Goal: Task Accomplishment & Management: Use online tool/utility

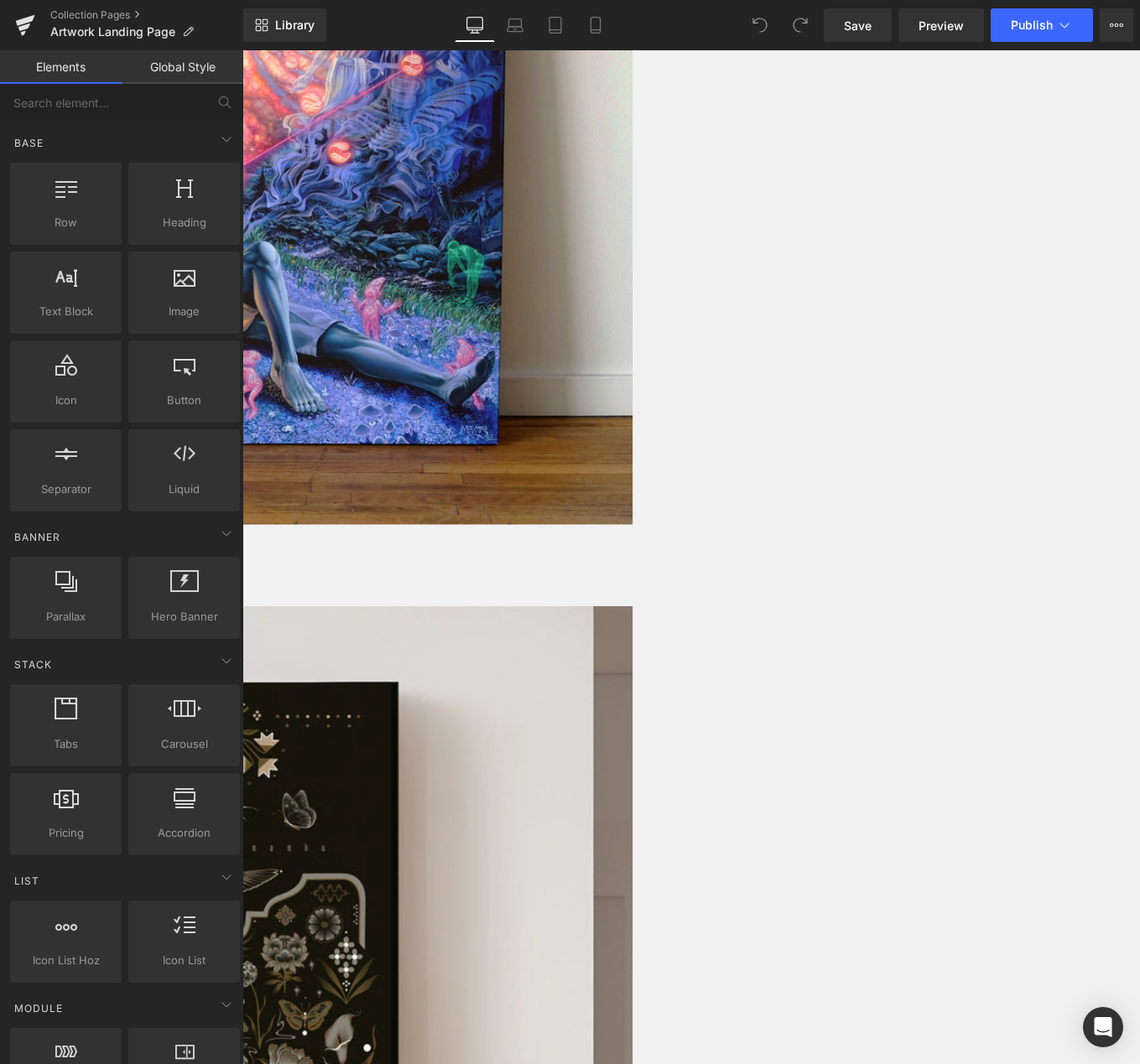
scroll to position [3097, 0]
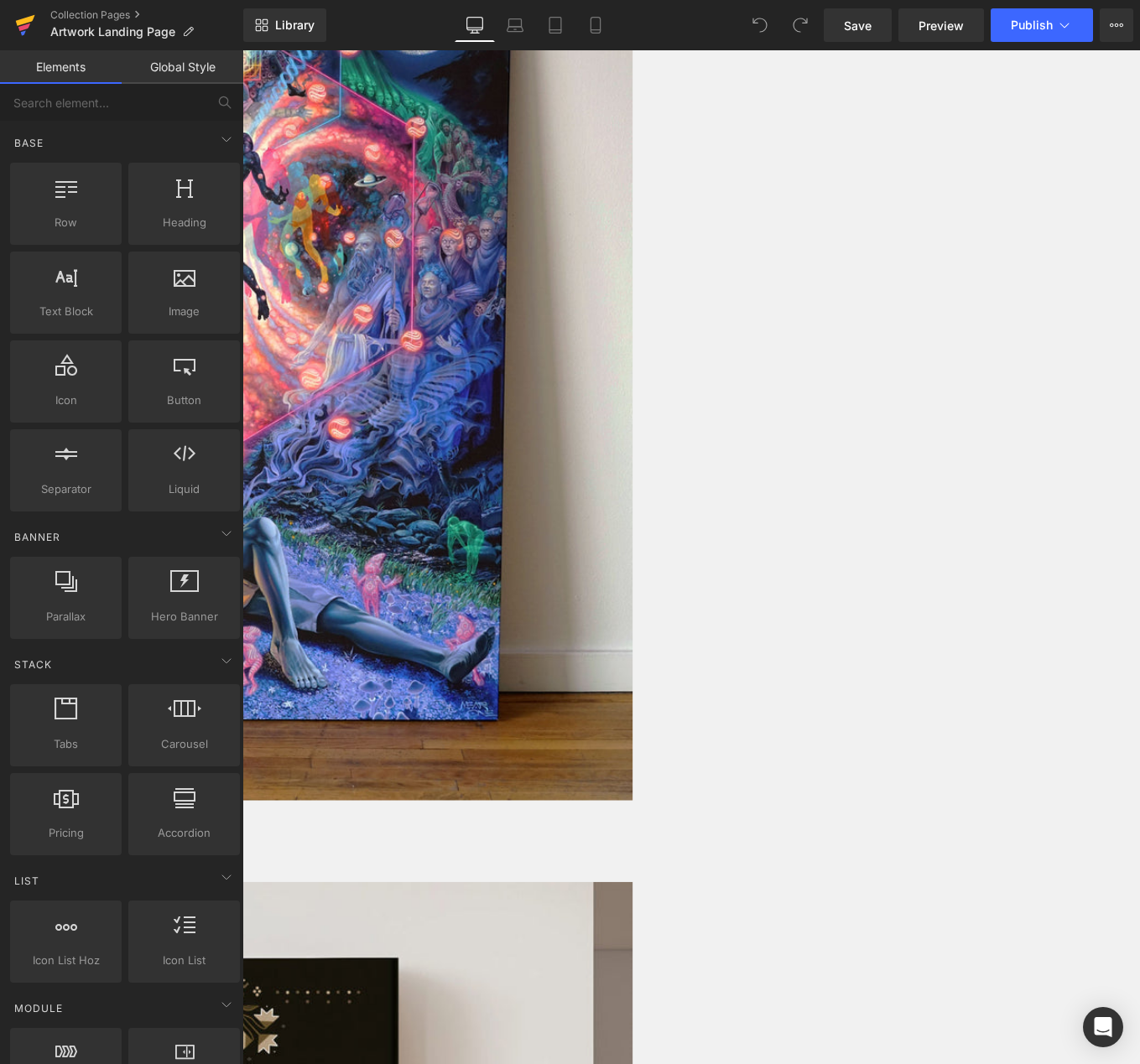
click at [23, 20] on icon at bounding box center [26, 21] width 19 height 11
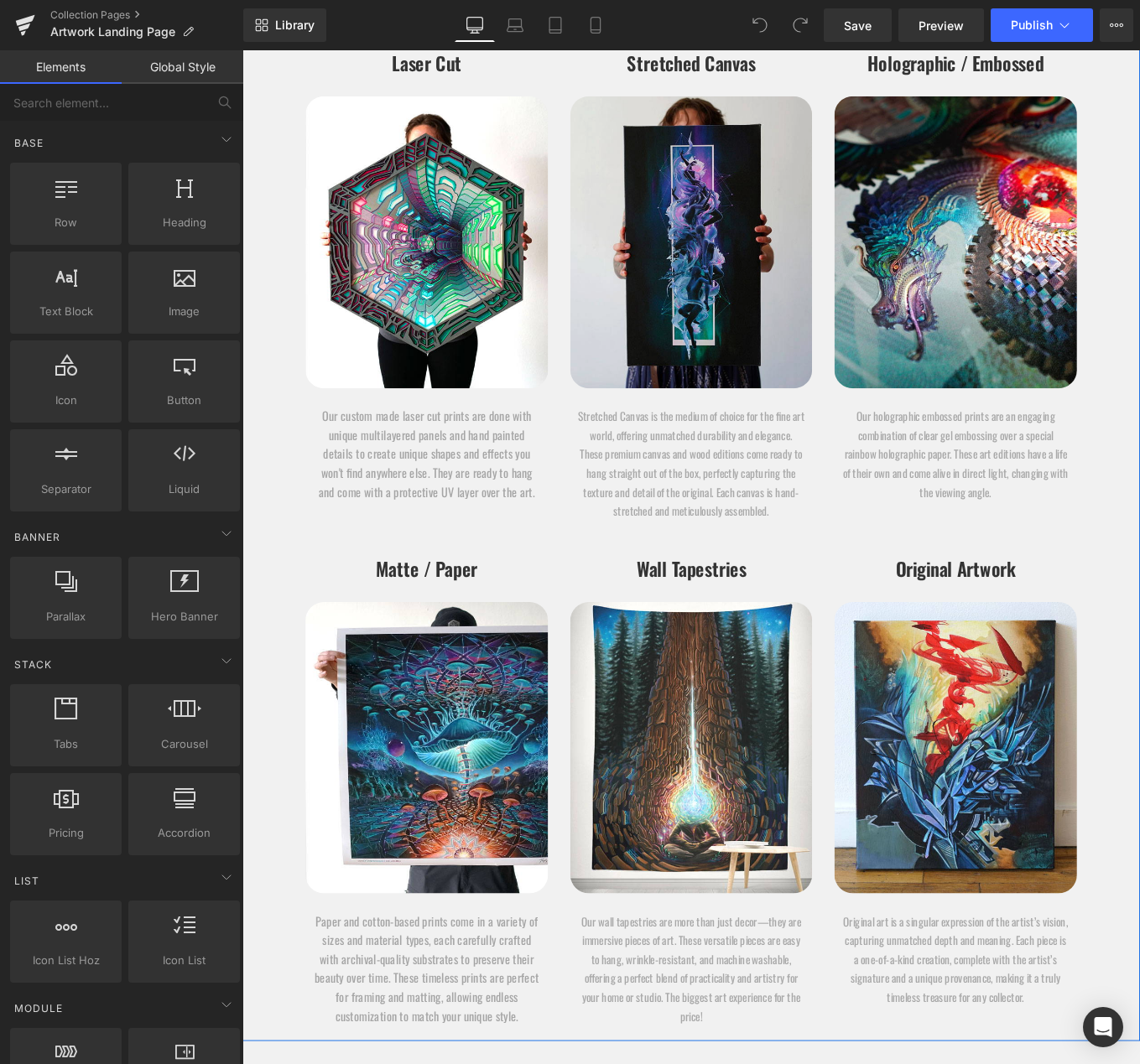
scroll to position [8919, 0]
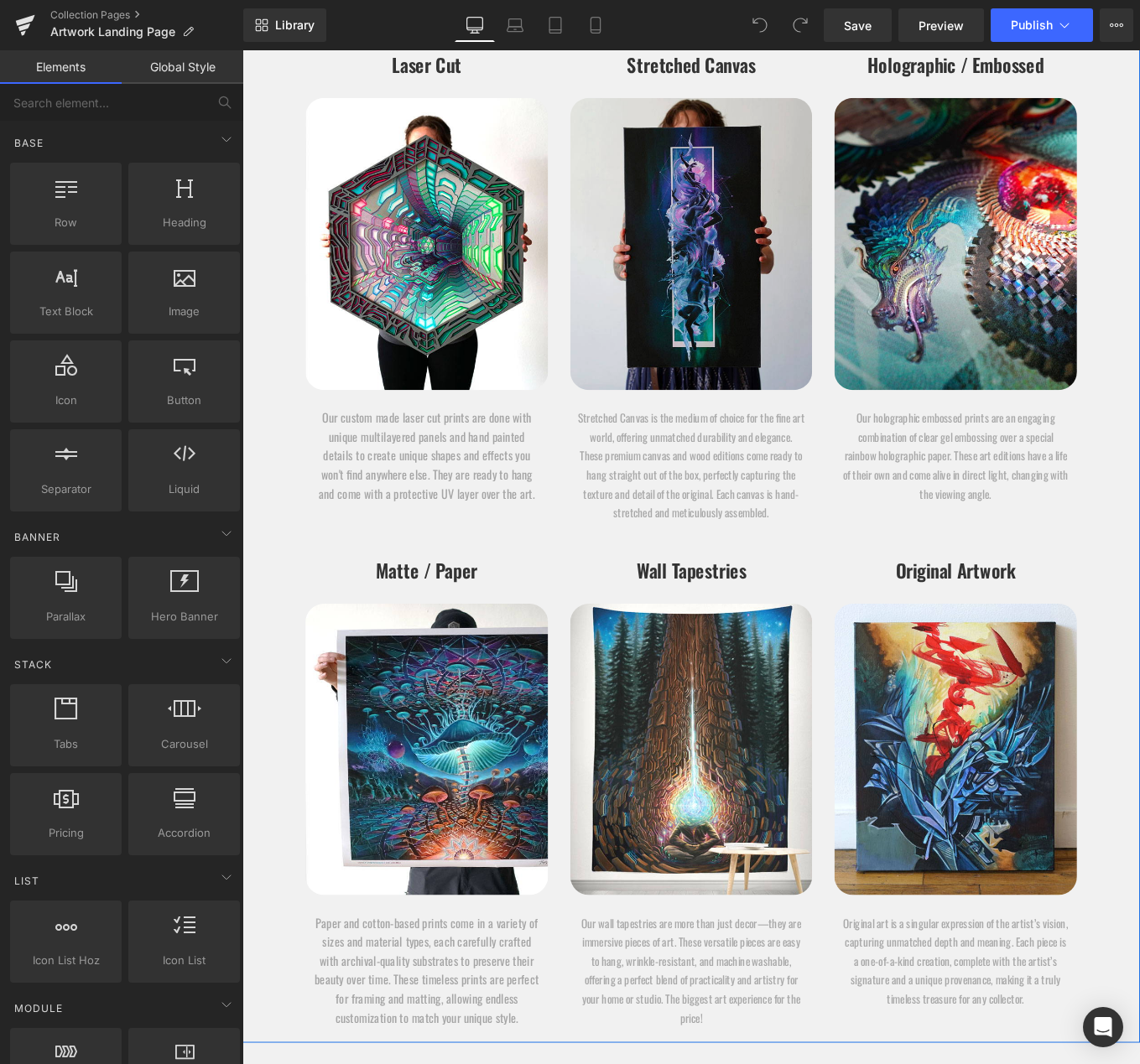
click at [783, 354] on img at bounding box center [749, 269] width 273 height 329
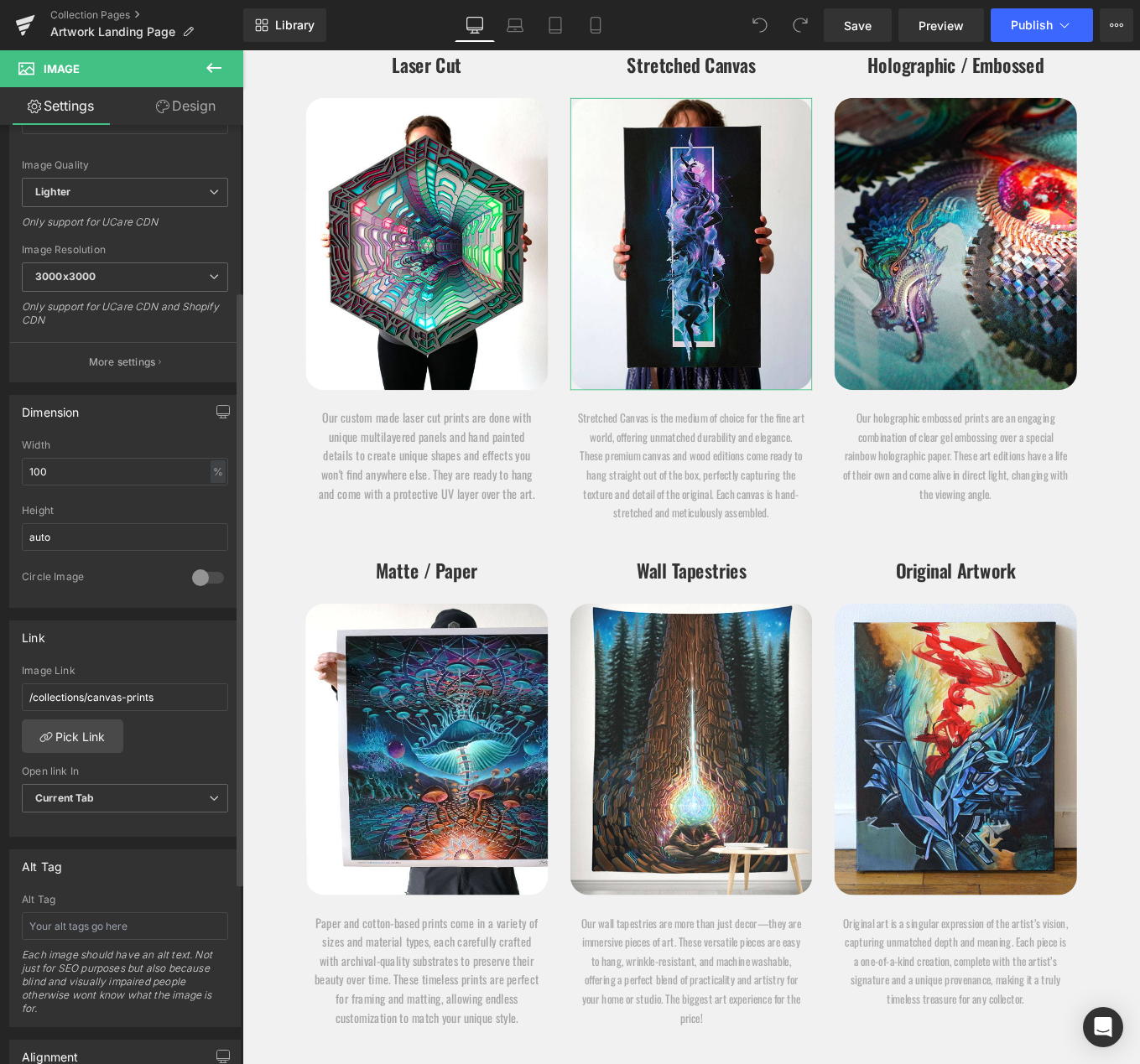
scroll to position [550, 0]
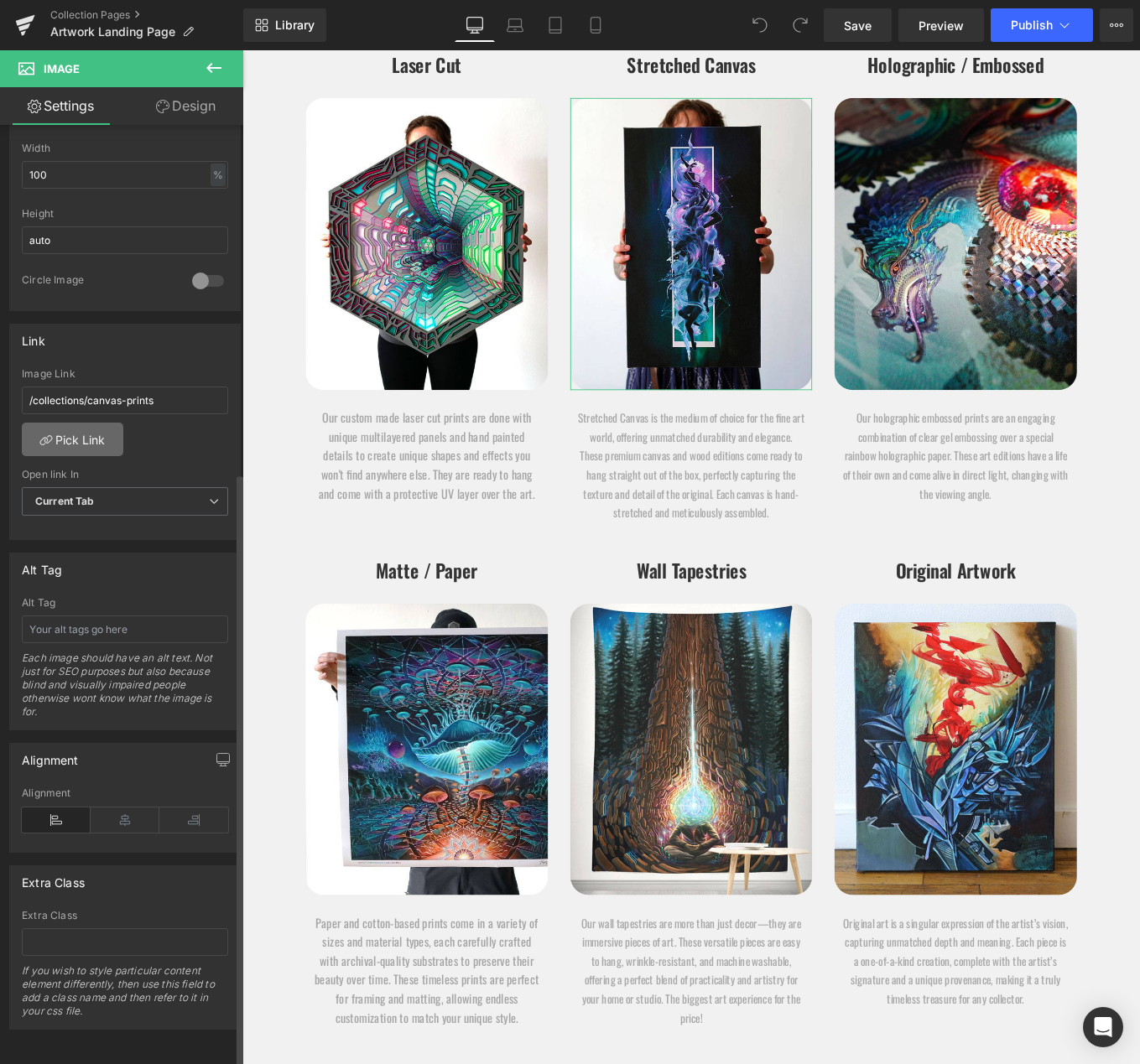
click at [52, 427] on link "Pick Link" at bounding box center [72, 439] width 101 height 33
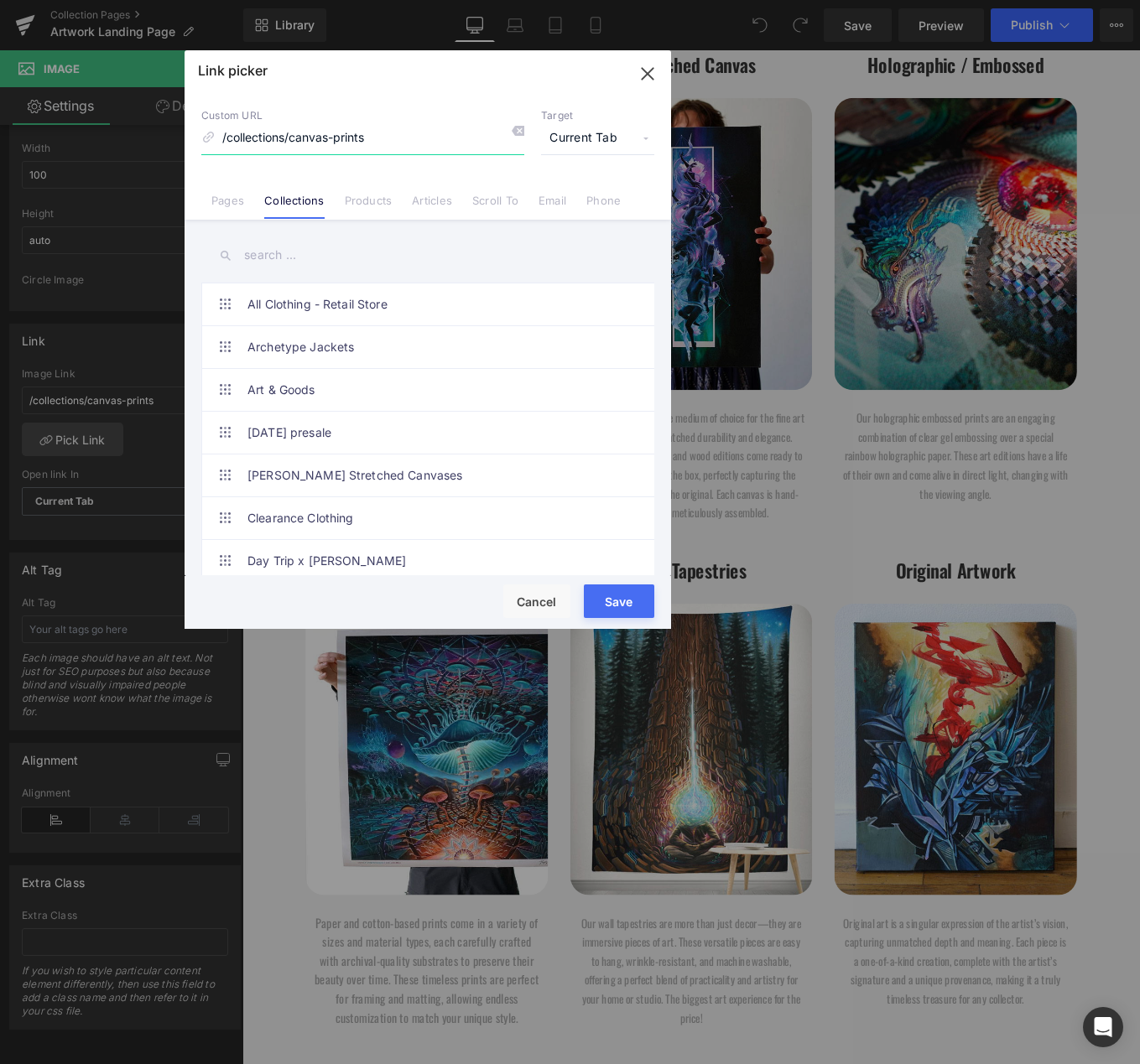
drag, startPoint x: 388, startPoint y: 142, endPoint x: 204, endPoint y: 142, distance: 184.0
click at [204, 142] on div "Custom URL /collections/canvas-prints" at bounding box center [362, 131] width 323 height 45
type input "stretc"
click at [314, 261] on input "text" at bounding box center [428, 255] width 453 height 38
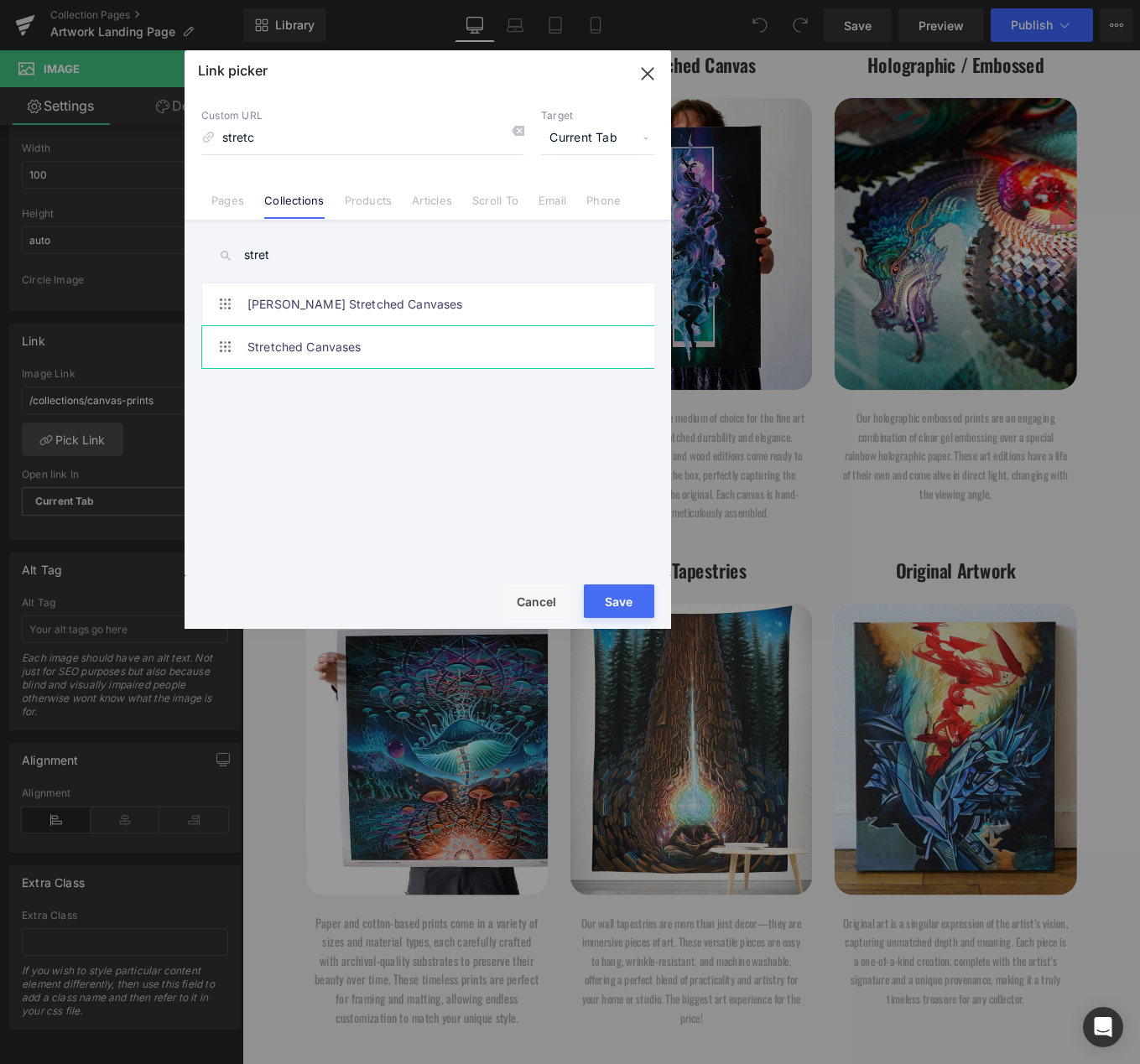
type input "stret"
click at [380, 335] on link "Stretched Canvases" at bounding box center [432, 347] width 369 height 42
type input "/collections/stretched-canvases"
click at [613, 605] on button "Save" at bounding box center [619, 601] width 70 height 33
type input "/collections/stretched-canvases"
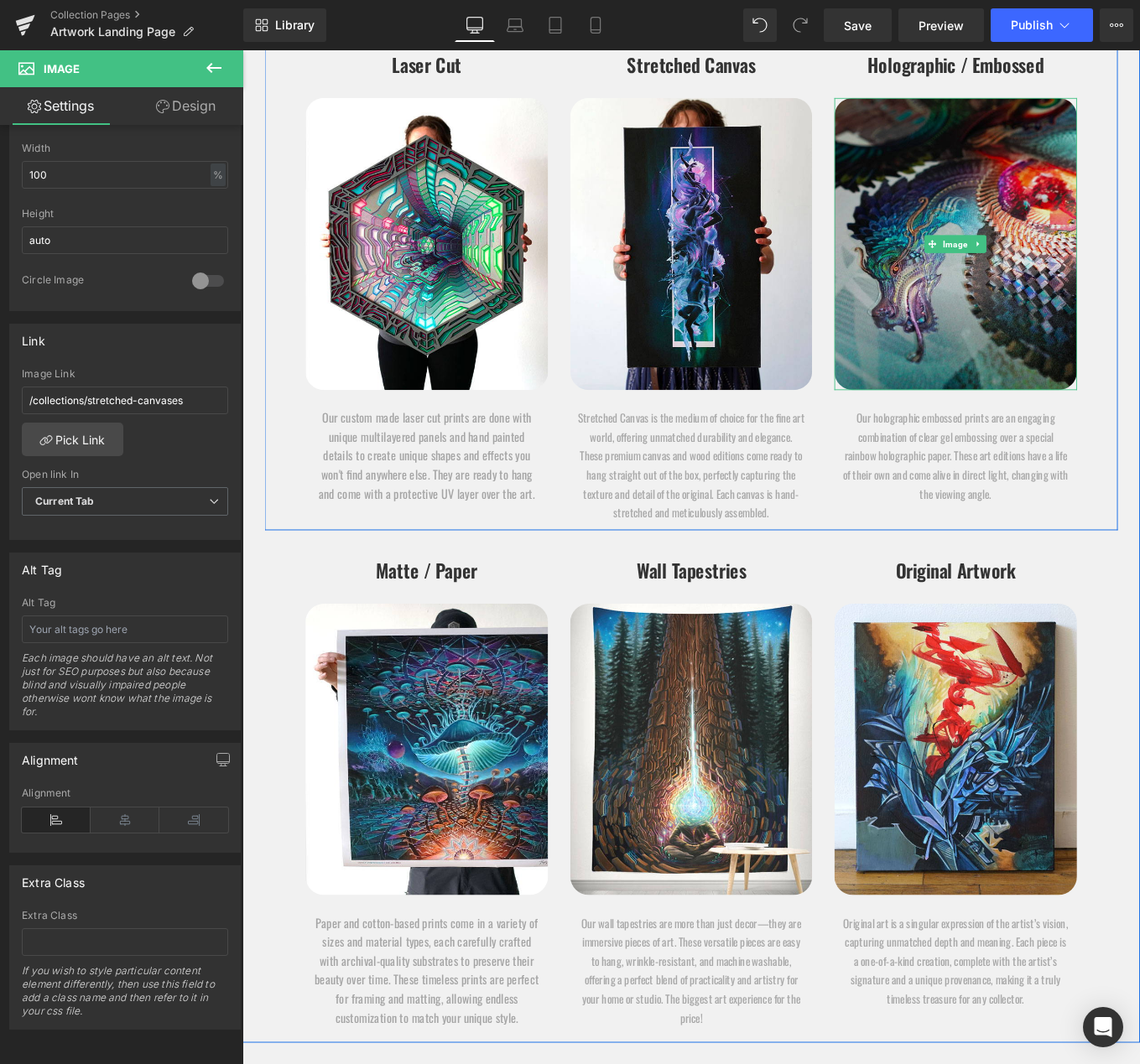
click at [1101, 164] on img at bounding box center [1048, 269] width 273 height 329
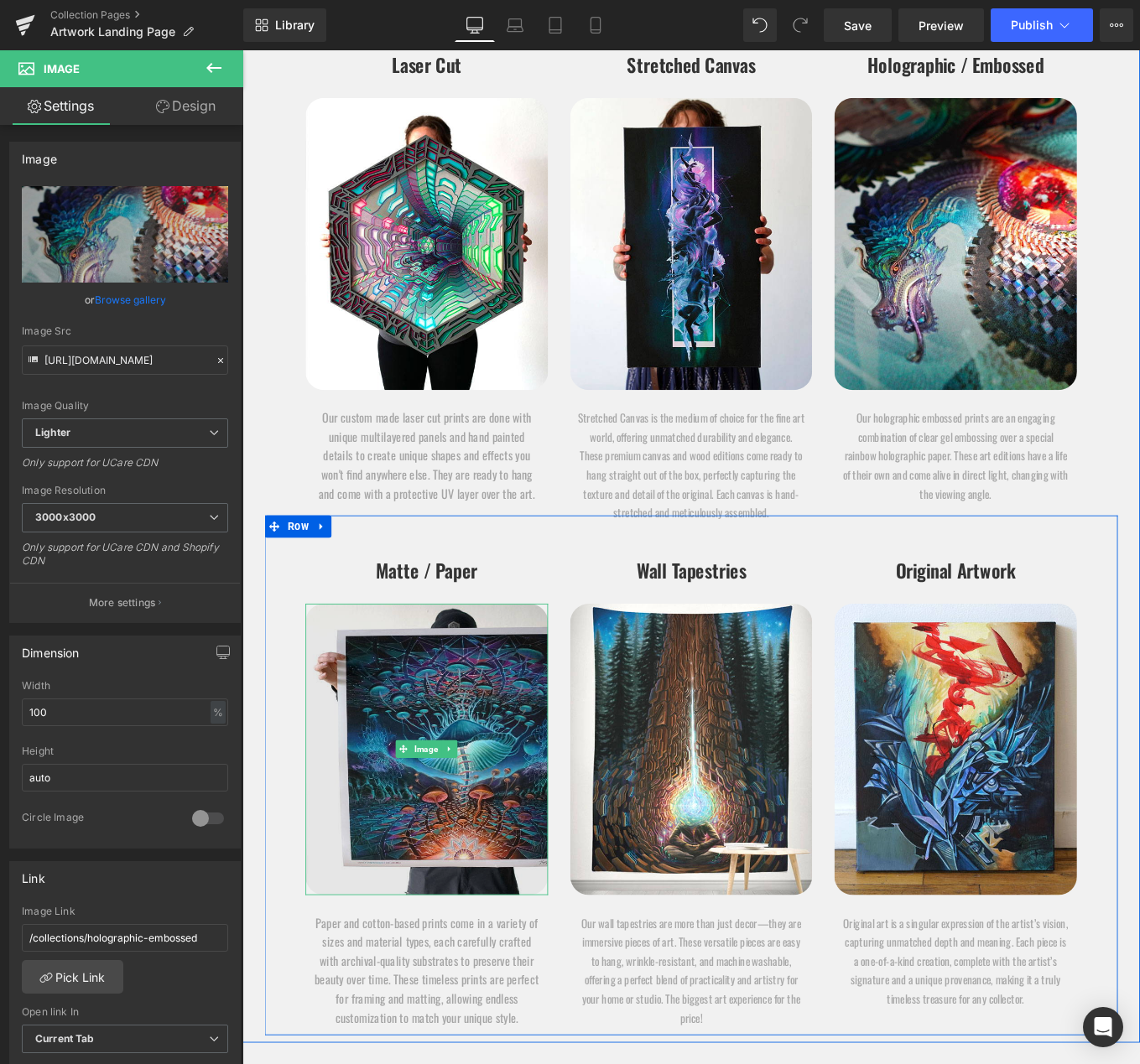
click at [547, 792] on img at bounding box center [450, 841] width 273 height 329
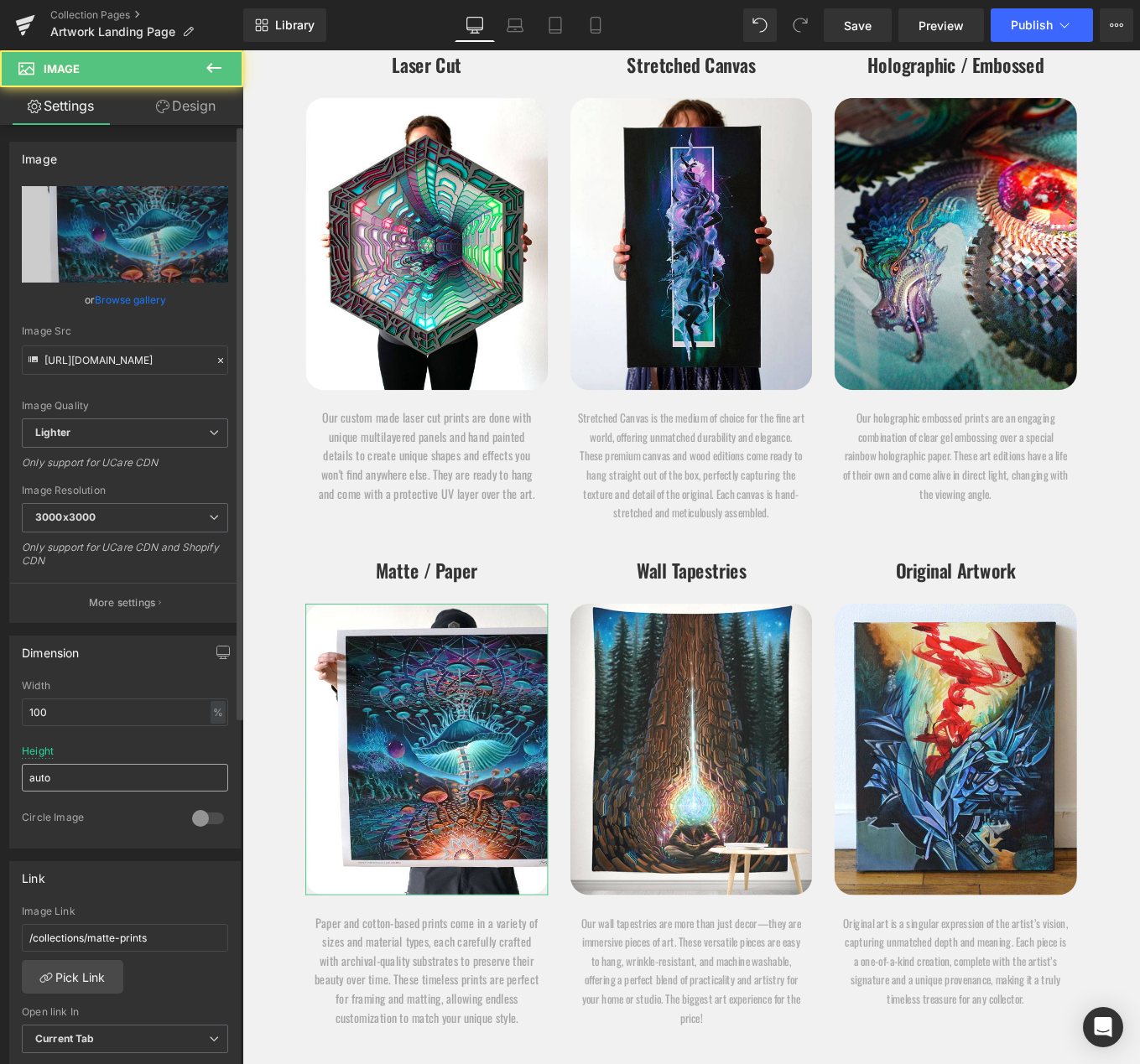
scroll to position [294, 0]
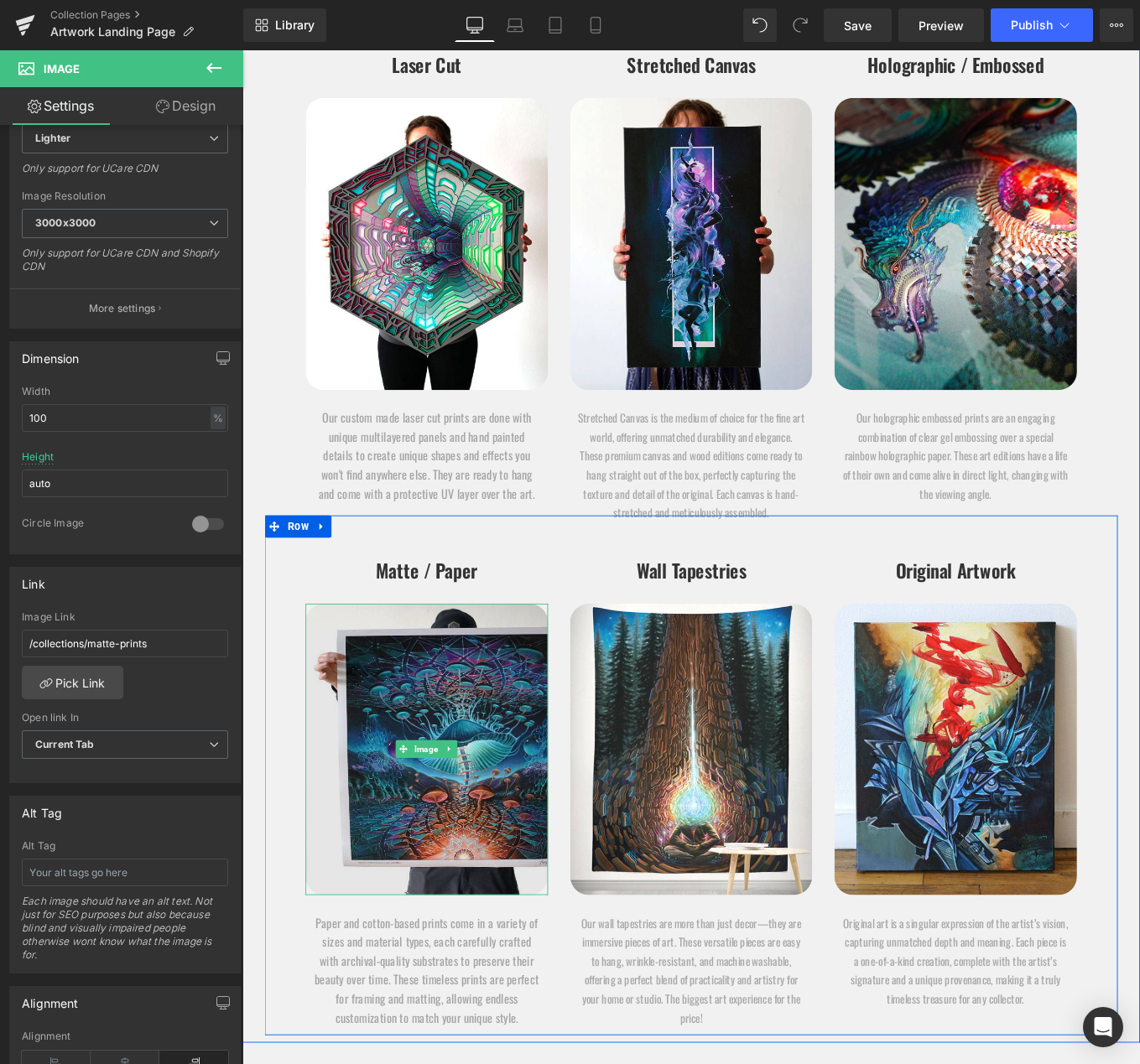
click at [513, 794] on img at bounding box center [450, 841] width 273 height 329
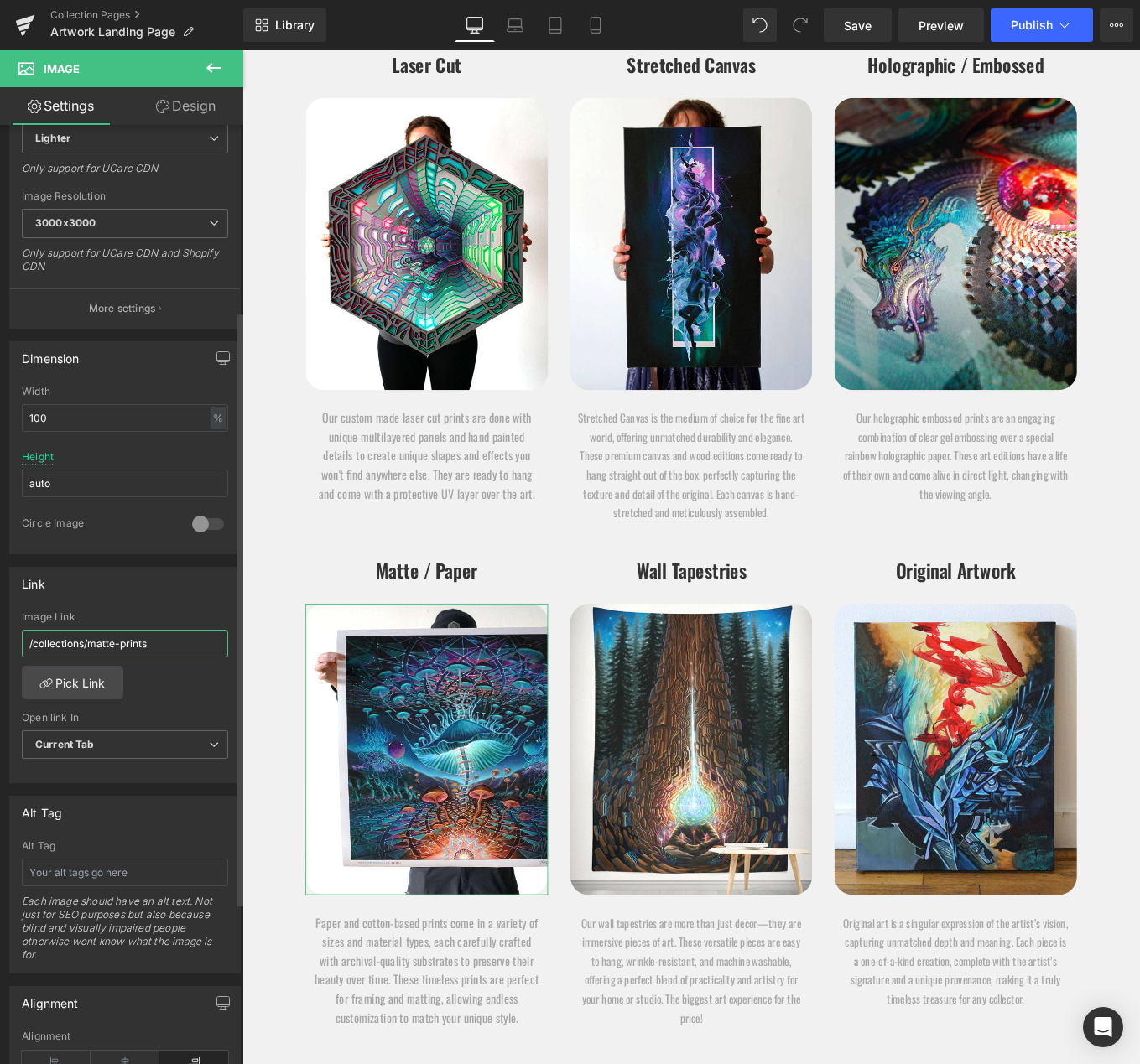
click at [171, 647] on input "/collections/matte-prints" at bounding box center [125, 643] width 206 height 27
click at [88, 683] on link "Pick Link" at bounding box center [72, 682] width 101 height 33
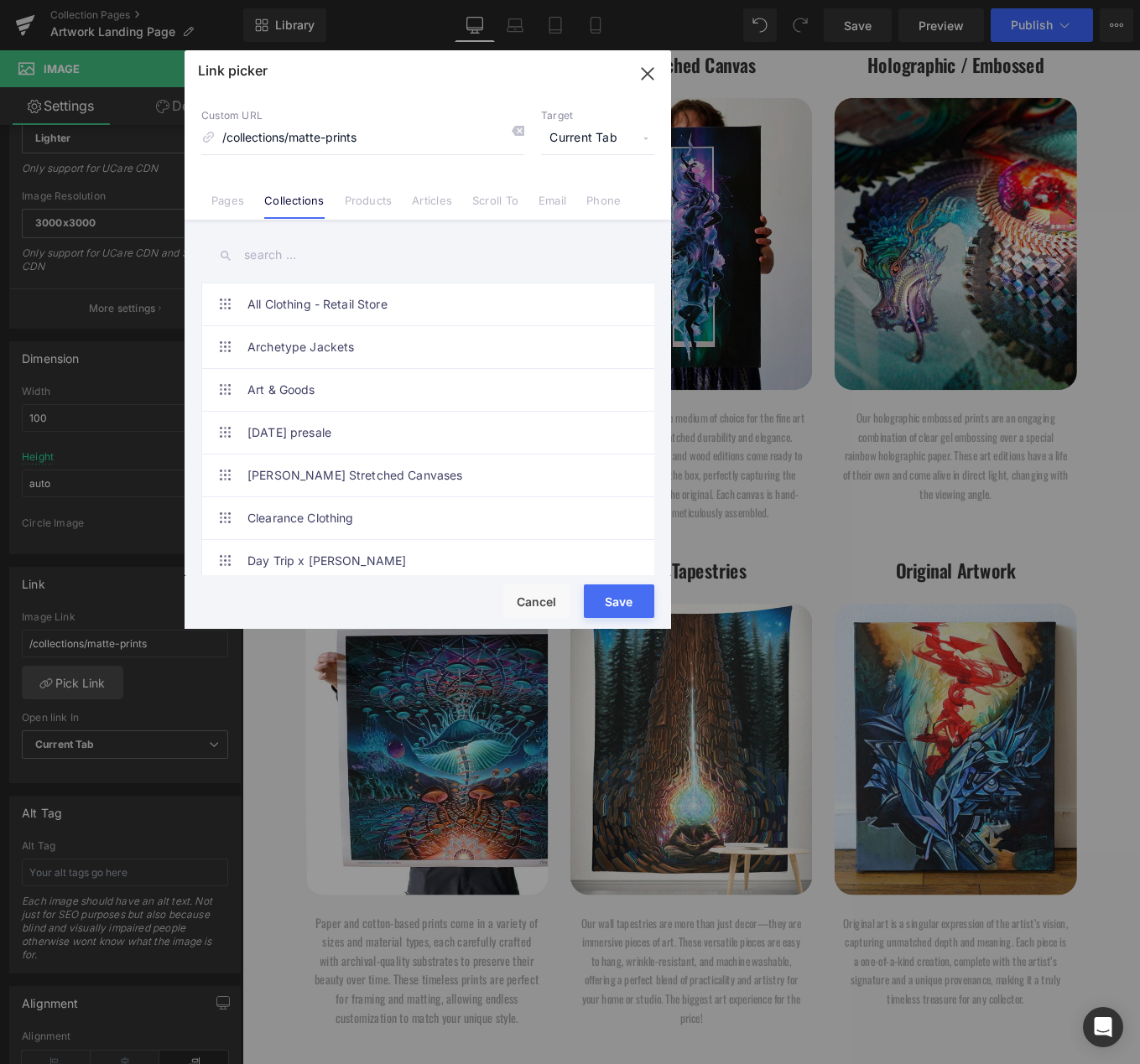
click at [301, 255] on input "text" at bounding box center [428, 255] width 453 height 38
type input "art"
click at [649, 78] on icon "button" at bounding box center [647, 74] width 26 height 26
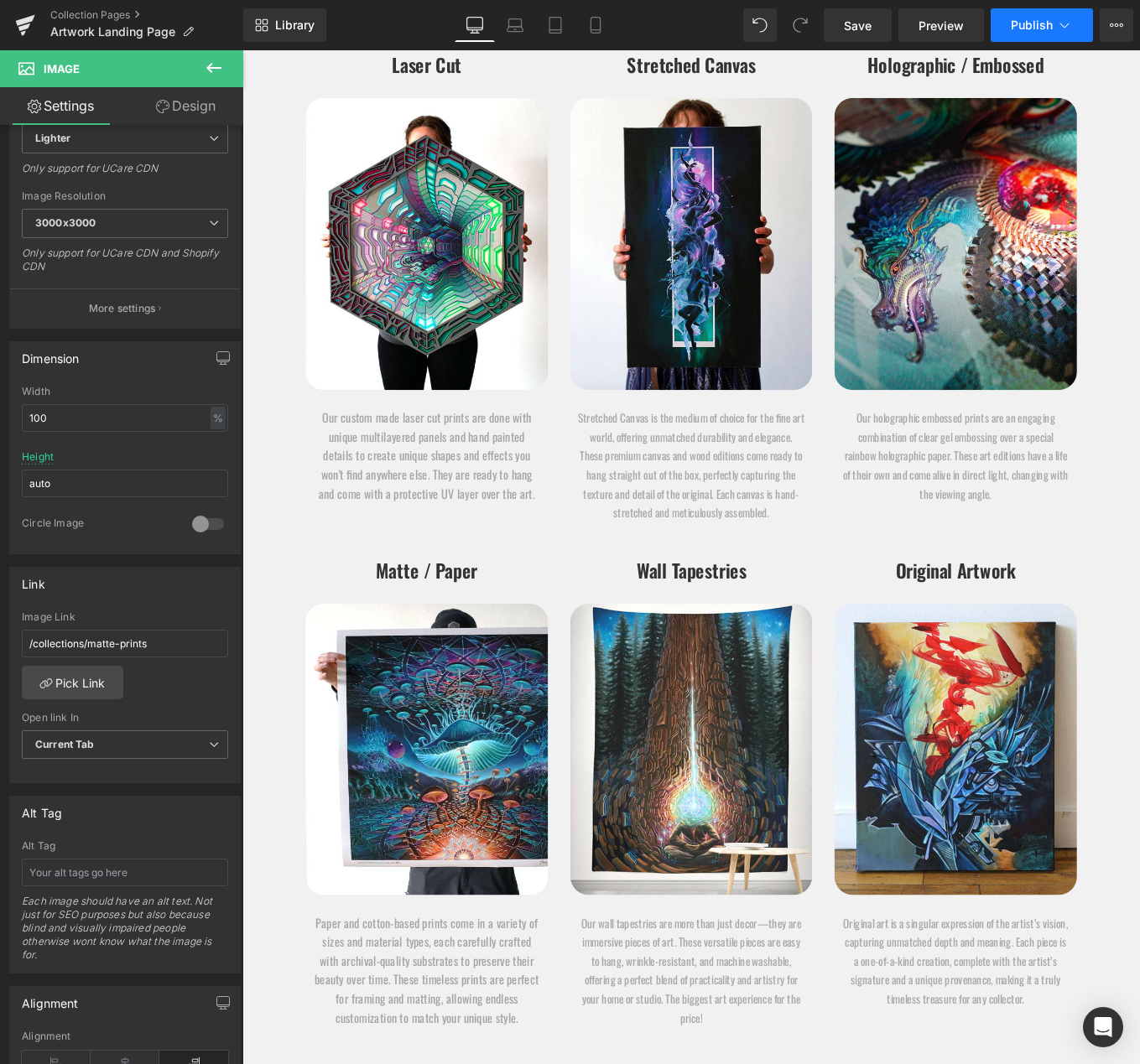
click at [1059, 23] on icon at bounding box center [1064, 26] width 17 height 17
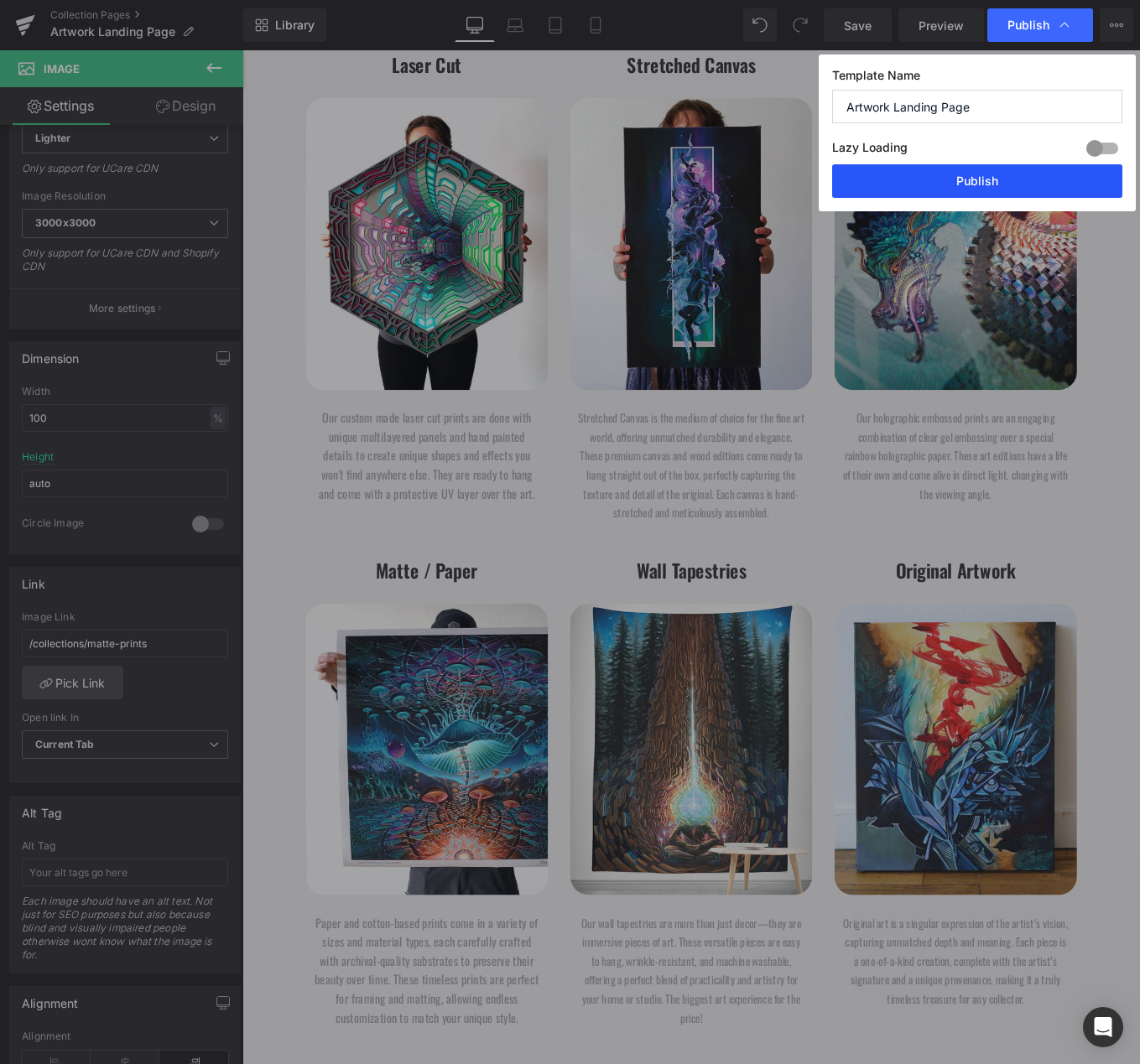
click at [0, 0] on button "Publish" at bounding box center [0, 0] width 0 height 0
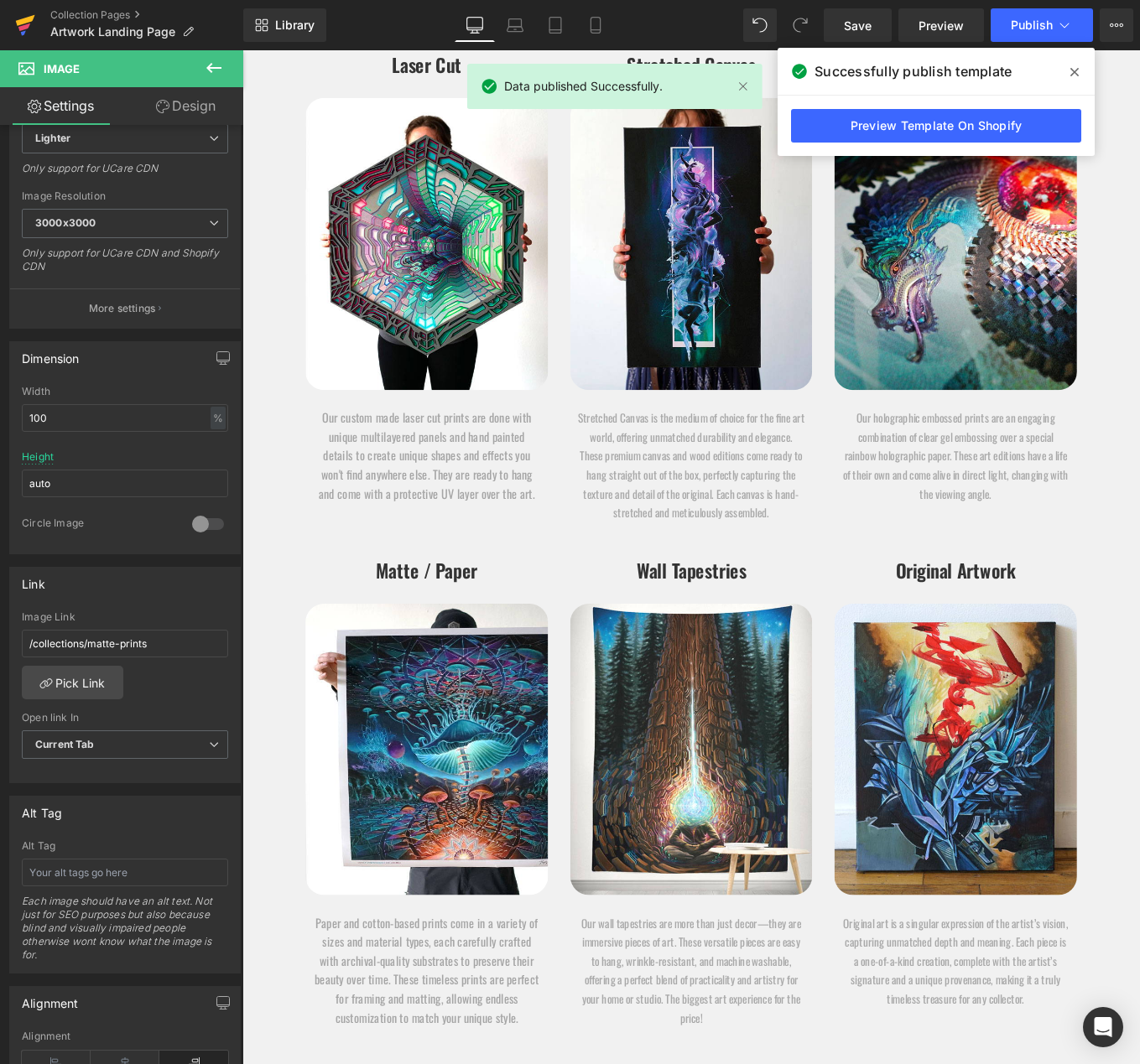
click at [32, 24] on icon at bounding box center [25, 25] width 20 height 42
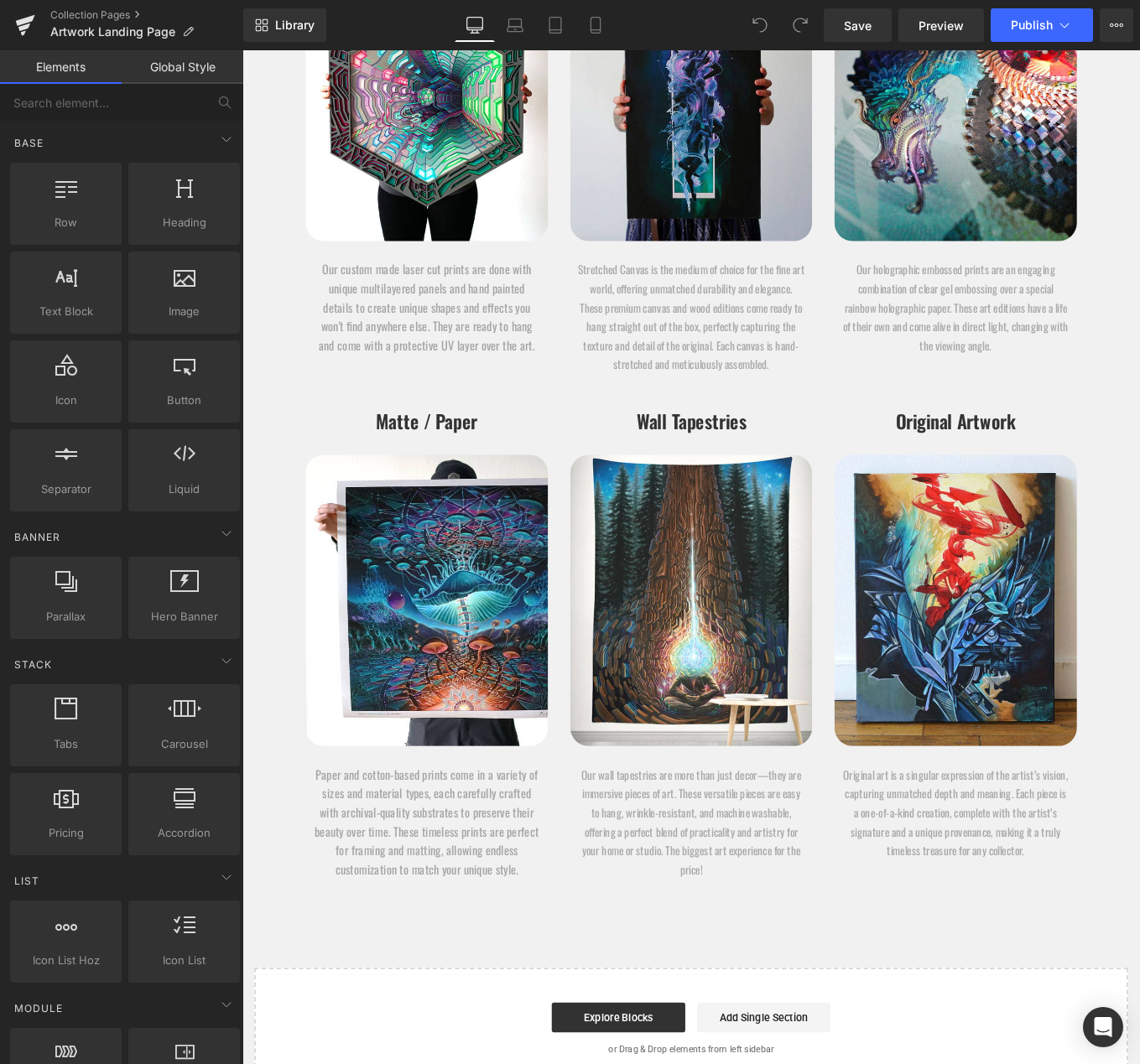
click at [713, 234] on img at bounding box center [749, 101] width 273 height 329
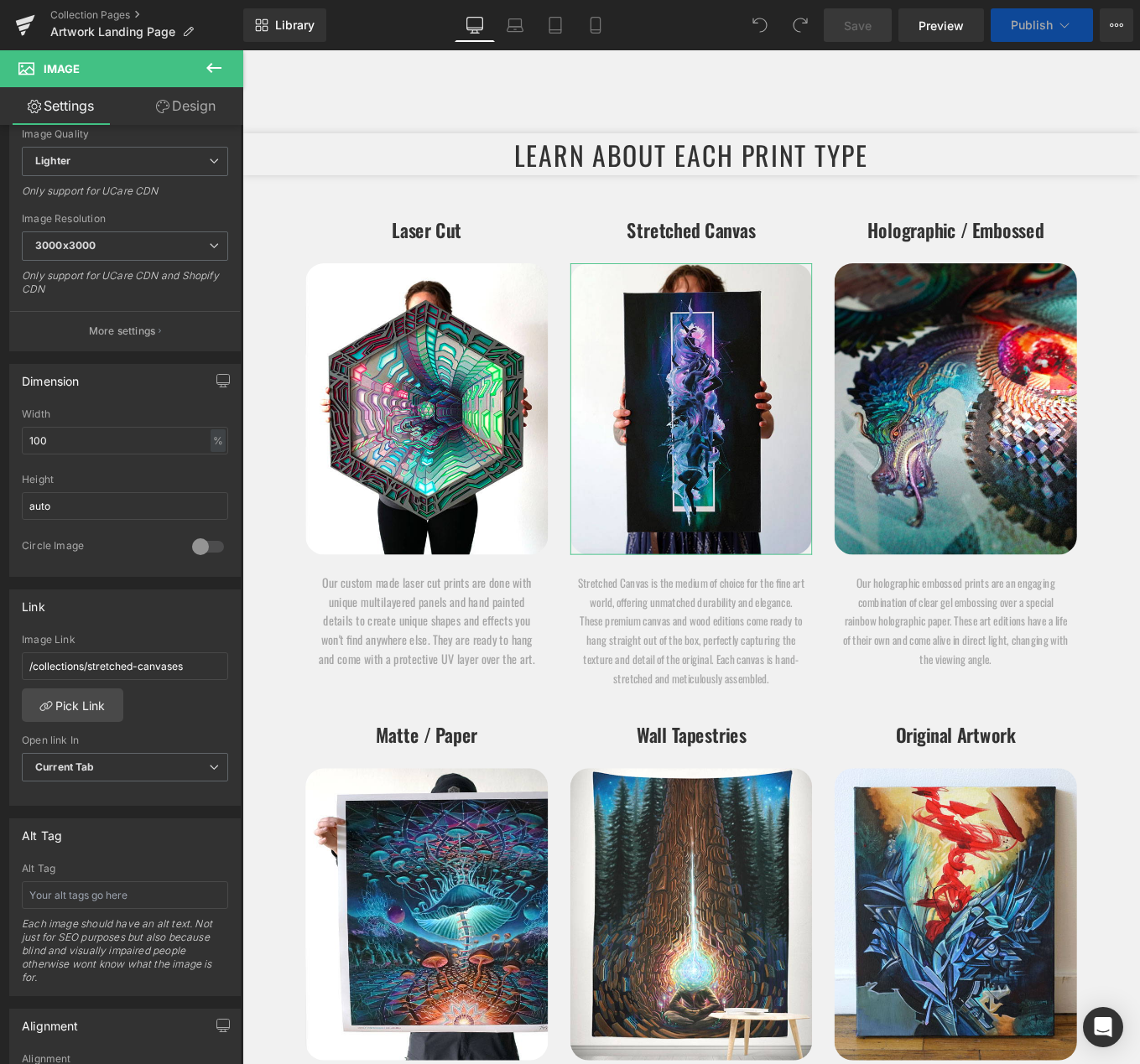
scroll to position [5462, 0]
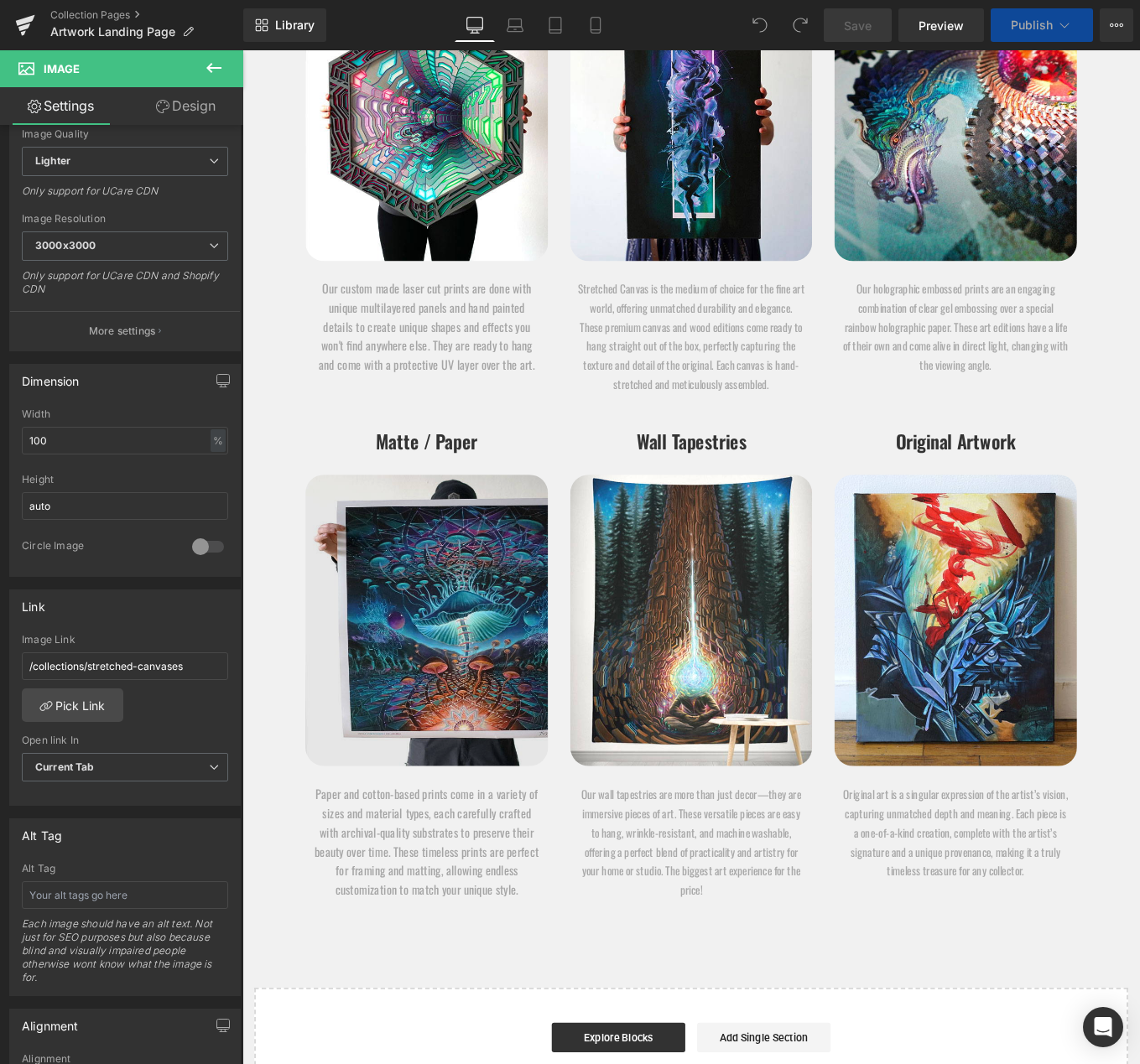
click at [503, 575] on img at bounding box center [450, 694] width 273 height 329
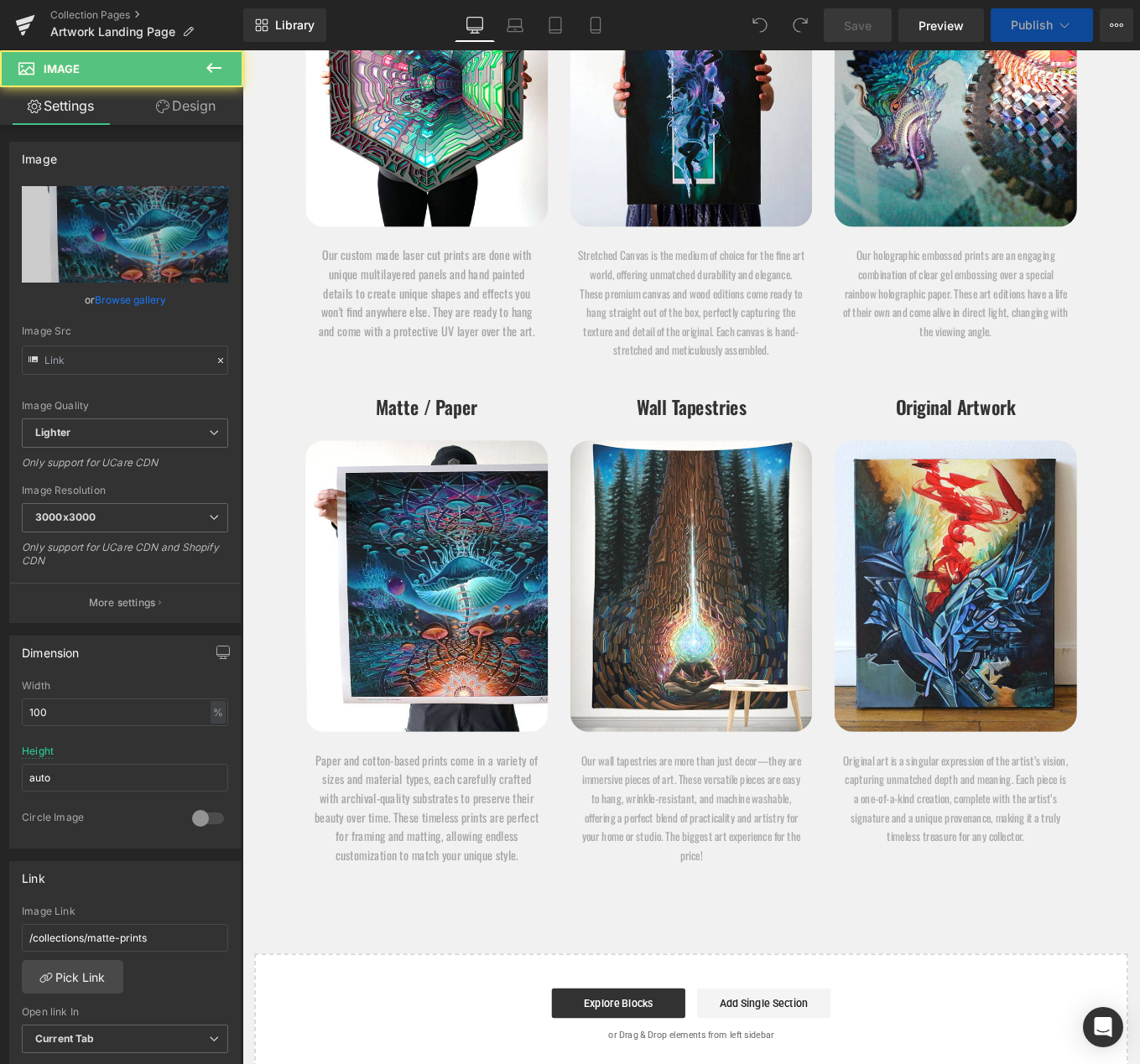
type input "https://ucarecdn.com/6a2fd0f2-a474-4e23-bfaf-3da02b6d6c46/-/format/auto/-/previ…"
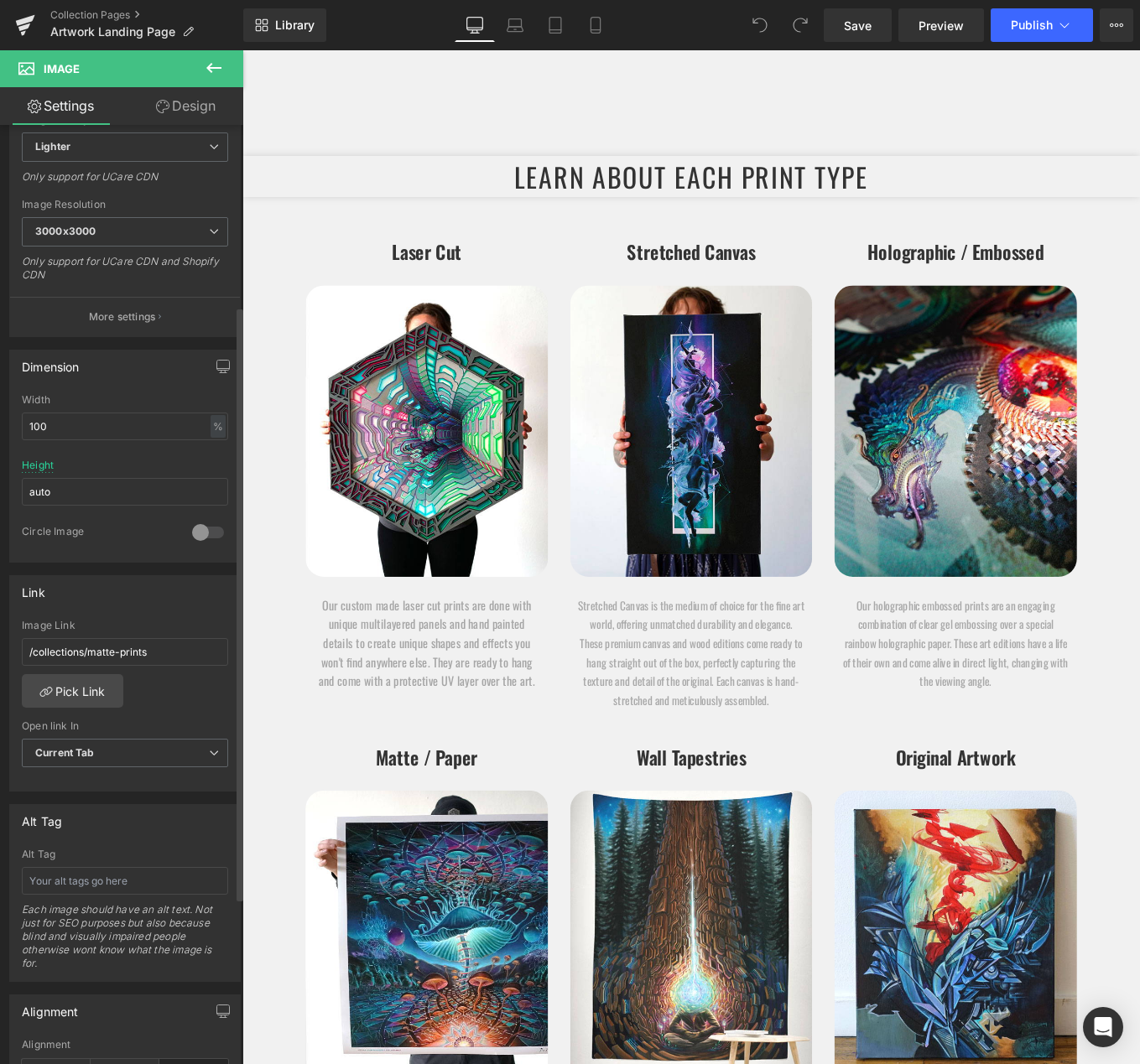
scroll to position [9084, 0]
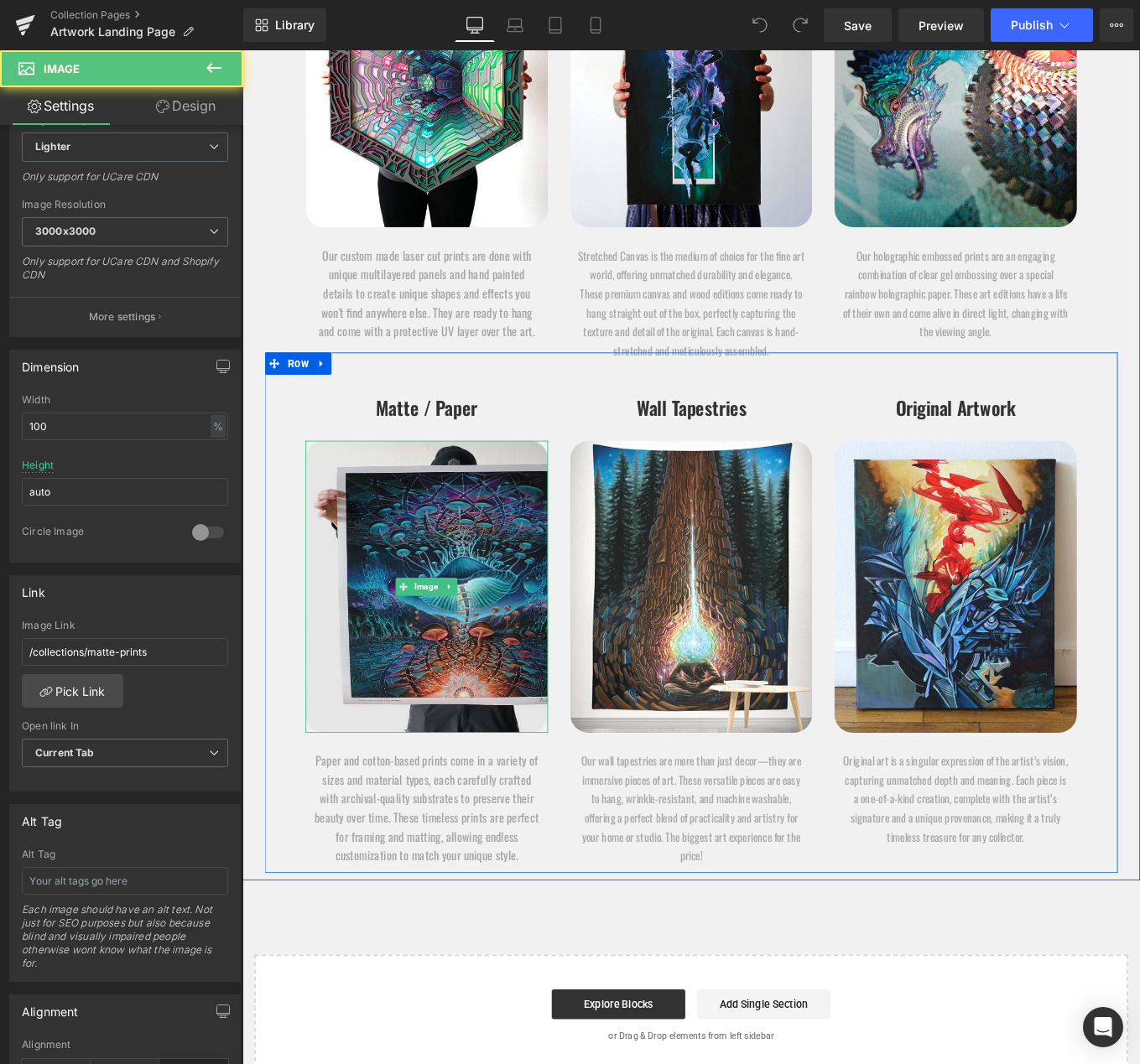
click at [499, 689] on img at bounding box center [450, 656] width 273 height 329
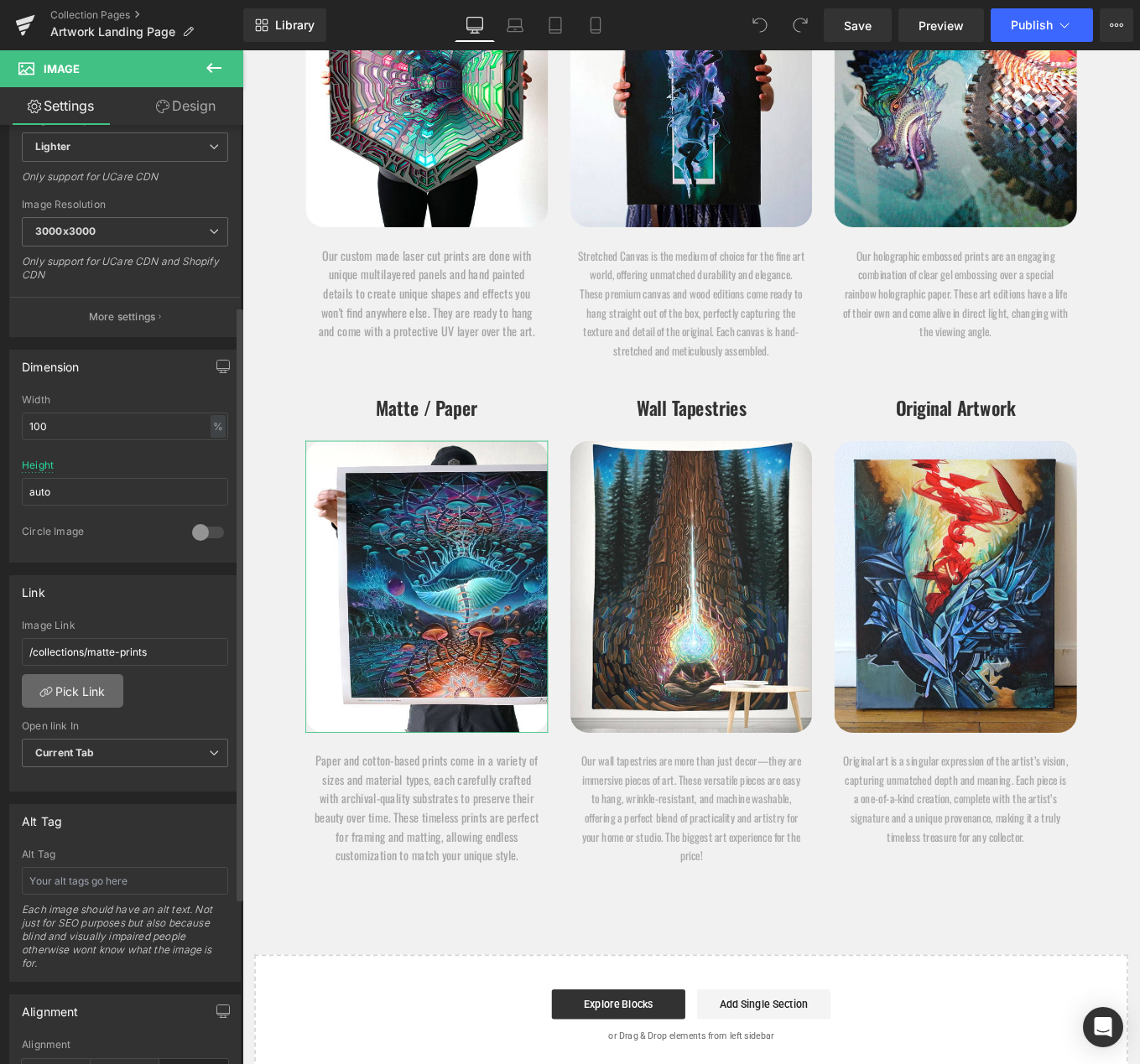
click at [59, 683] on link "Pick Link" at bounding box center [72, 690] width 101 height 33
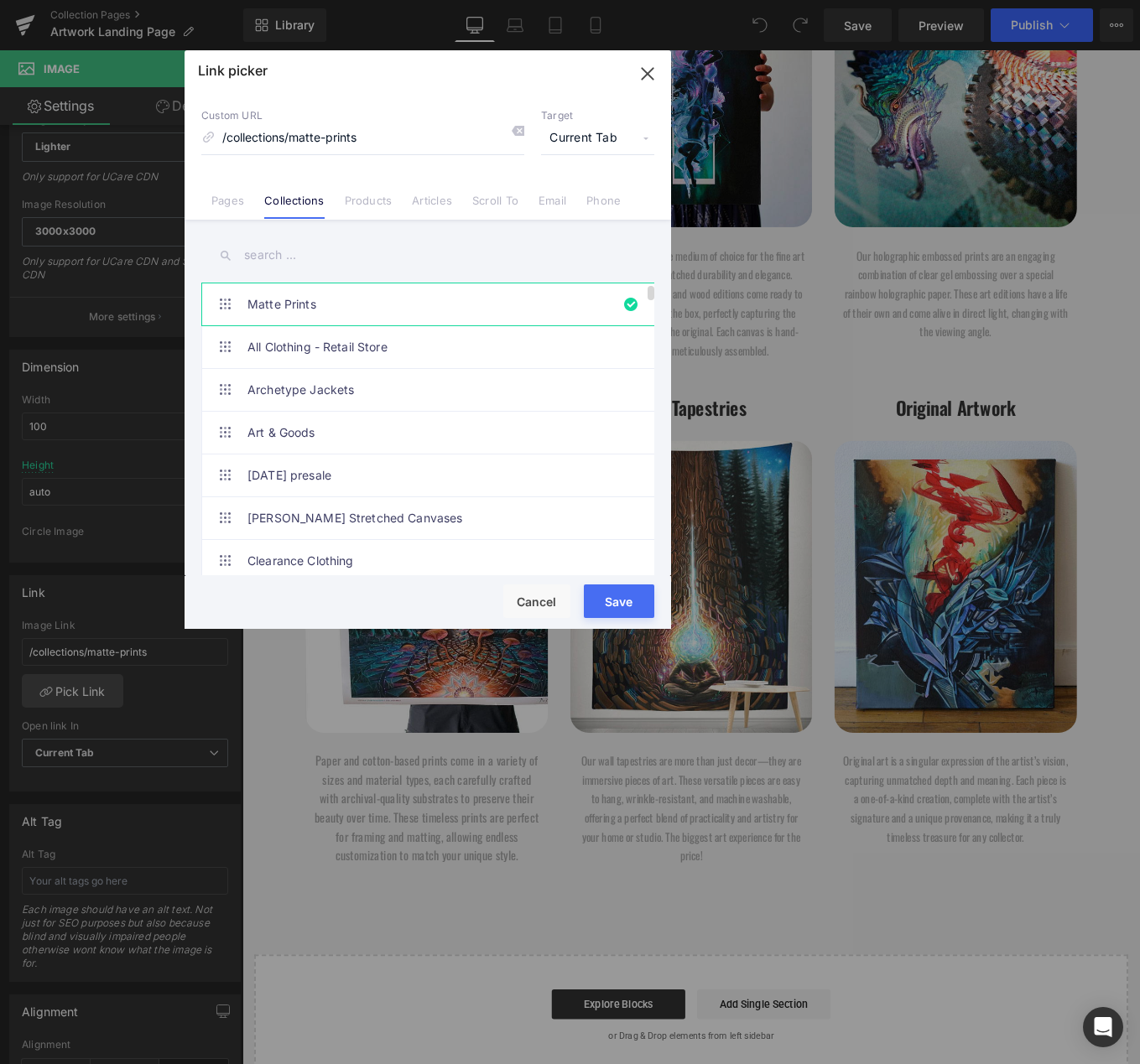
click at [338, 317] on link "Matte Prints" at bounding box center [432, 305] width 369 height 42
click at [284, 241] on input "text" at bounding box center [428, 255] width 453 height 38
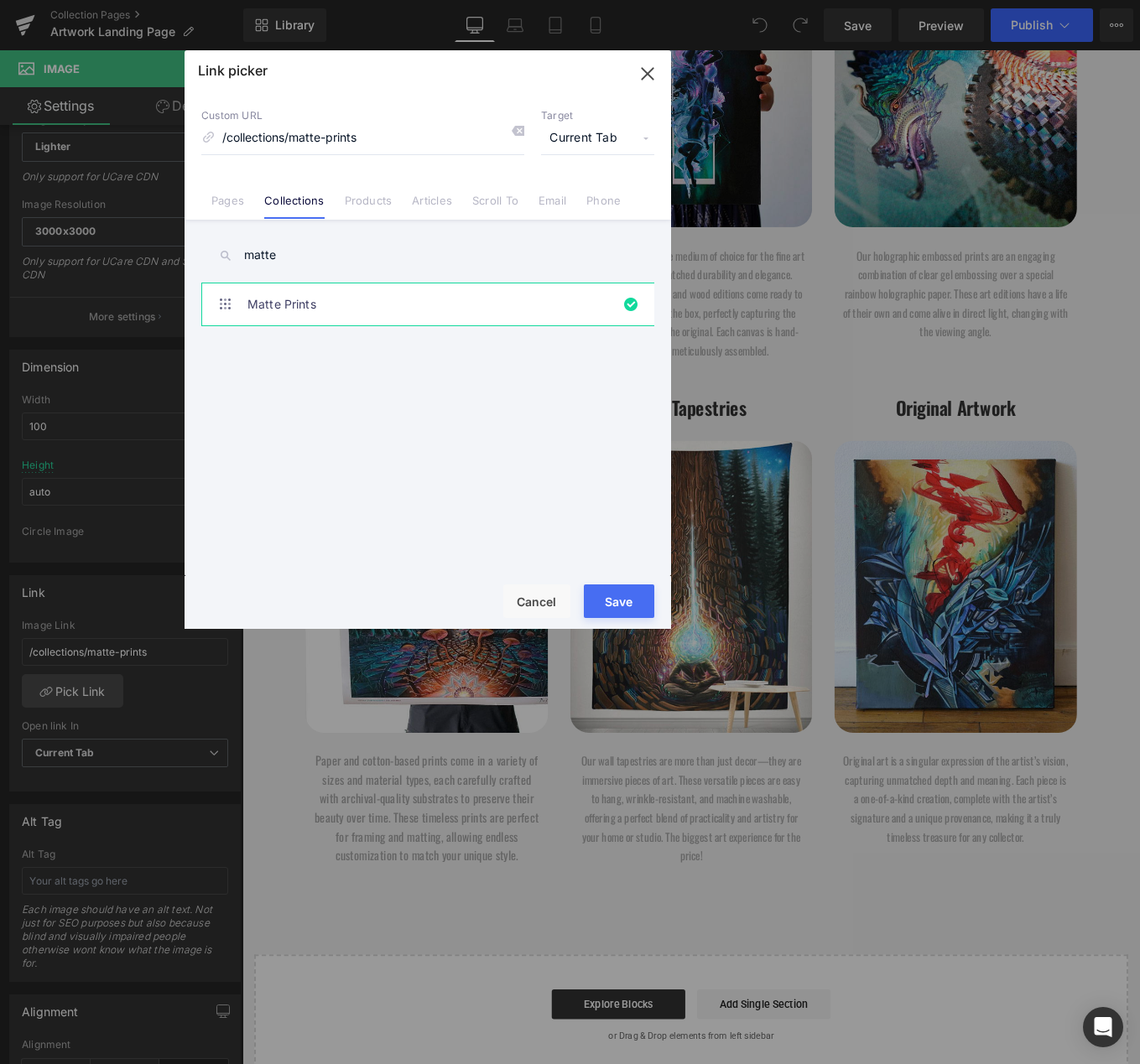
type input "matte"
click at [317, 300] on link "Matte Prints" at bounding box center [432, 305] width 369 height 42
click at [626, 299] on li "Matte Prints" at bounding box center [431, 304] width 460 height 43
click at [646, 590] on button "Save" at bounding box center [619, 601] width 70 height 33
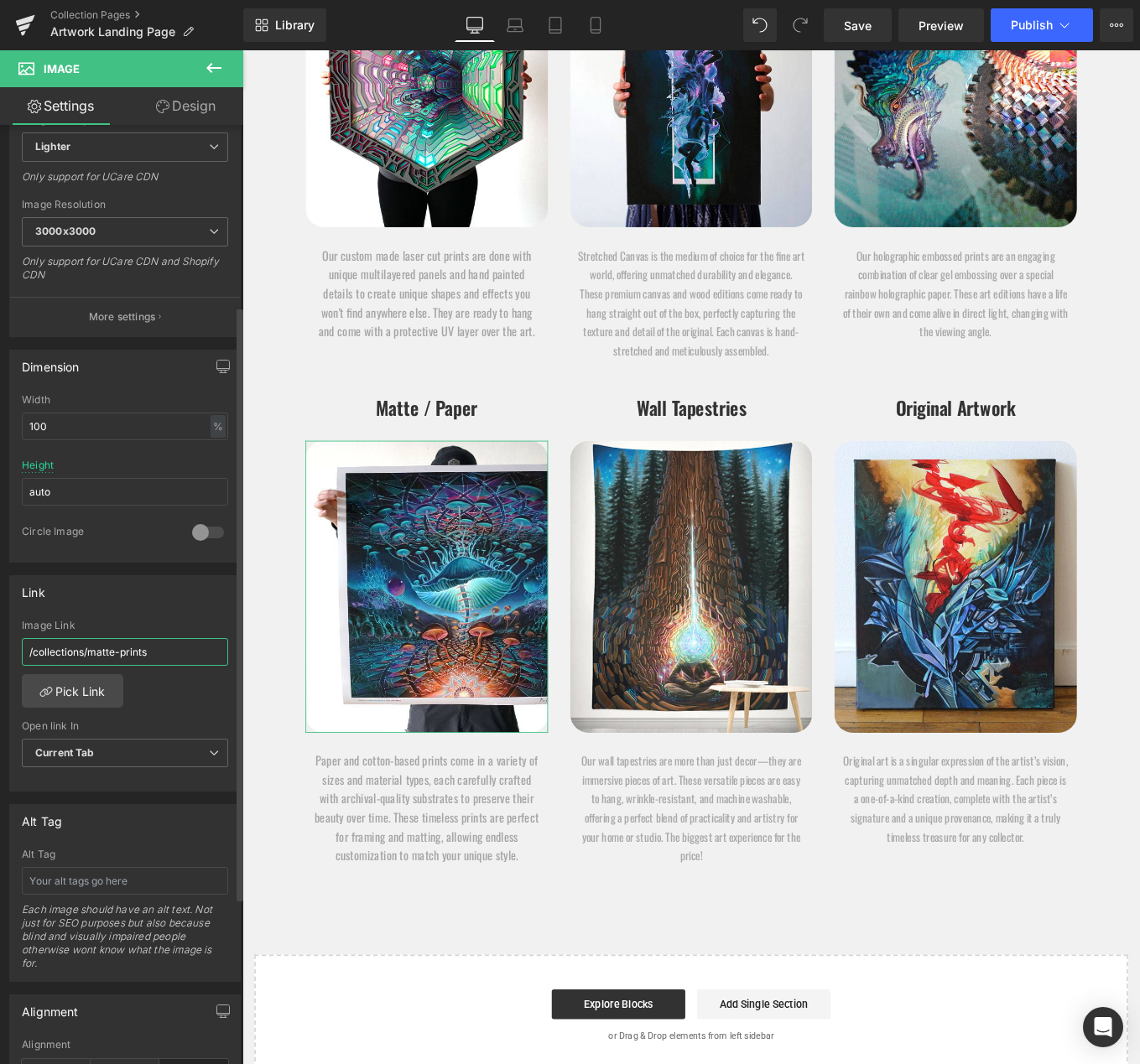
click at [167, 640] on input "/collections/matte-prints" at bounding box center [125, 652] width 206 height 27
click at [70, 690] on link "Pick Link" at bounding box center [72, 690] width 101 height 33
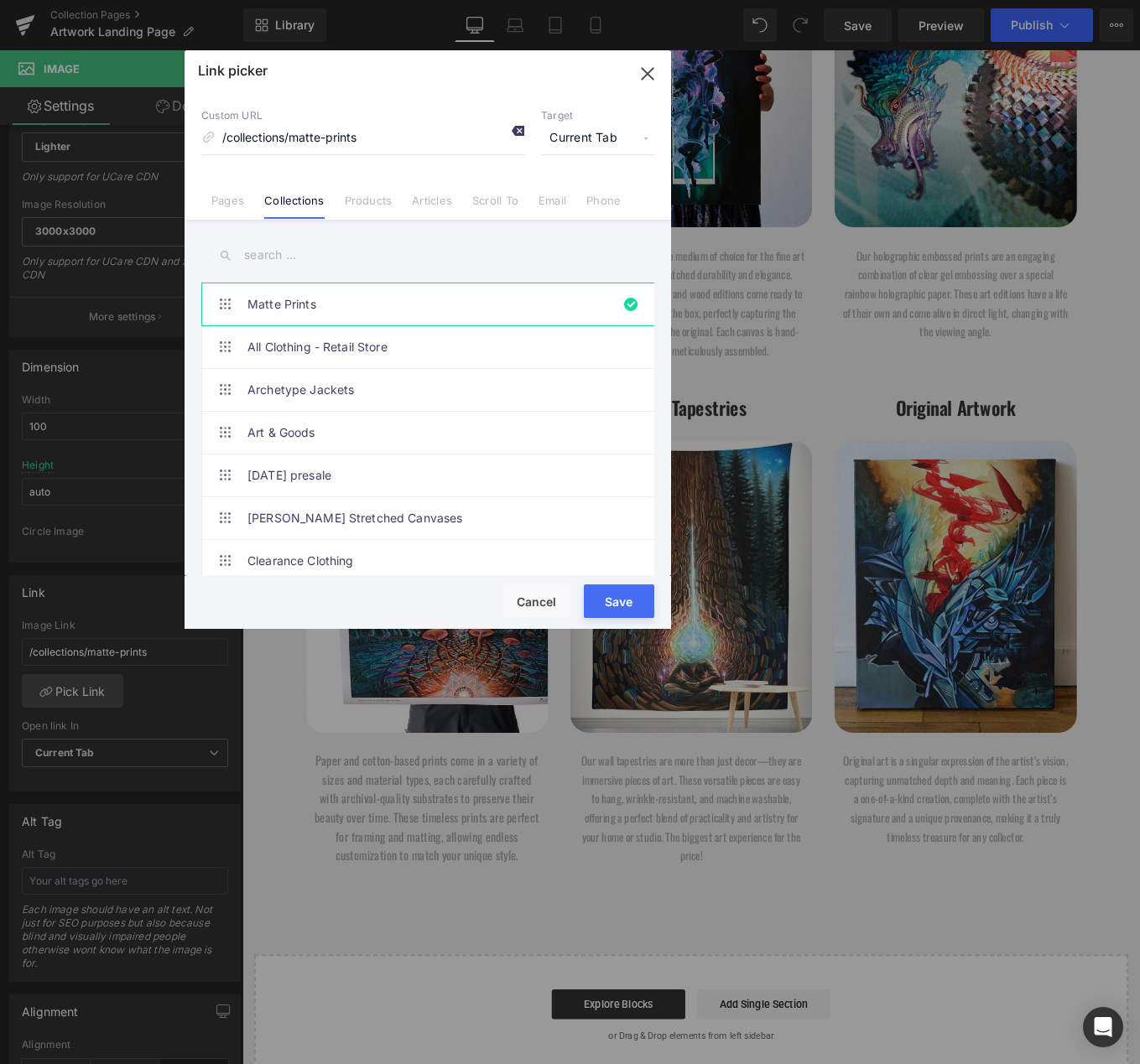
click at [522, 127] on icon at bounding box center [517, 131] width 13 height 13
click at [306, 307] on link "Matte Prints" at bounding box center [432, 305] width 369 height 42
type input "/collections/matte-prints"
click at [624, 588] on button "Save" at bounding box center [619, 601] width 70 height 33
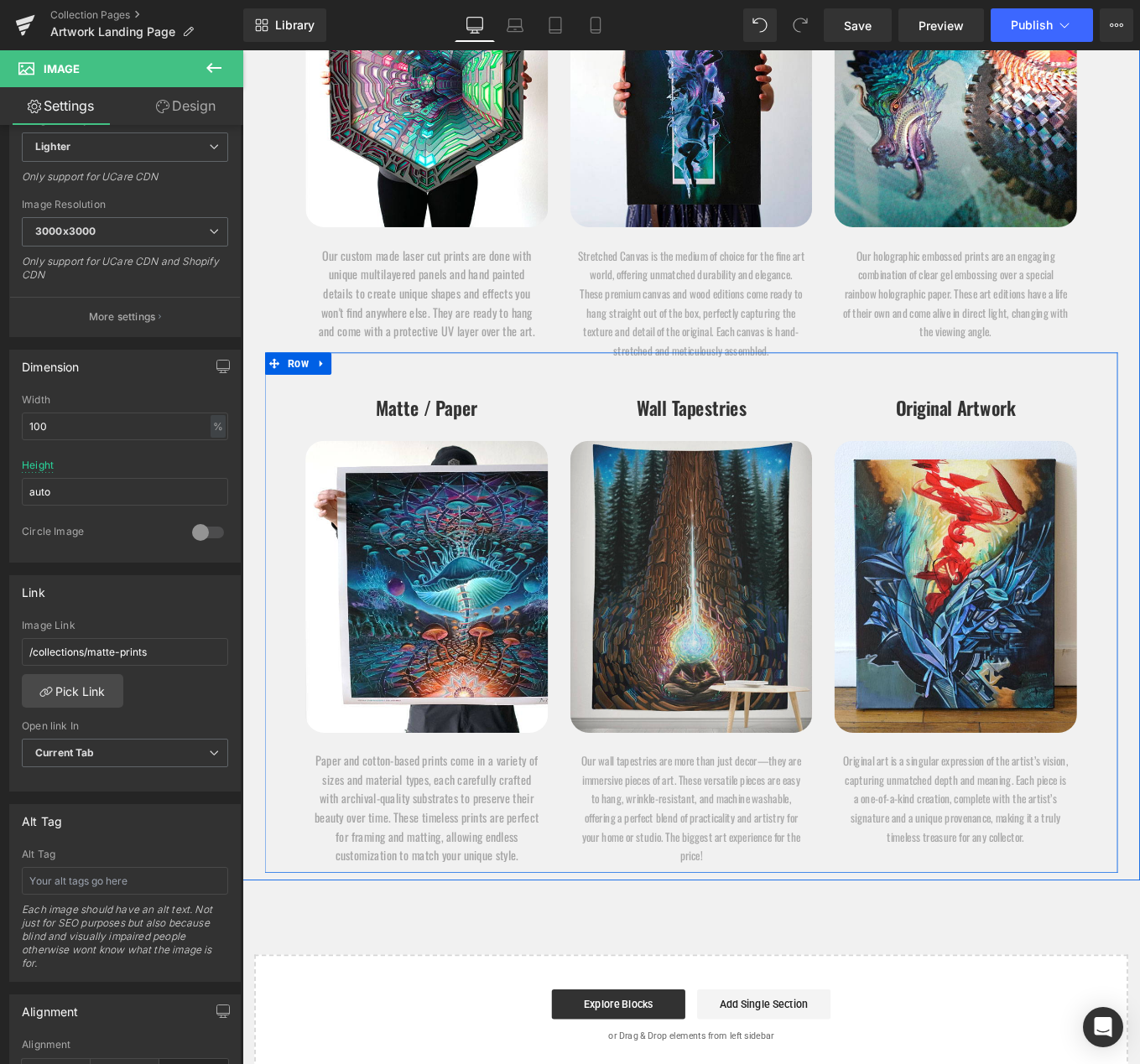
click at [738, 648] on img at bounding box center [749, 656] width 273 height 329
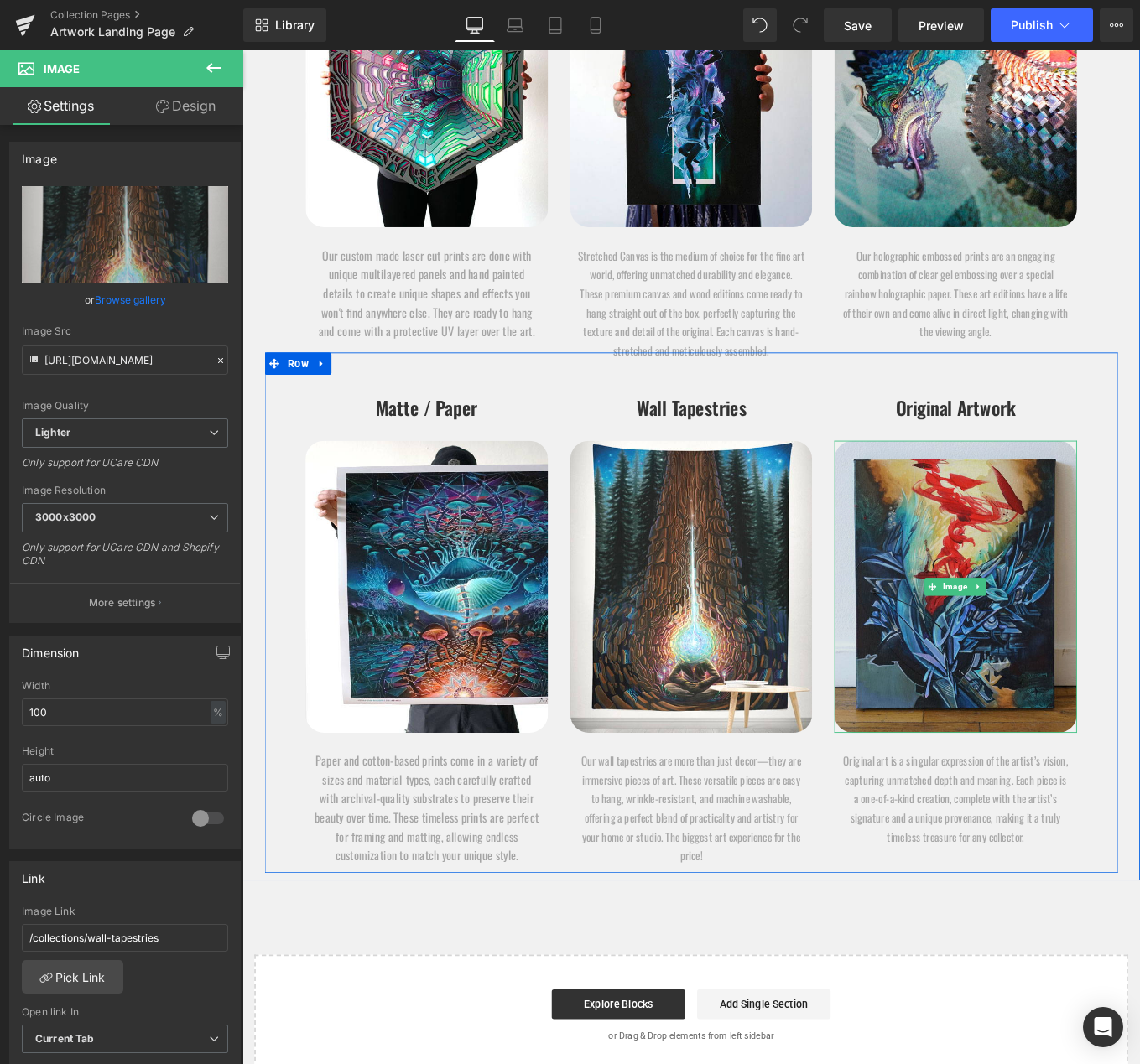
click at [1053, 554] on img at bounding box center [1048, 656] width 273 height 329
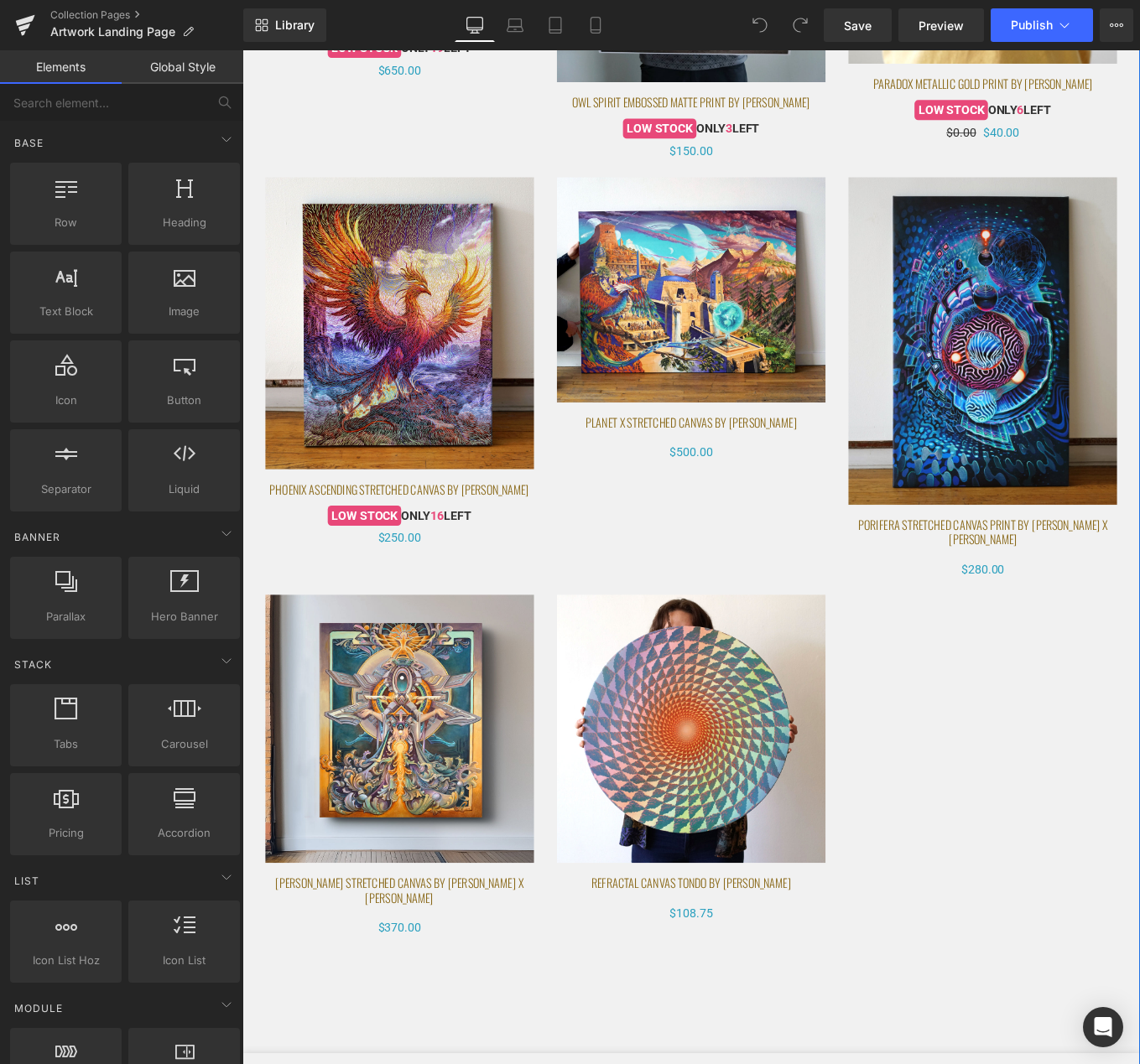
scroll to position [8192, 0]
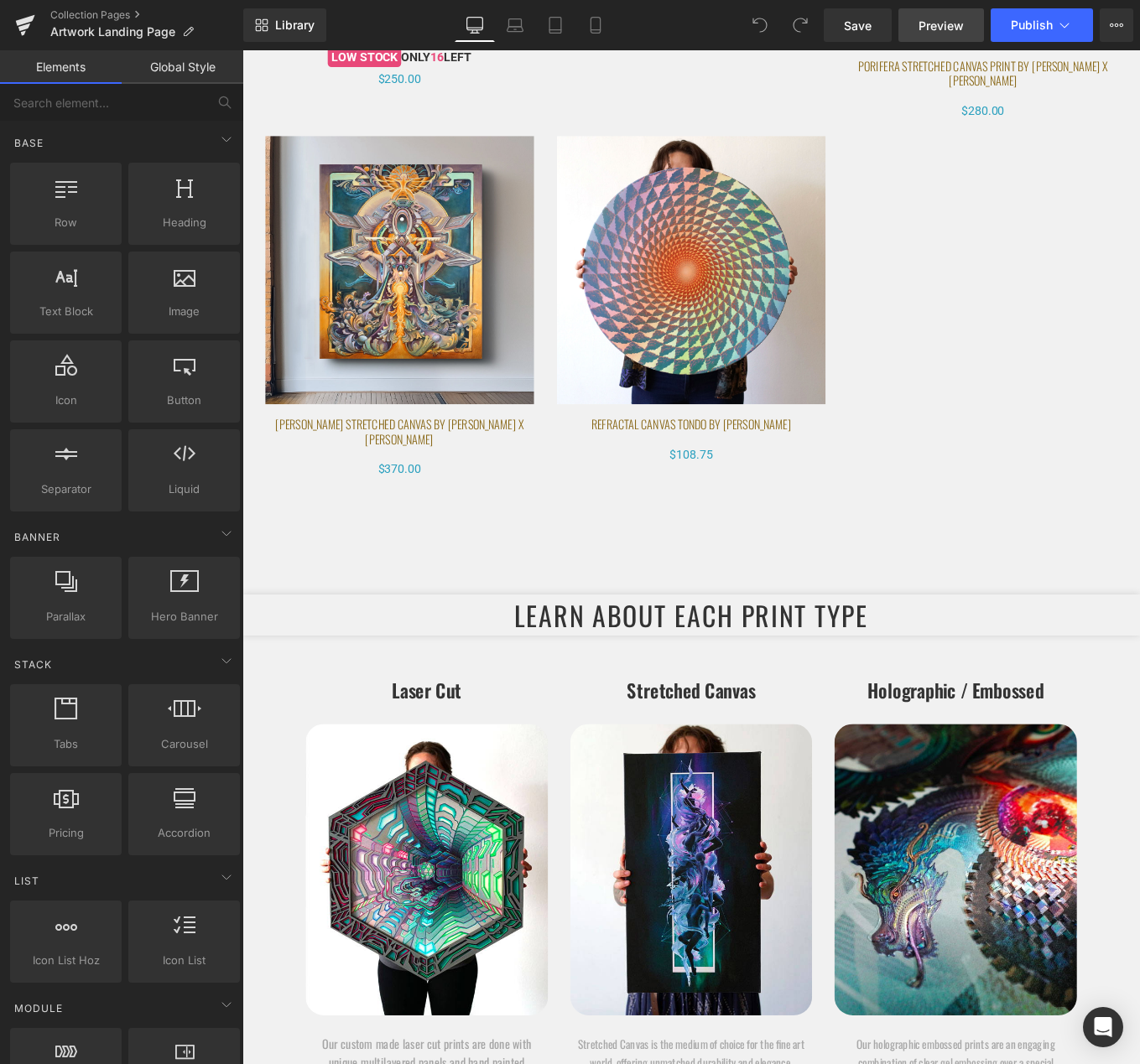
click at [926, 33] on link "Preview" at bounding box center [940, 25] width 85 height 33
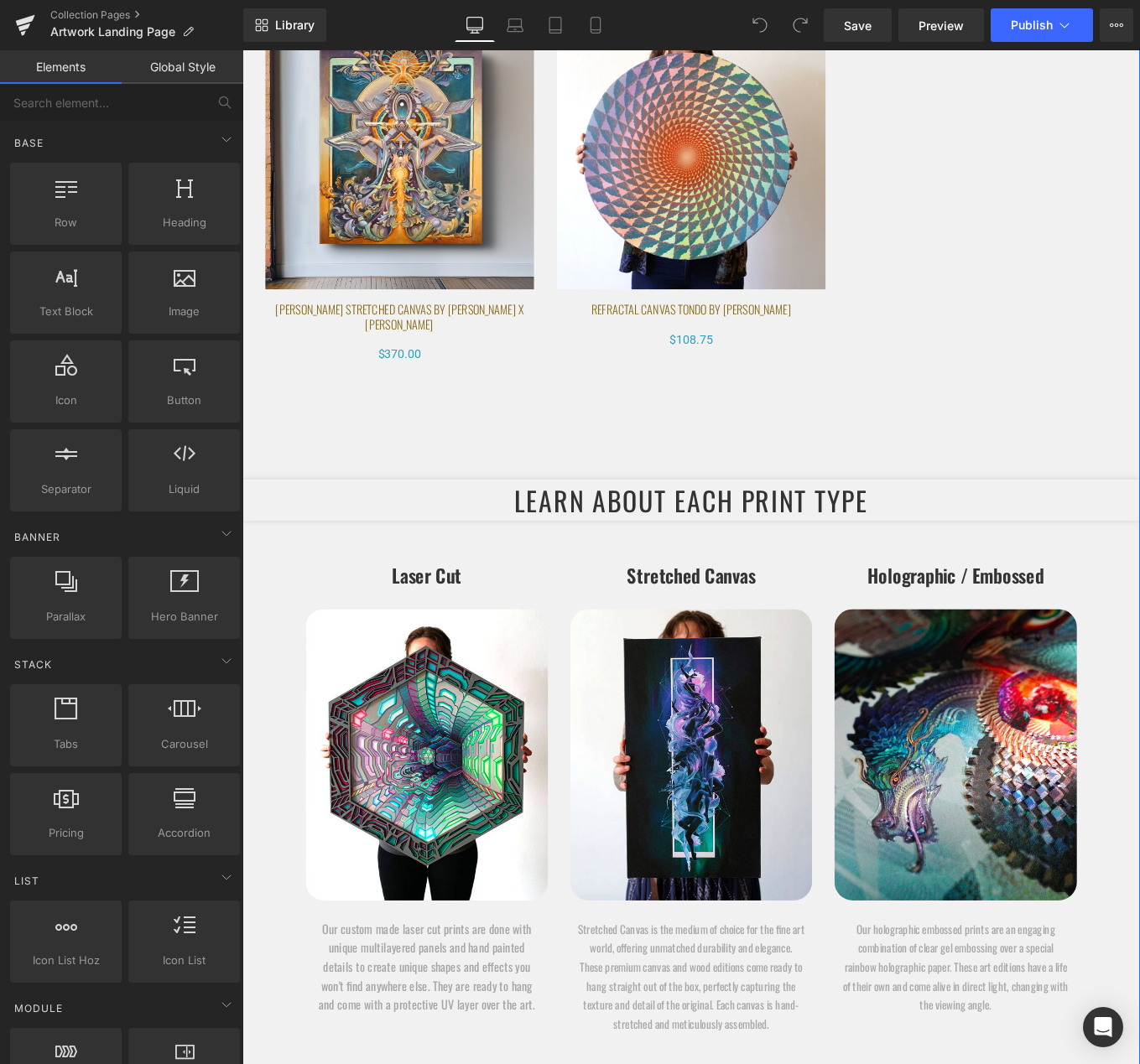
scroll to position [8325, 0]
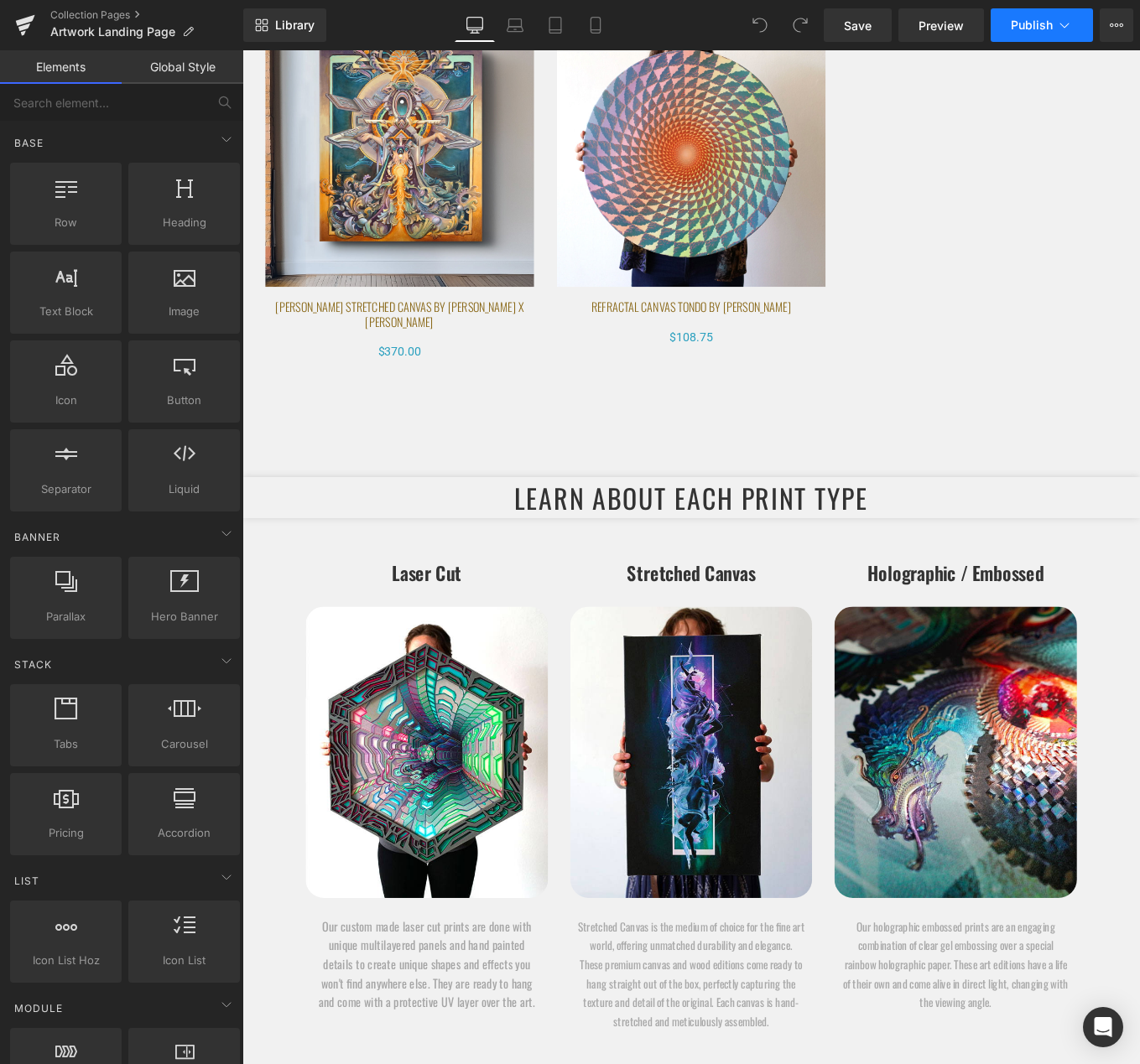
click at [1068, 11] on button "Publish" at bounding box center [1042, 25] width 102 height 33
drag, startPoint x: 1215, startPoint y: 378, endPoint x: 1030, endPoint y: 197, distance: 258.8
click at [1039, 26] on span "Publish" at bounding box center [1031, 26] width 42 height 13
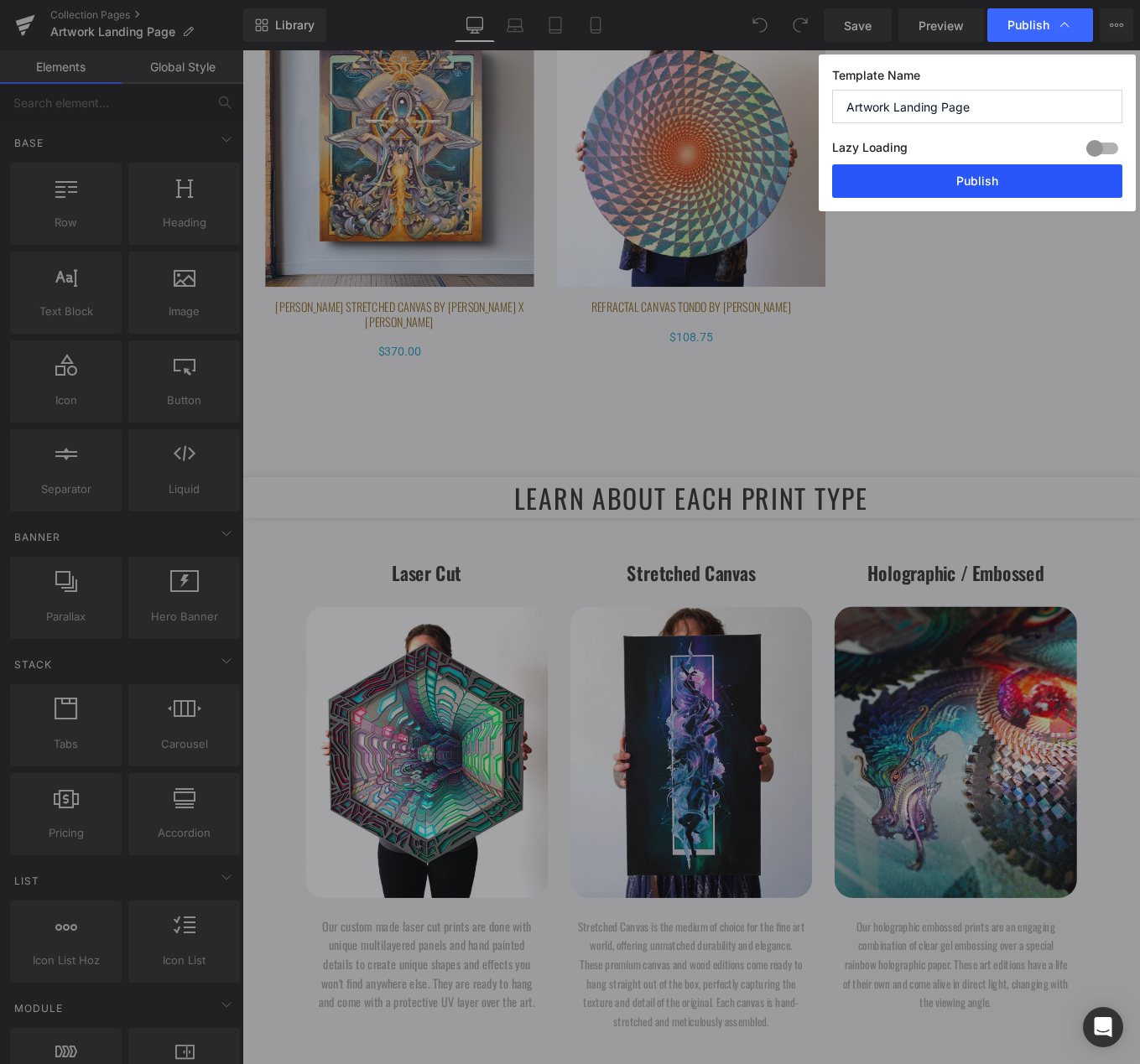
click at [987, 182] on button "Publish" at bounding box center [976, 181] width 290 height 33
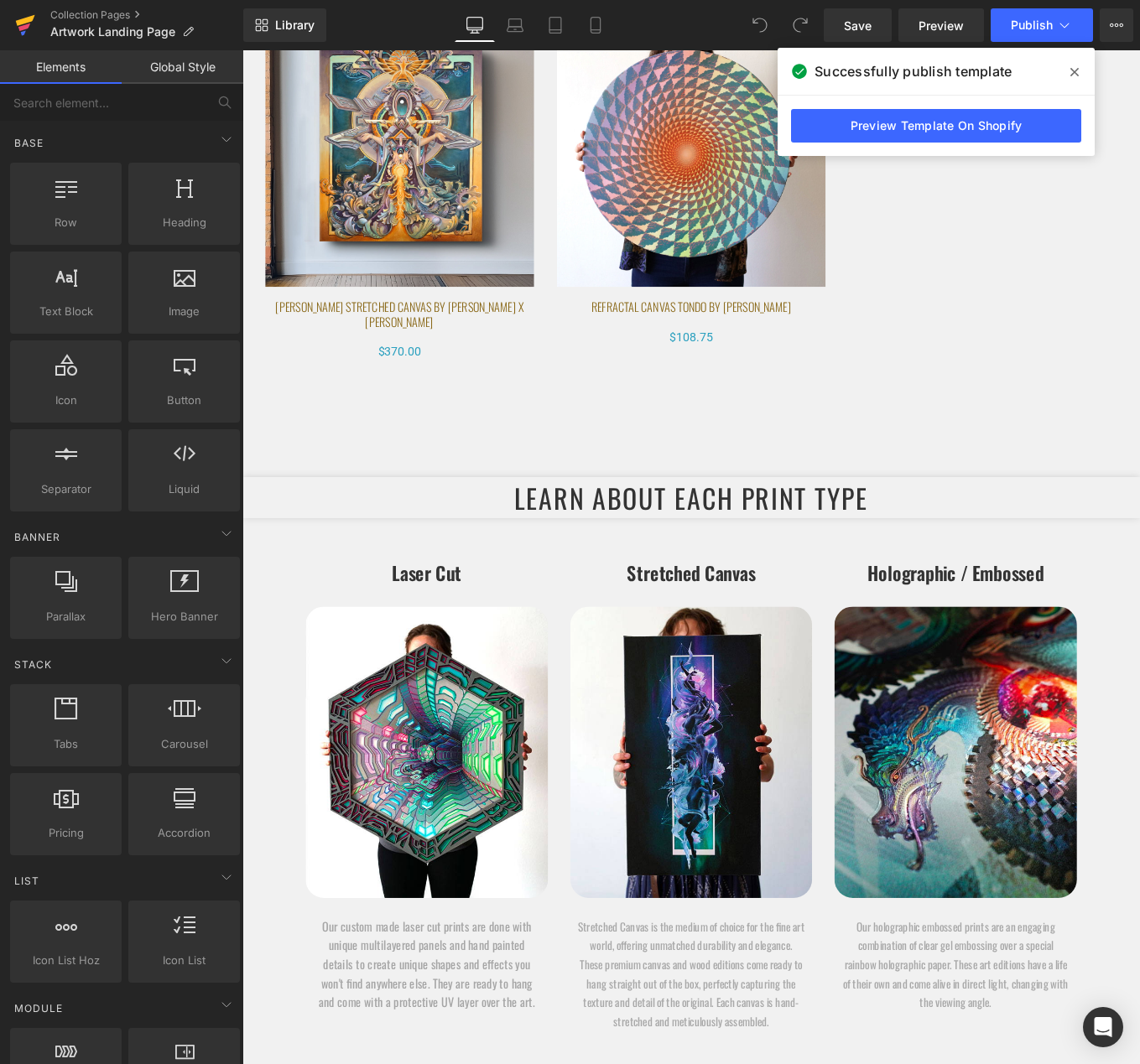
click at [28, 26] on icon at bounding box center [25, 25] width 20 height 42
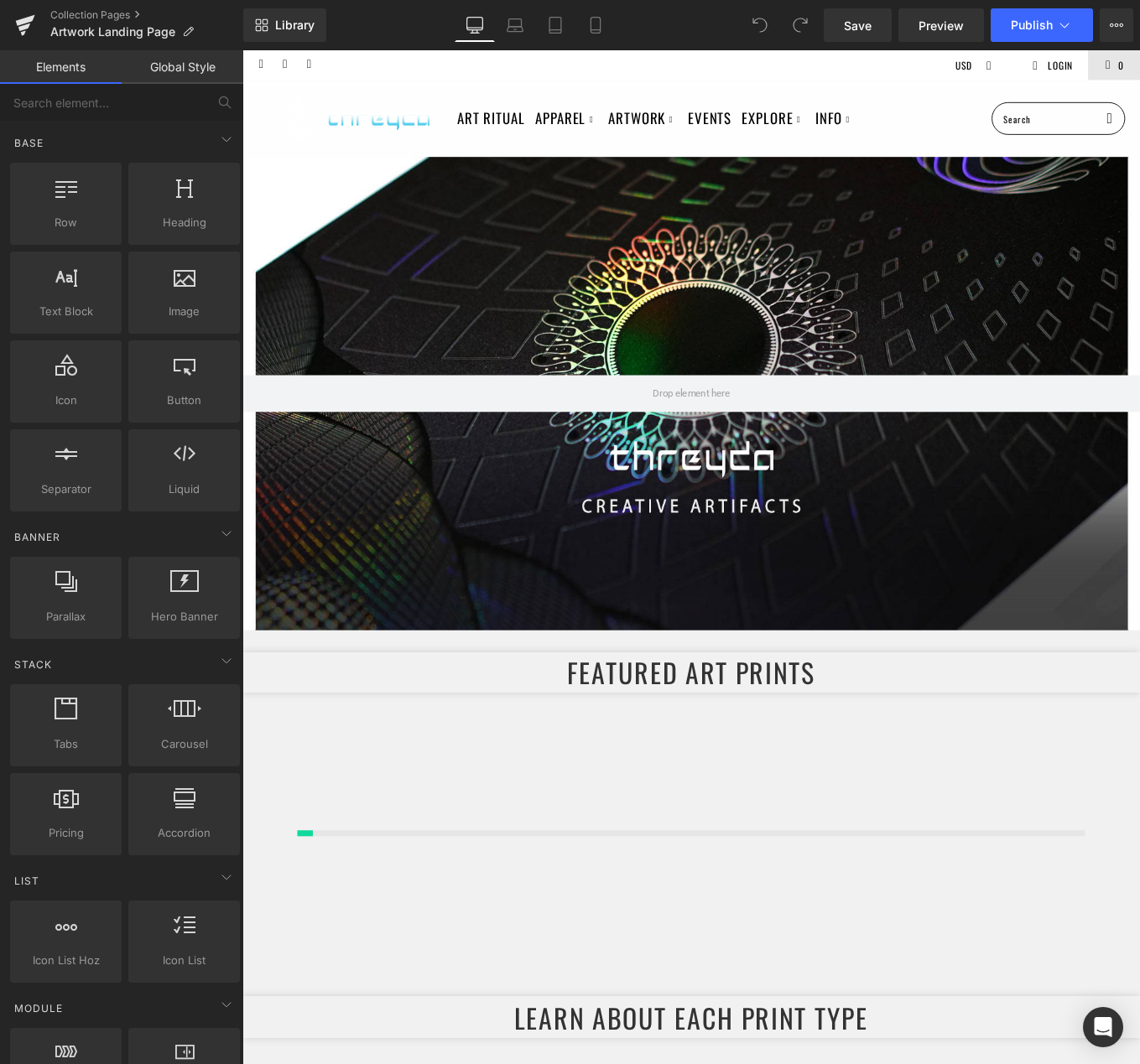
click at [1019, 27] on span "Publish" at bounding box center [1031, 26] width 42 height 13
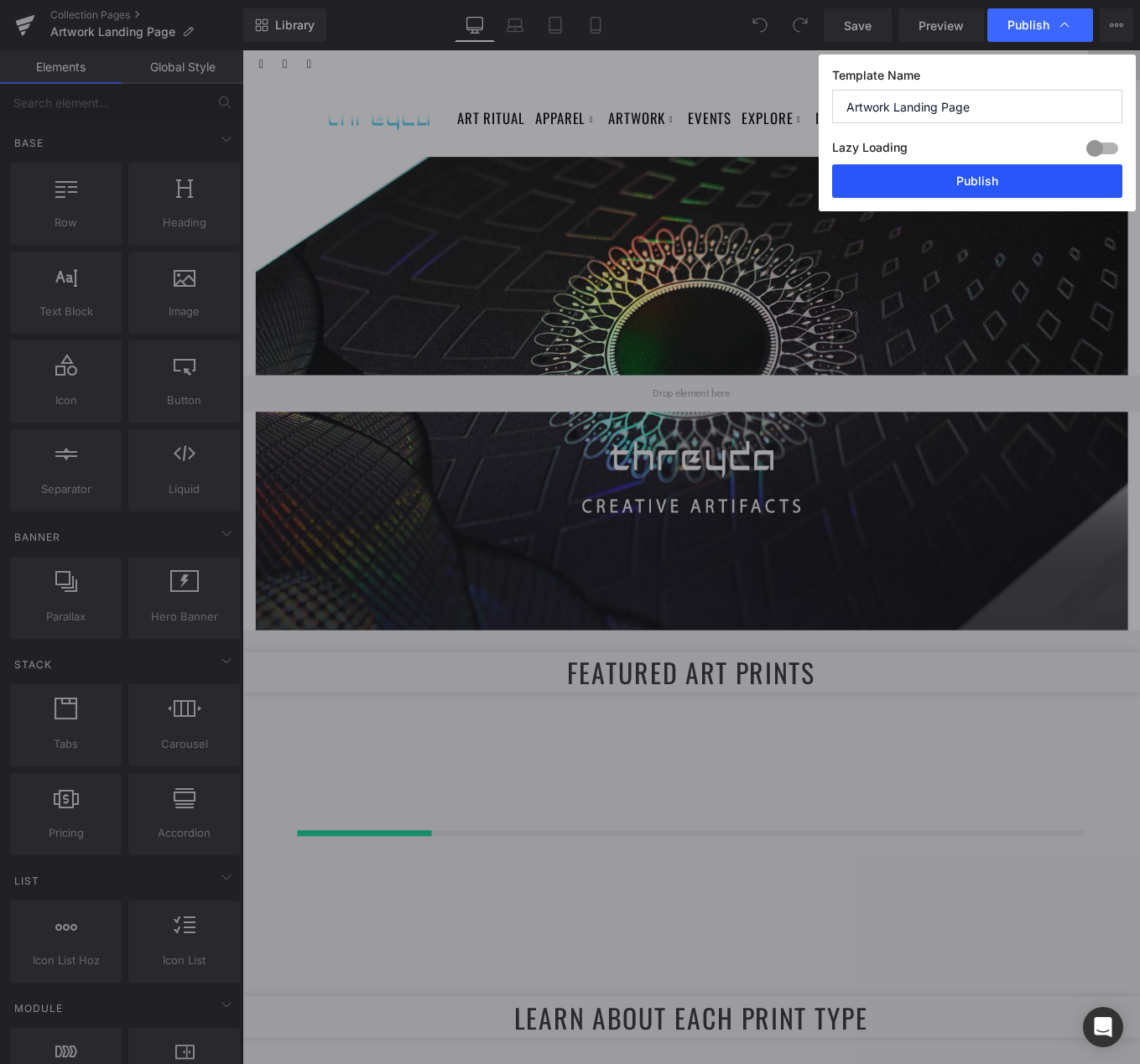
click at [1008, 174] on button "Publish" at bounding box center [976, 181] width 290 height 33
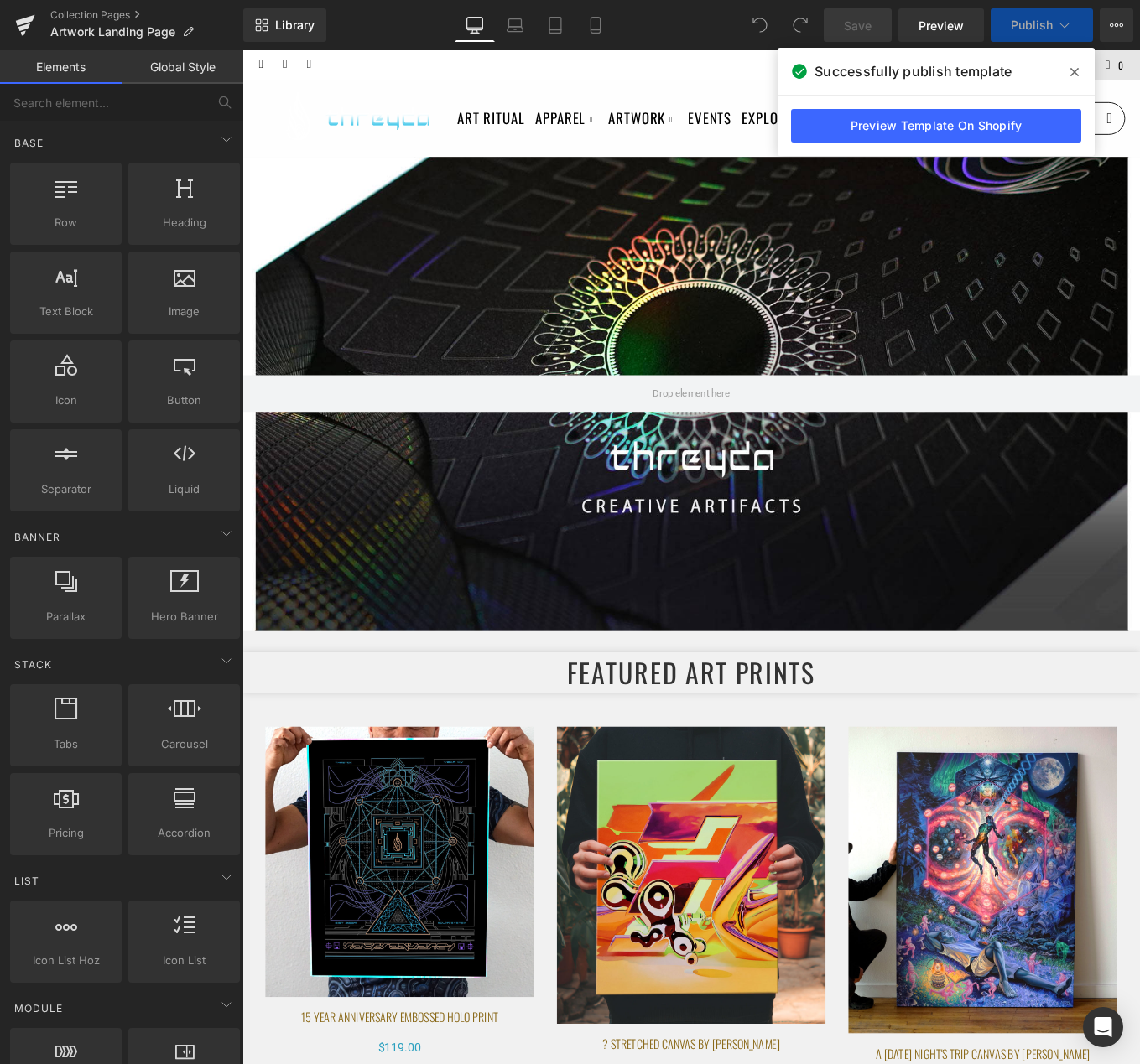
scroll to position [559, 0]
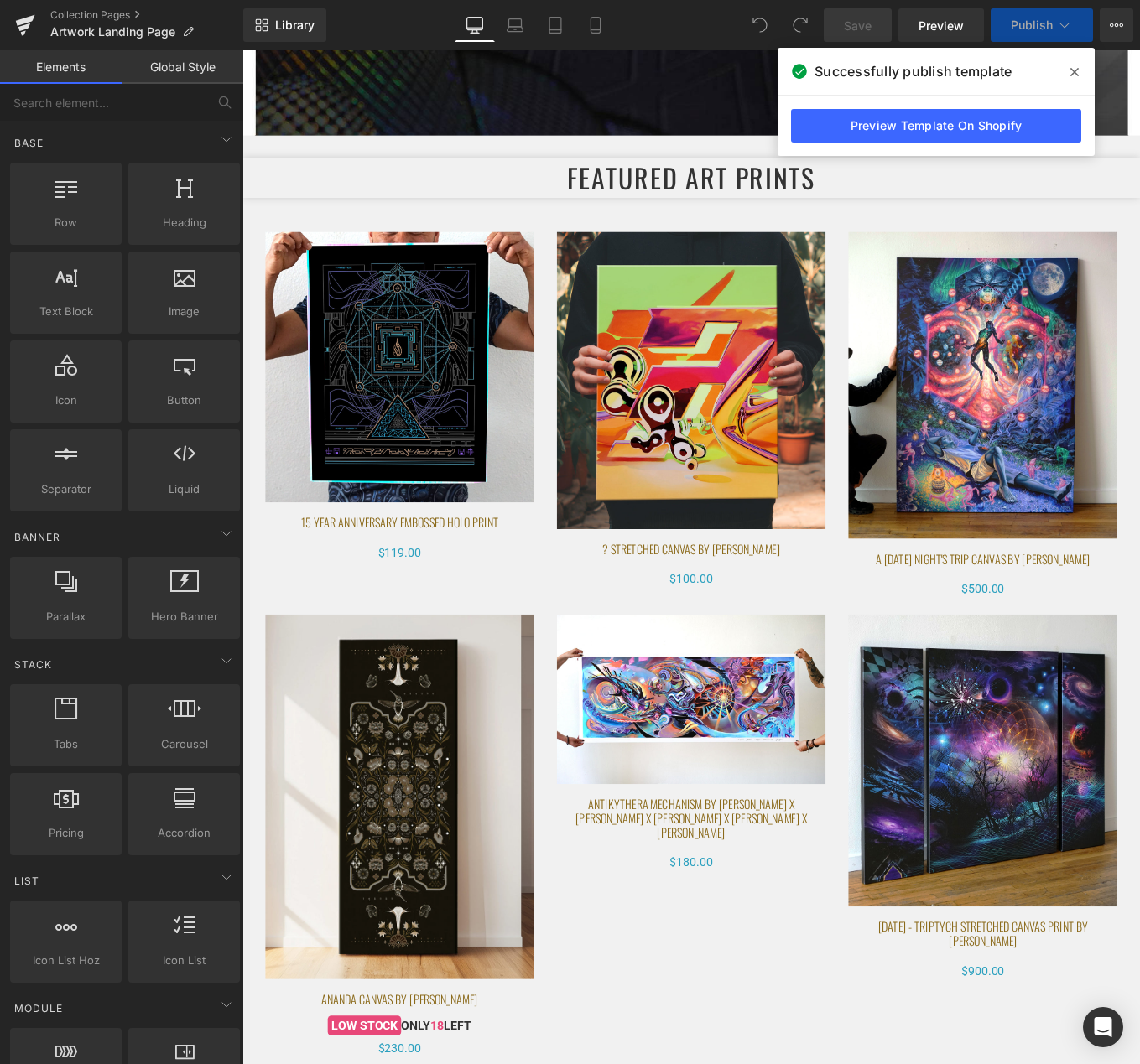
click at [1076, 74] on icon at bounding box center [1074, 72] width 9 height 9
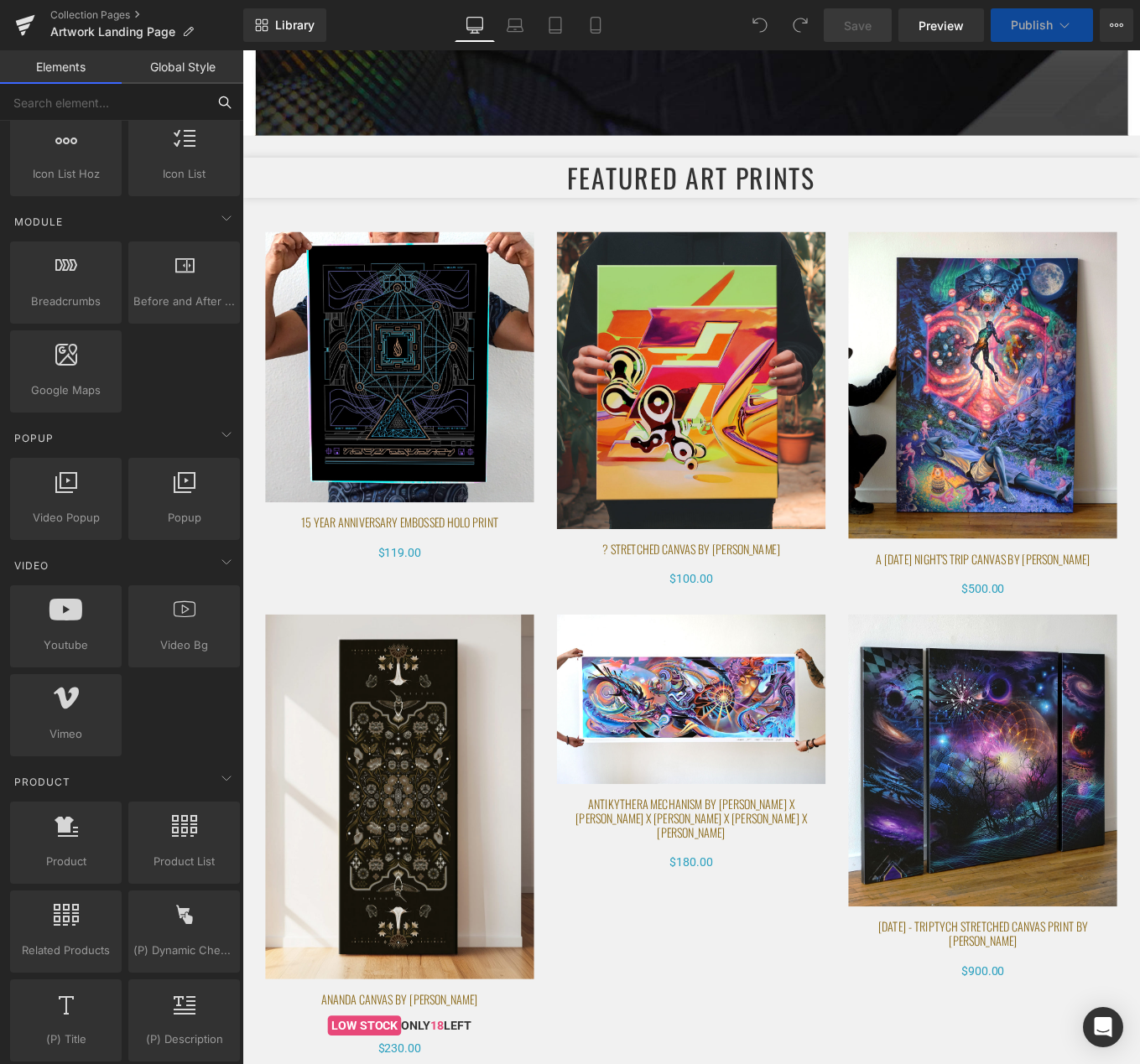
scroll to position [0, 0]
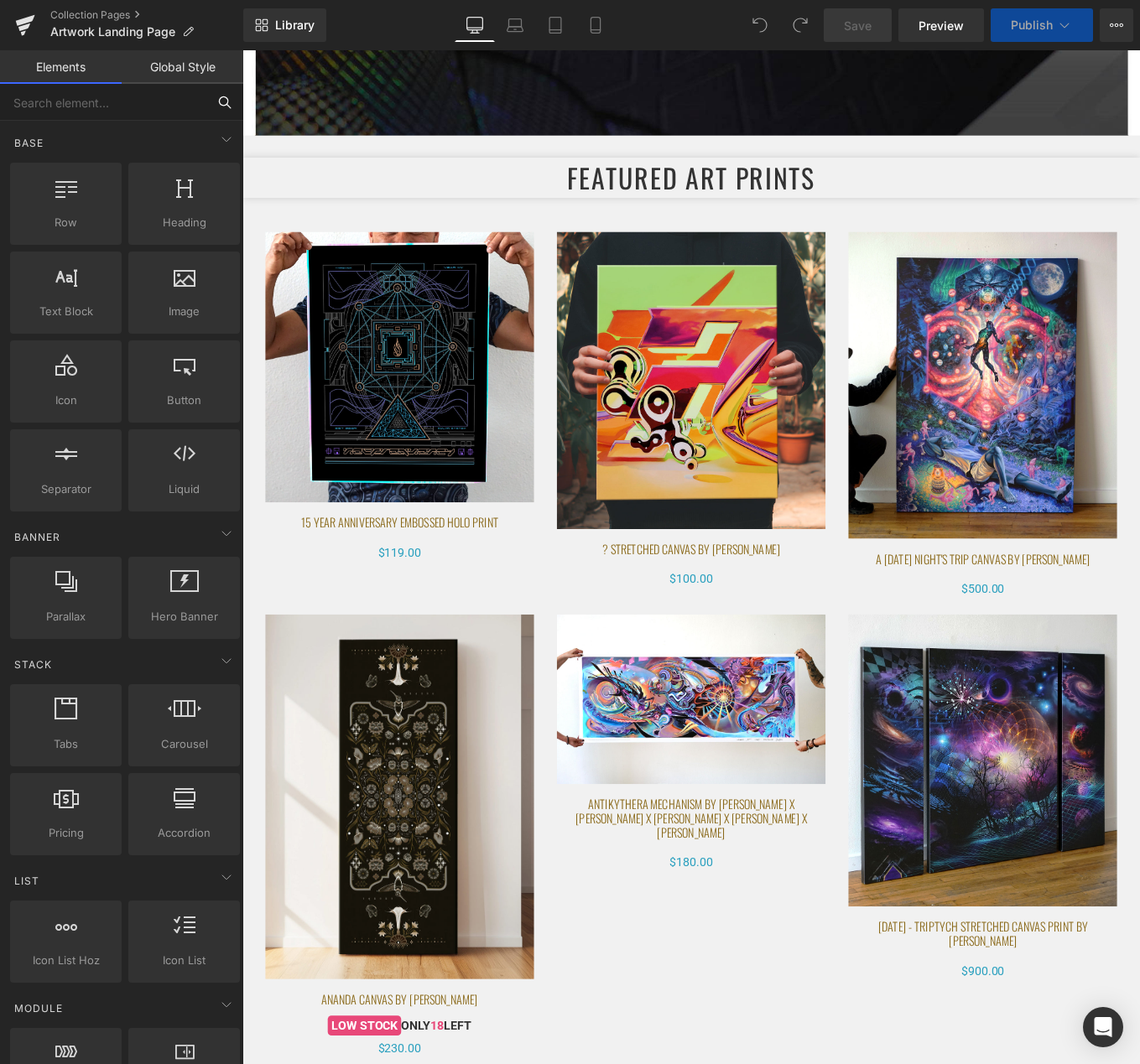
click at [171, 97] on input "text" at bounding box center [103, 102] width 206 height 37
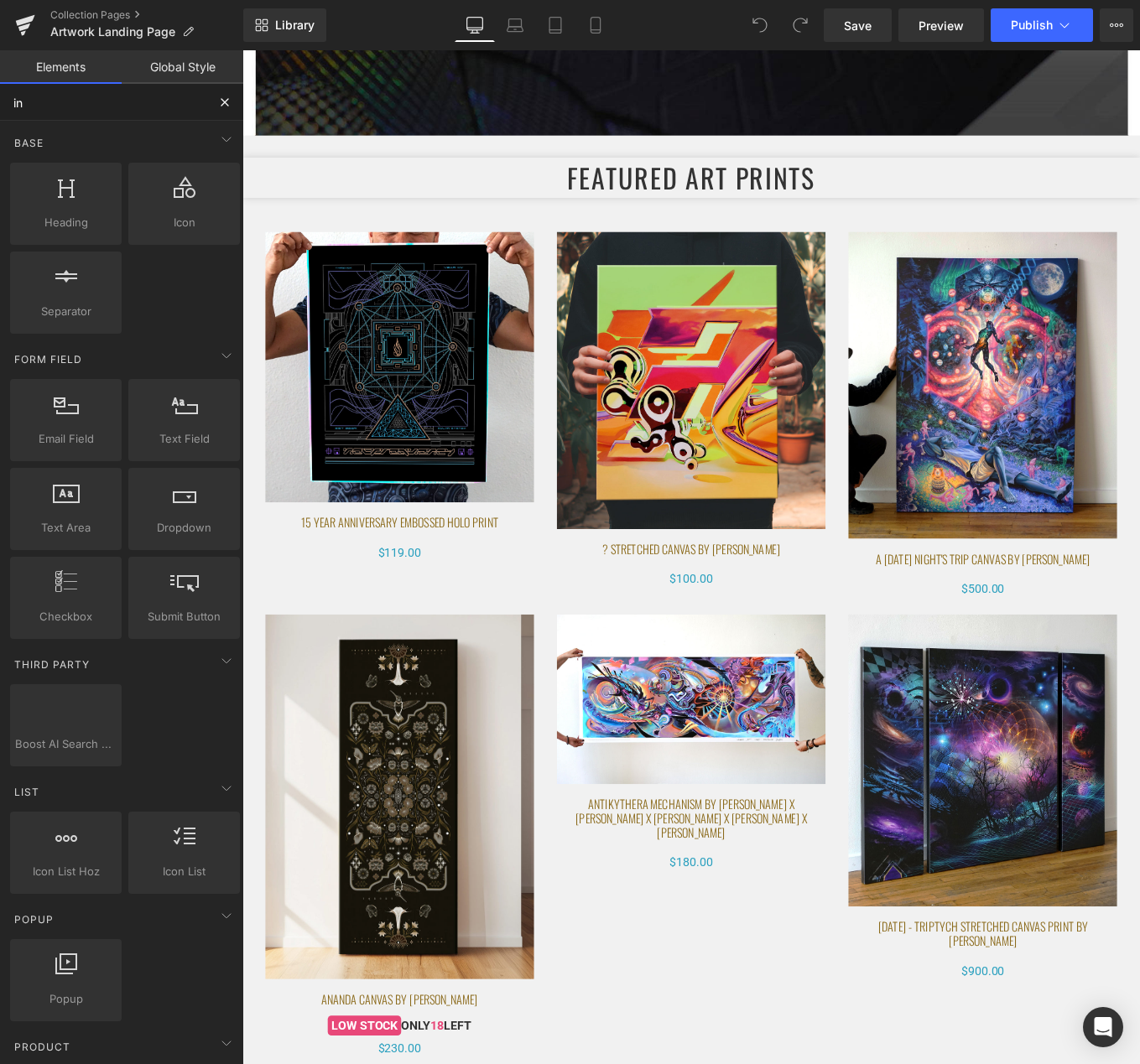
type input "i"
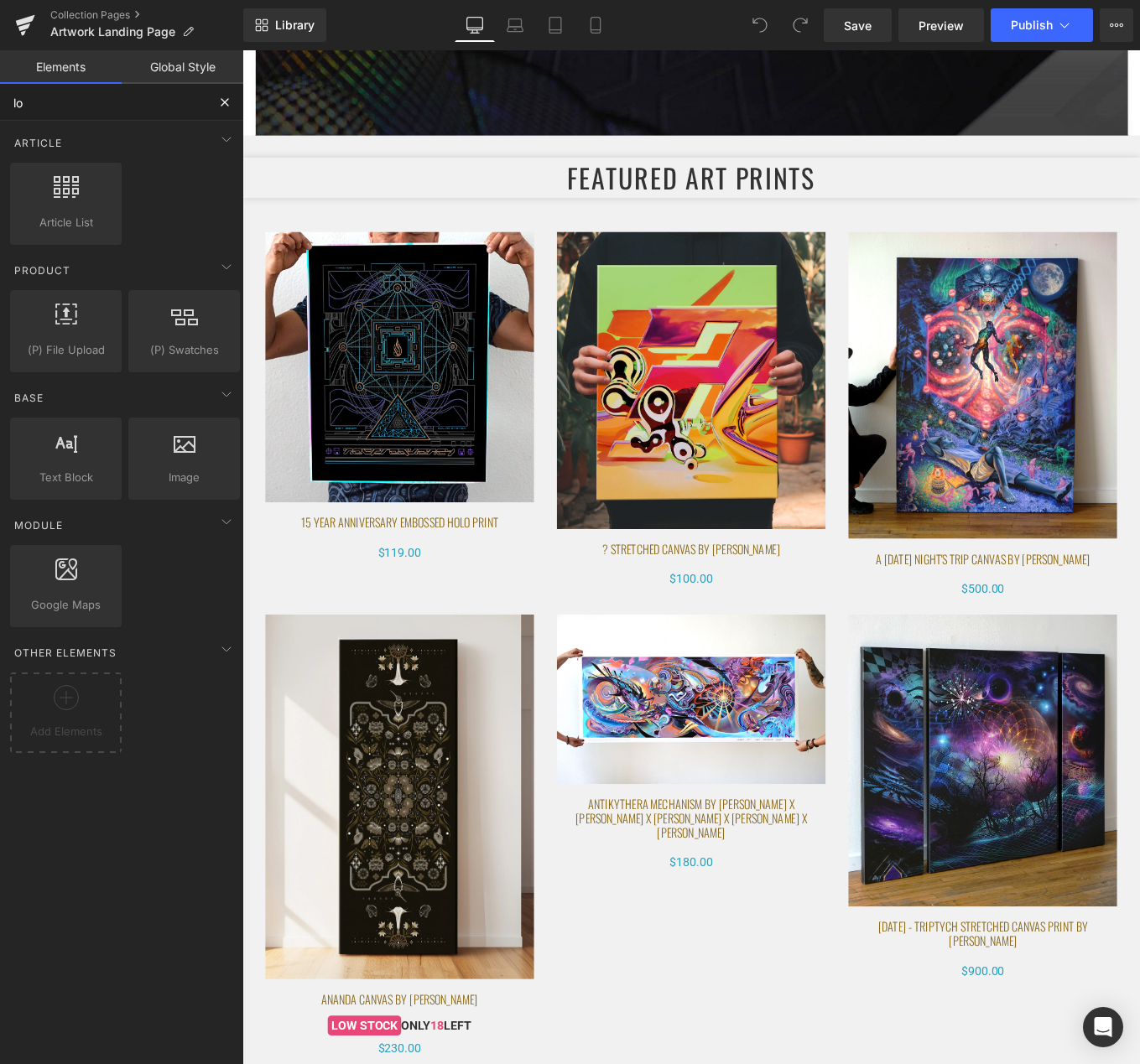
type input "l"
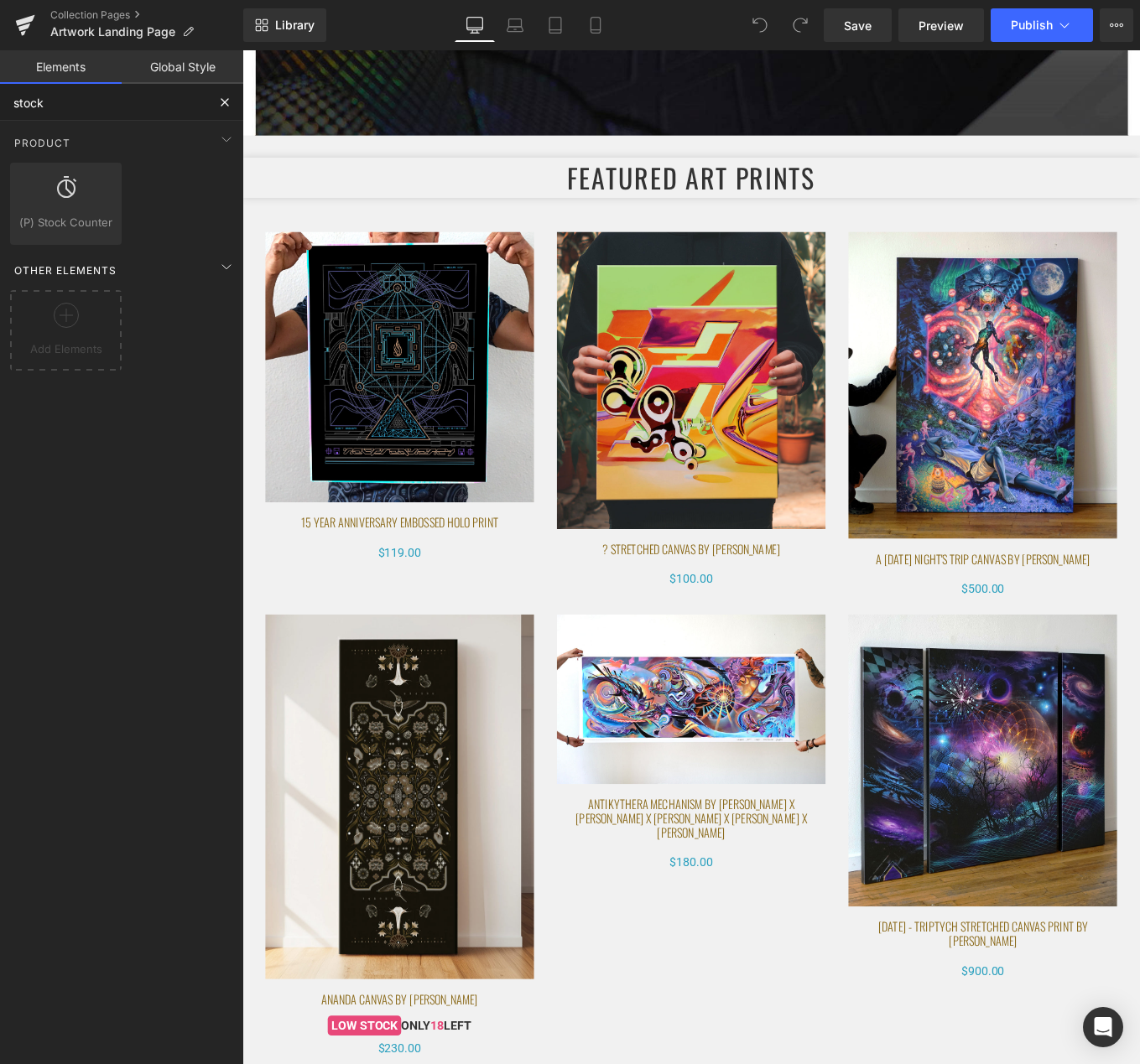
type input "stock"
drag, startPoint x: 97, startPoint y: 257, endPoint x: 89, endPoint y: 232, distance: 26.2
click at [96, 256] on div "Other Elements" at bounding box center [125, 270] width 237 height 33
click at [88, 209] on div at bounding box center [65, 195] width 101 height 38
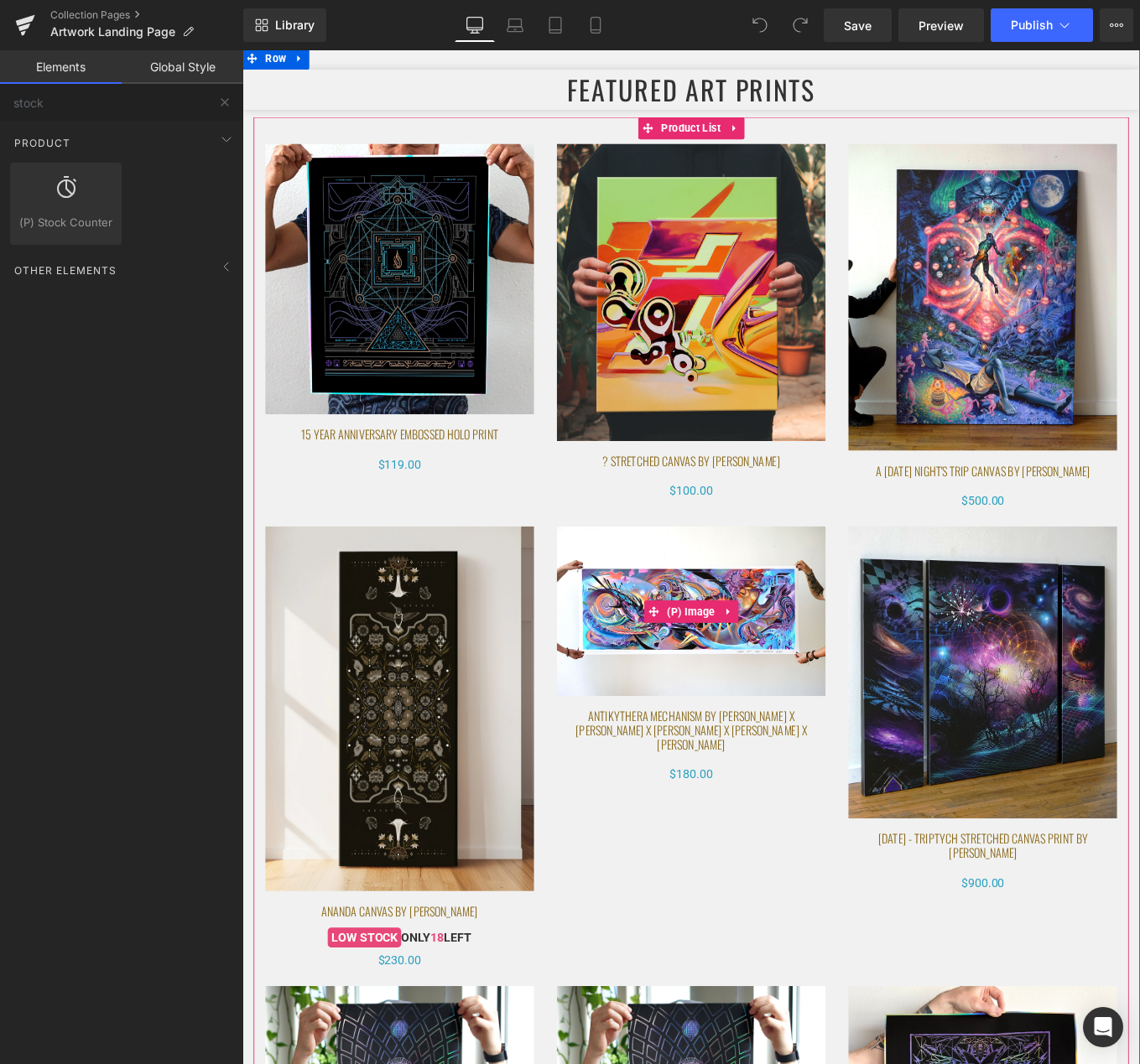
scroll to position [664, 0]
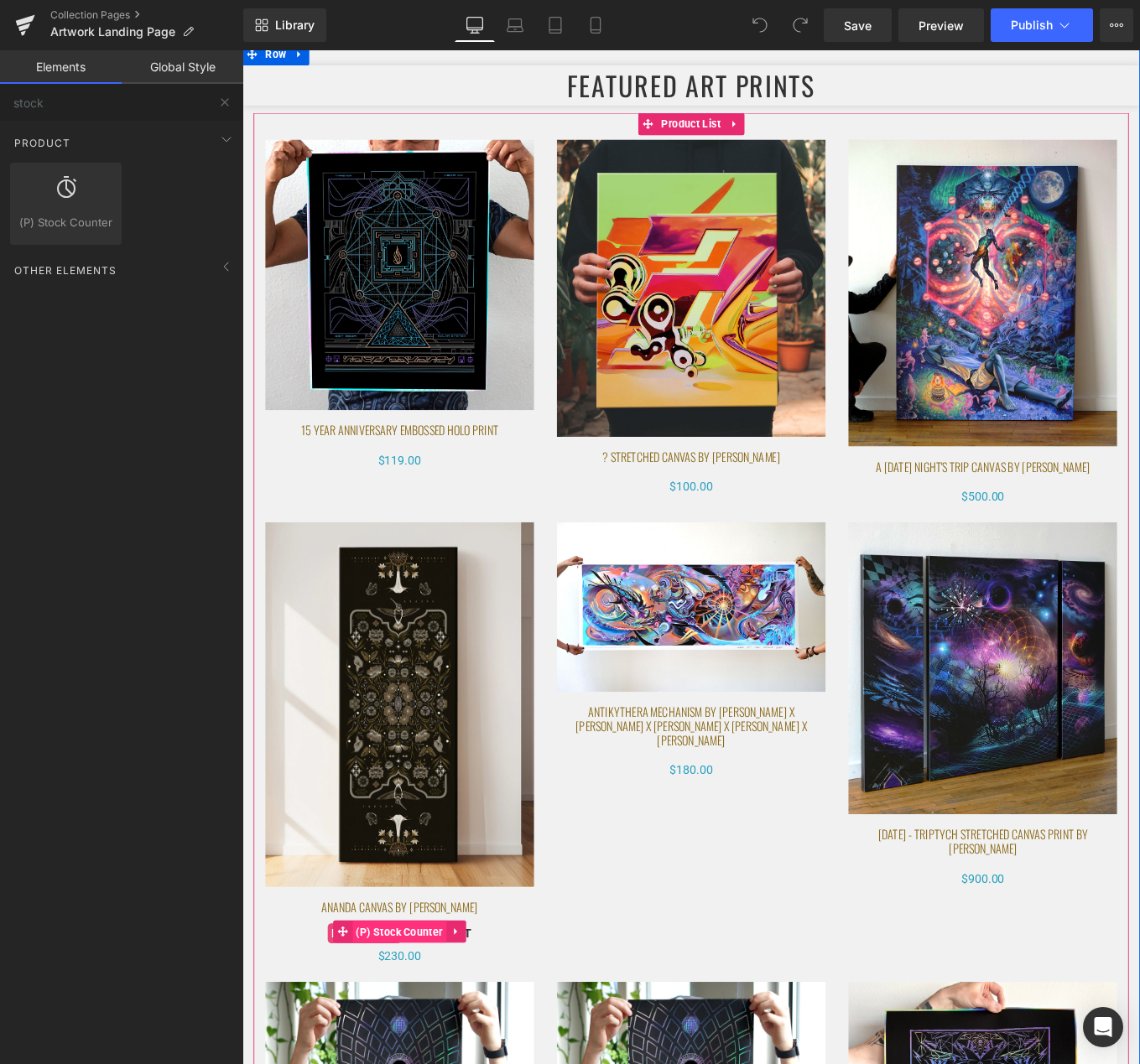
click at [414, 1043] on span "(P) Stock Counter" at bounding box center [419, 1047] width 107 height 26
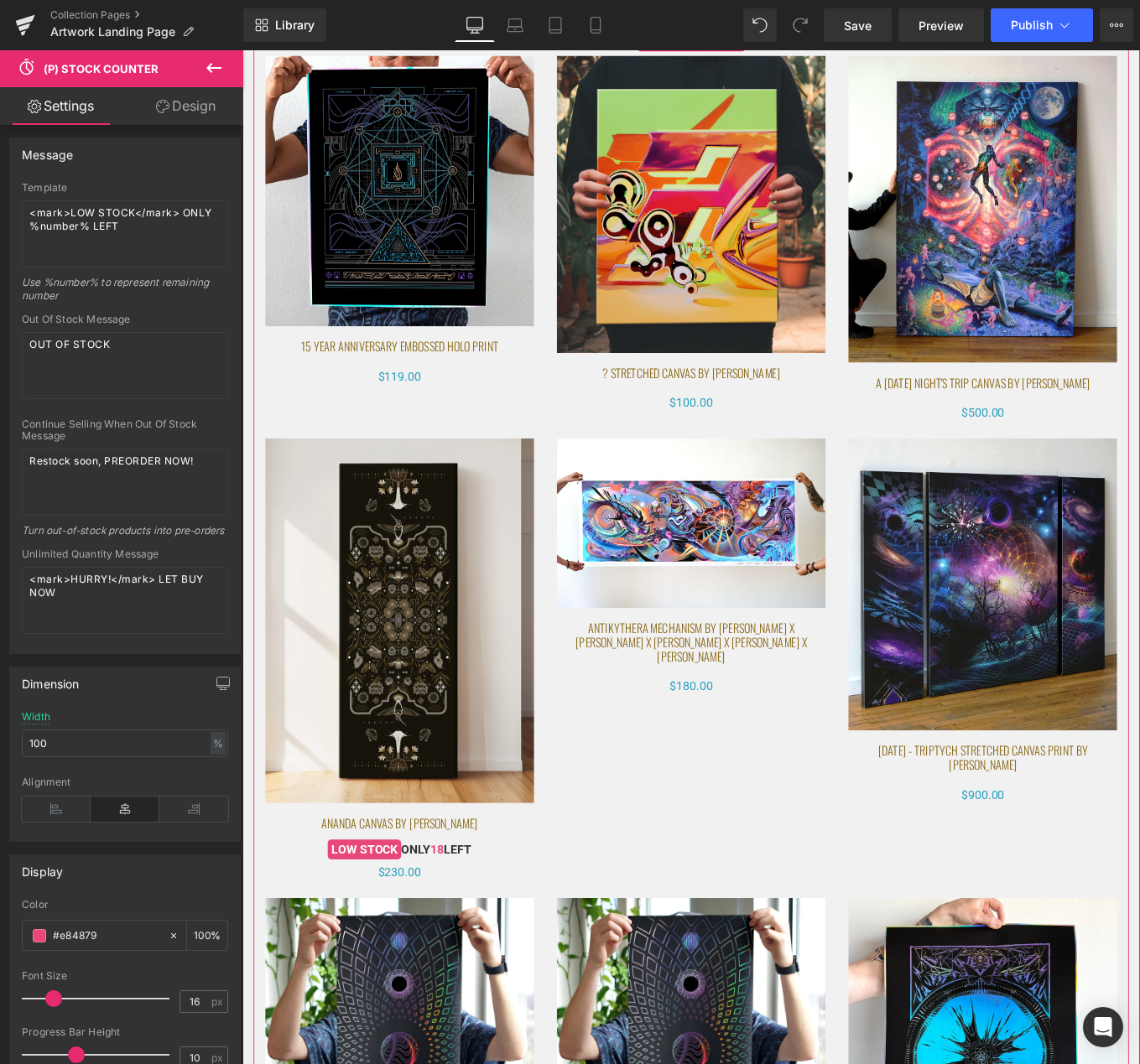
scroll to position [655, 0]
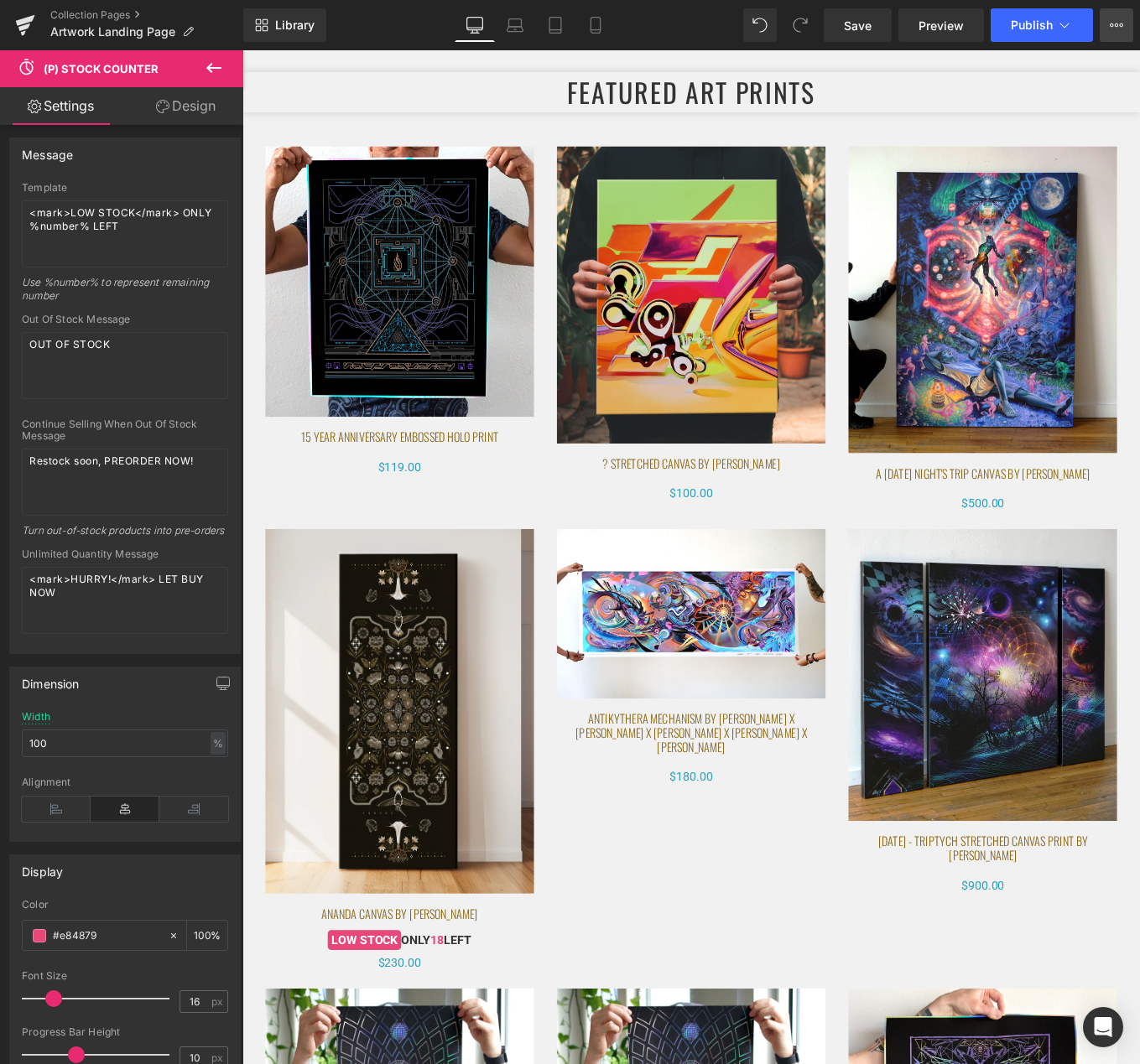
click at [1120, 25] on icon at bounding box center [1122, 26] width 4 height 4
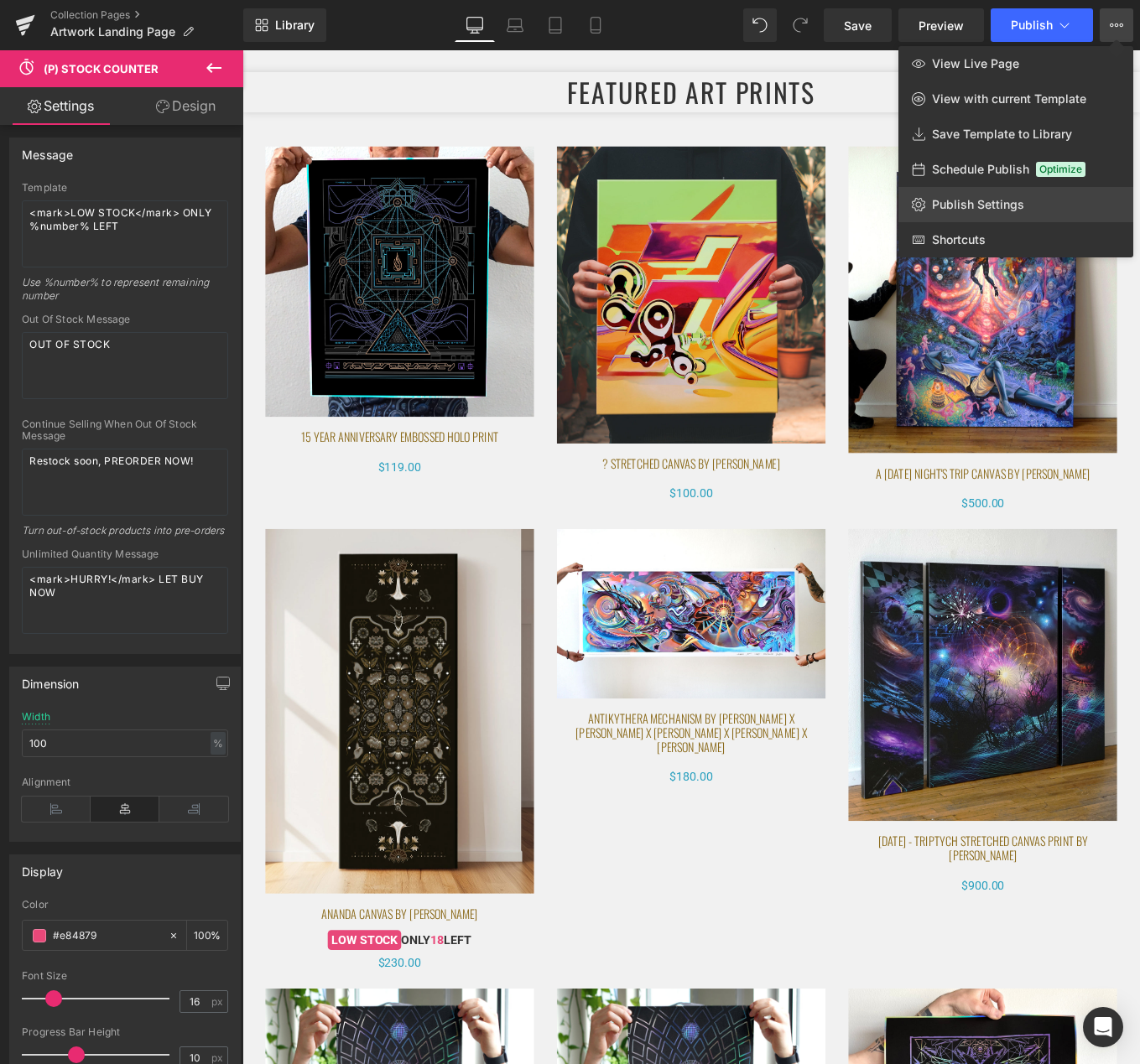
click at [1025, 192] on link "Publish Settings" at bounding box center [1015, 204] width 235 height 35
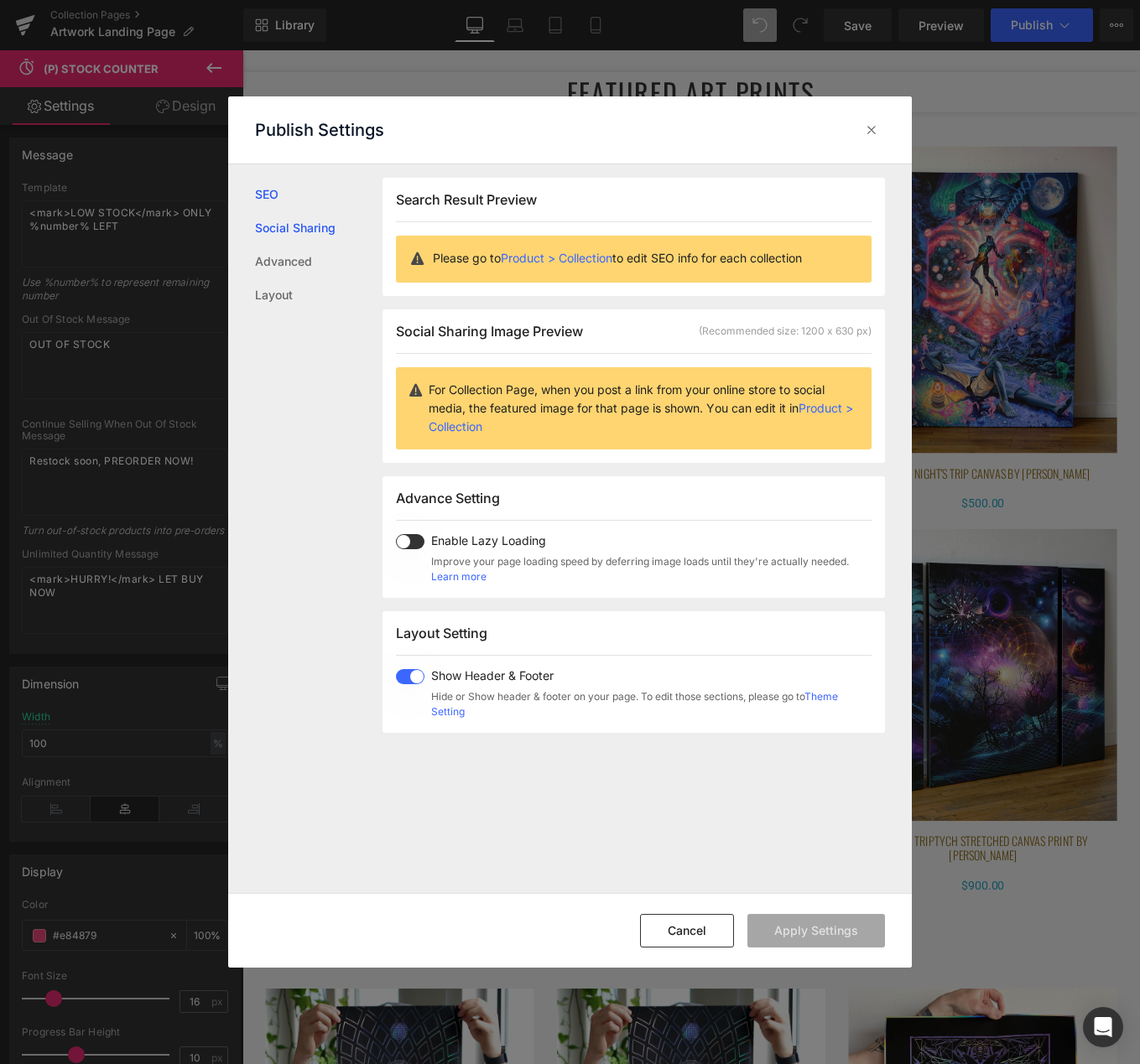
click at [332, 236] on link "Social Sharing" at bounding box center [319, 227] width 128 height 33
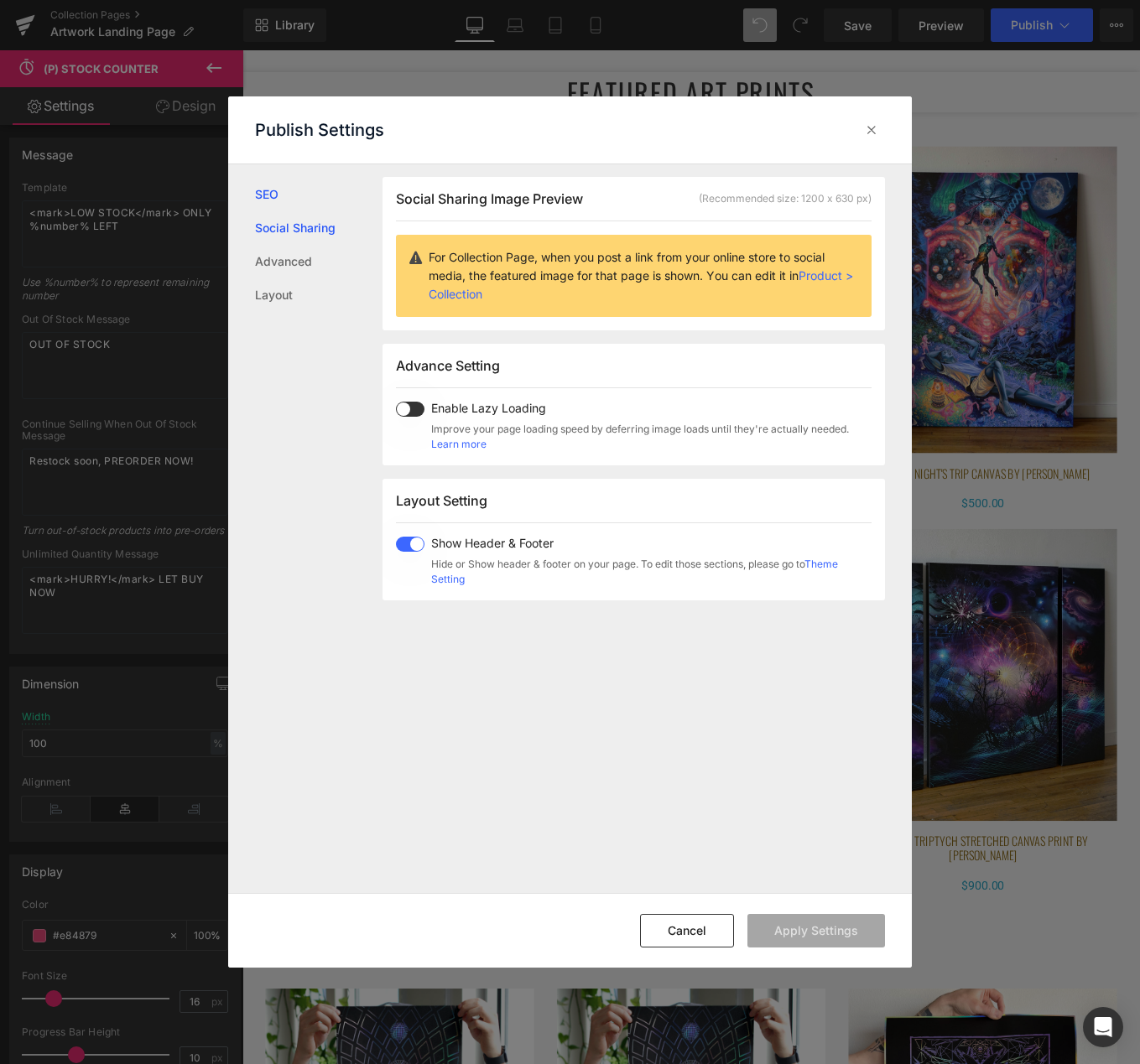
click at [274, 199] on link "SEO" at bounding box center [319, 194] width 128 height 33
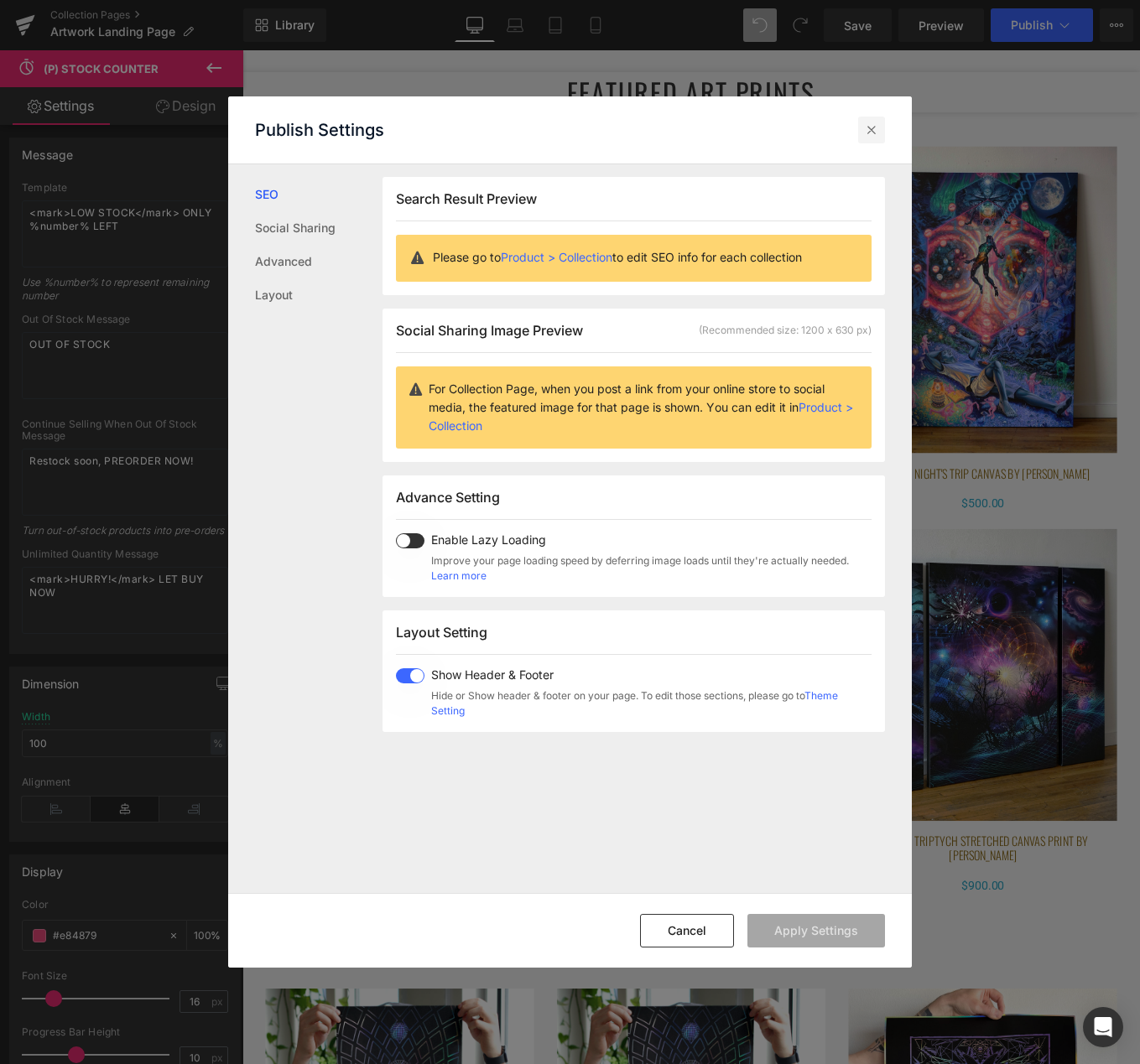
click at [878, 131] on icon at bounding box center [871, 131] width 17 height 17
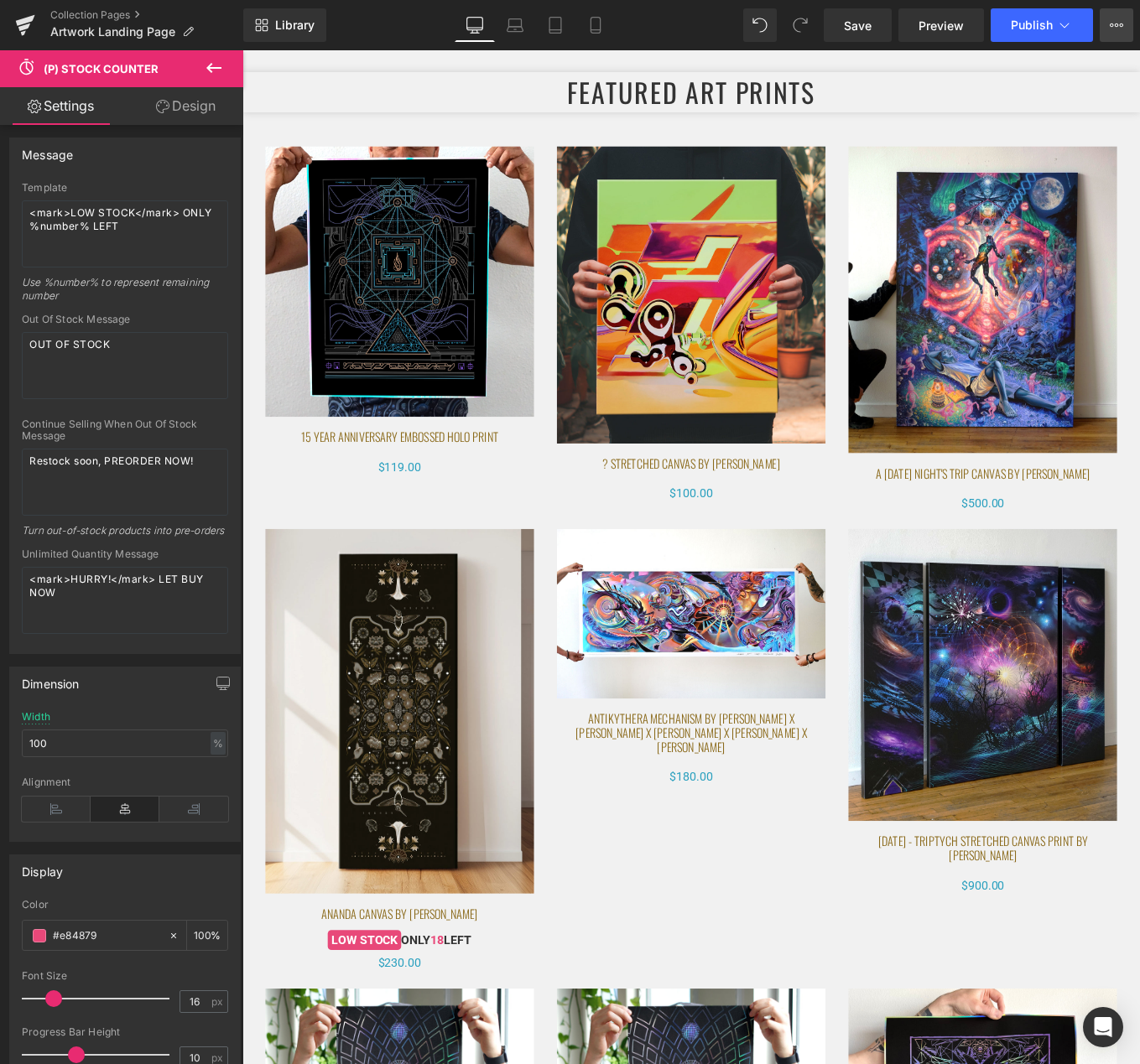
click at [1121, 33] on button "View Live Page View with current Template Save Template to Library Schedule Pub…" at bounding box center [1115, 25] width 33 height 33
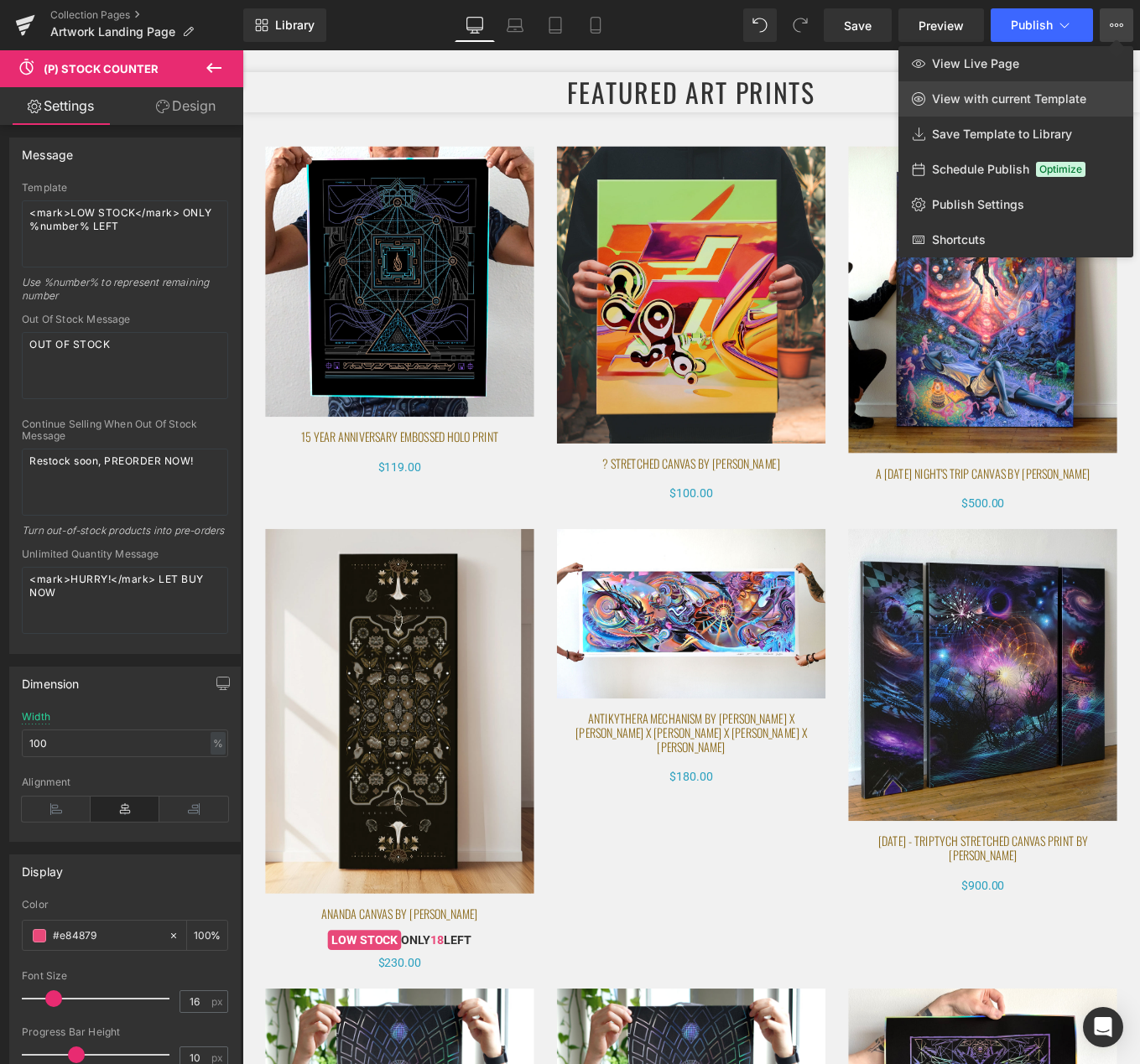
click at [1000, 99] on span "View with current Template" at bounding box center [1008, 99] width 154 height 15
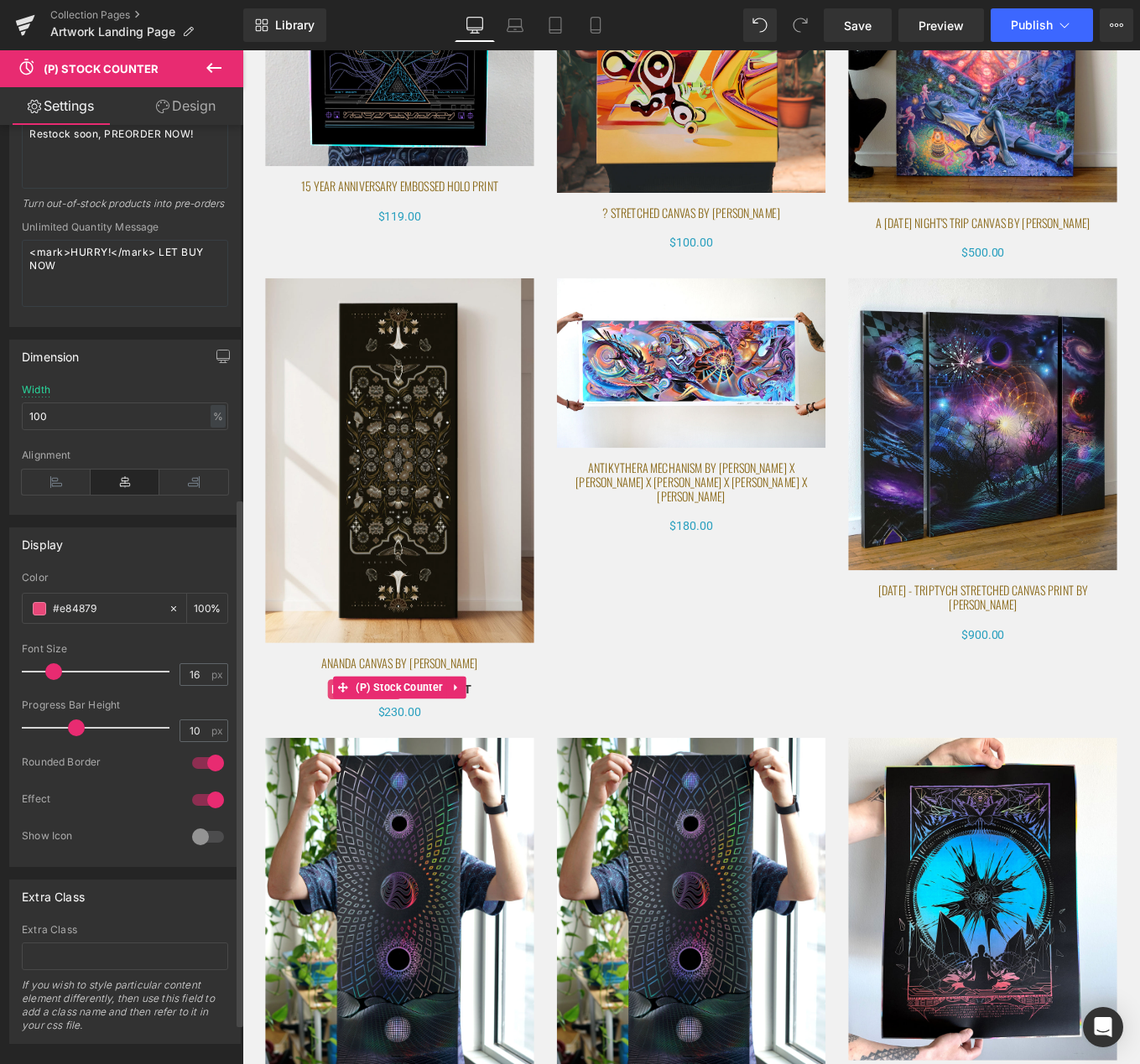
scroll to position [705, 0]
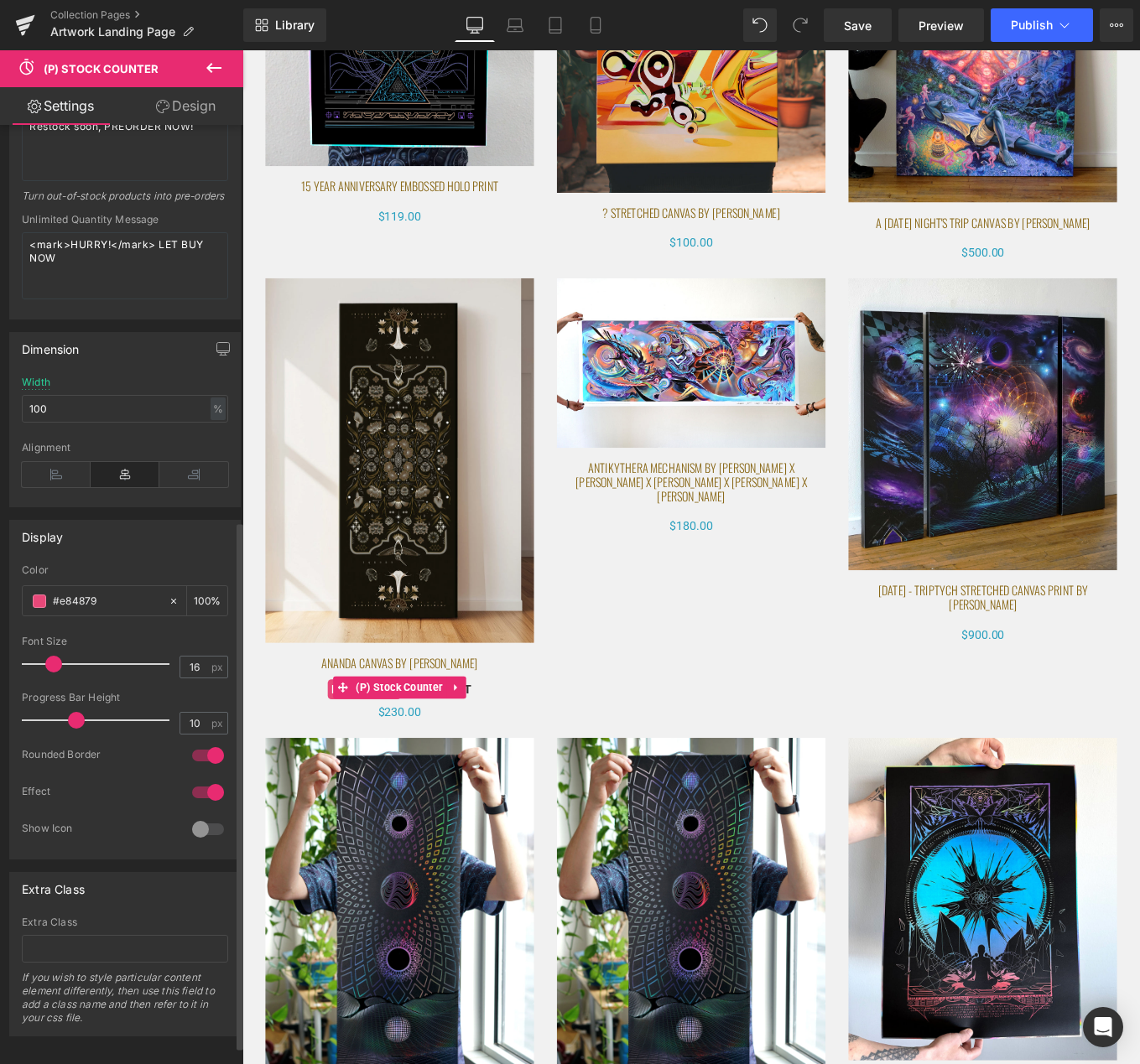
click at [199, 843] on div at bounding box center [208, 829] width 41 height 26
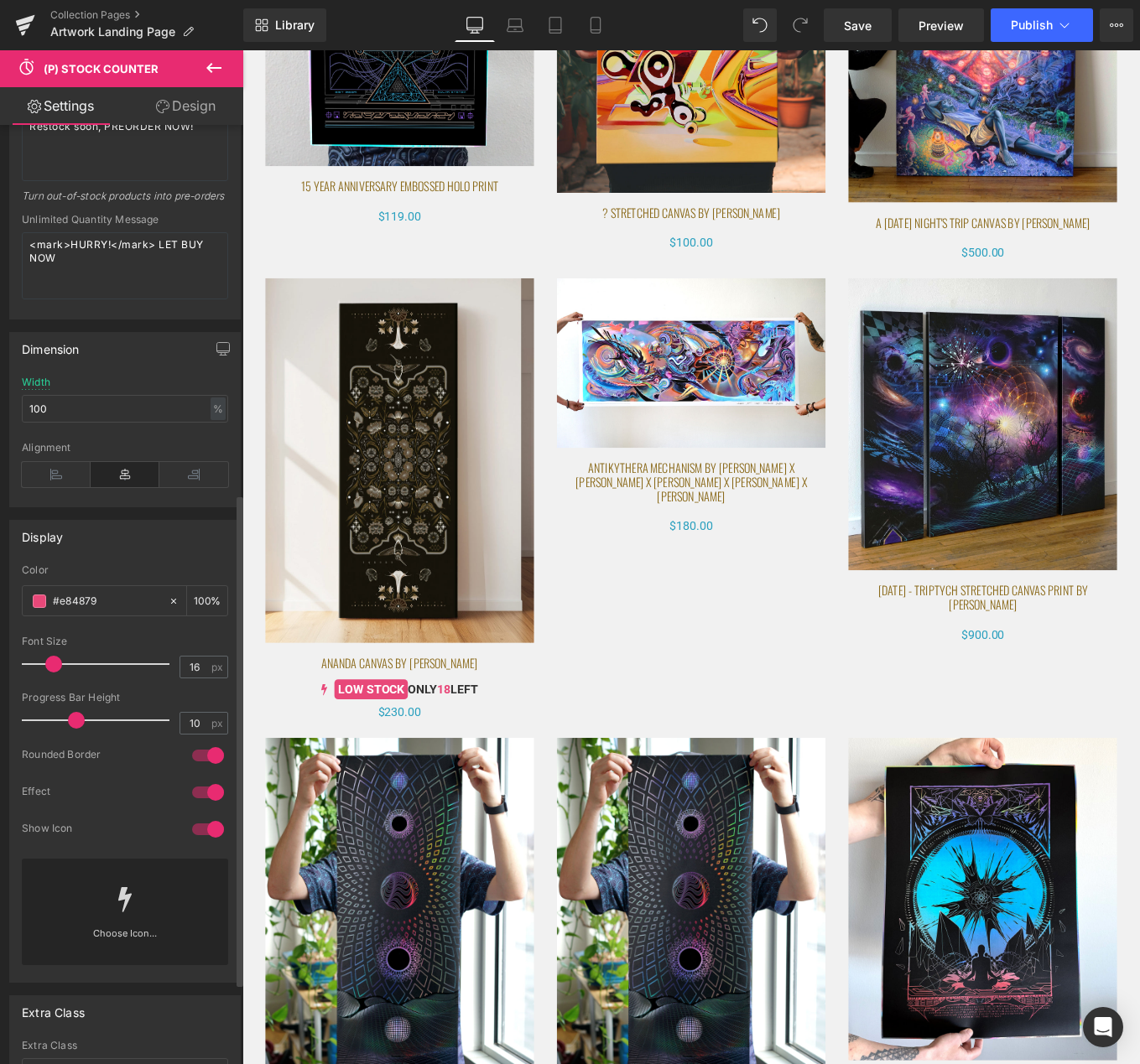
click at [199, 843] on div at bounding box center [208, 829] width 41 height 26
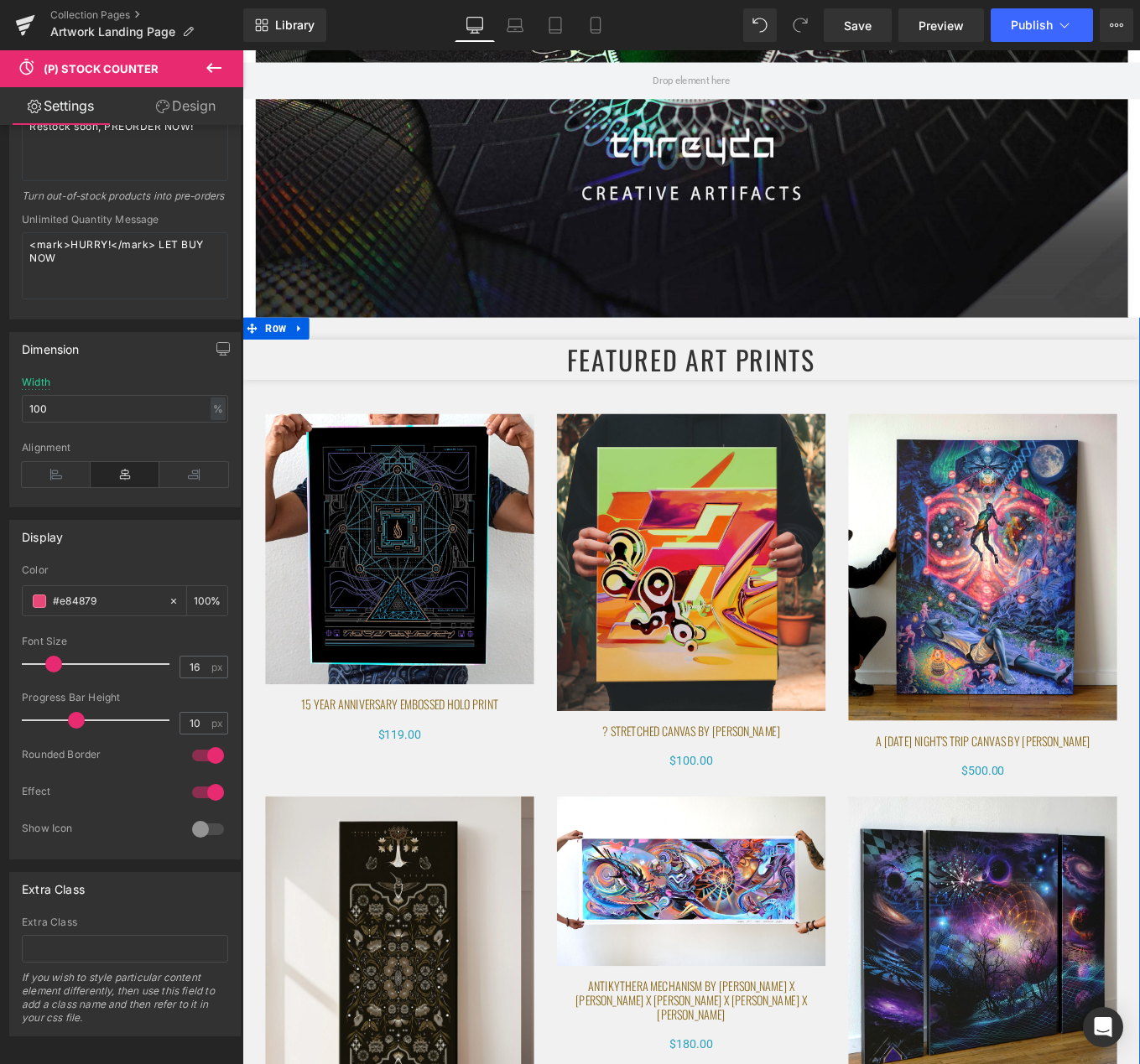
scroll to position [501, 0]
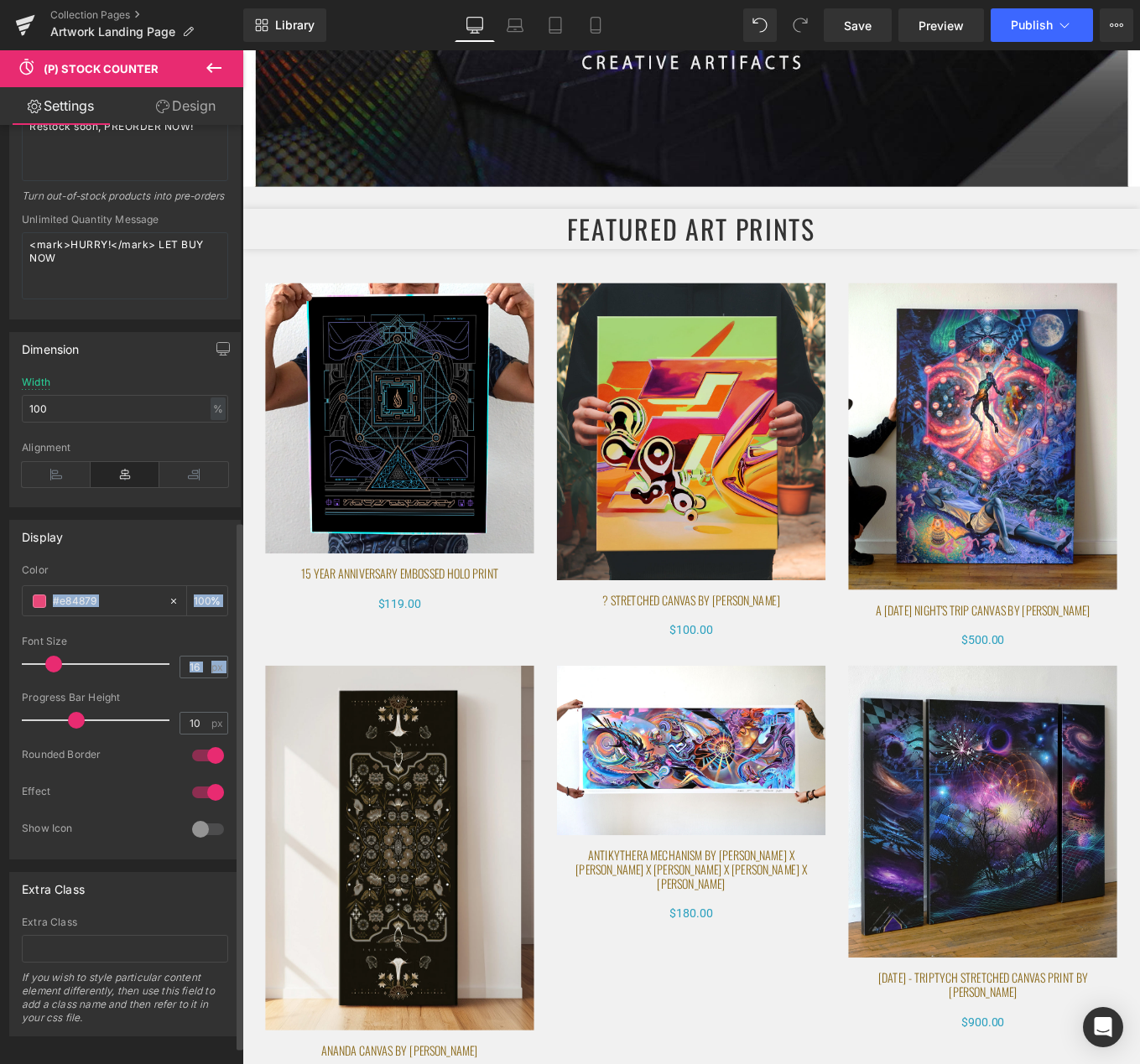
drag, startPoint x: 25, startPoint y: 723, endPoint x: 11, endPoint y: 722, distance: 14.0
click at [24, 724] on div "#e84879 Color #e84879 100 % 16px Font Size 16 px 10px Progress Bar Height 10 px…" at bounding box center [125, 711] width 230 height 294
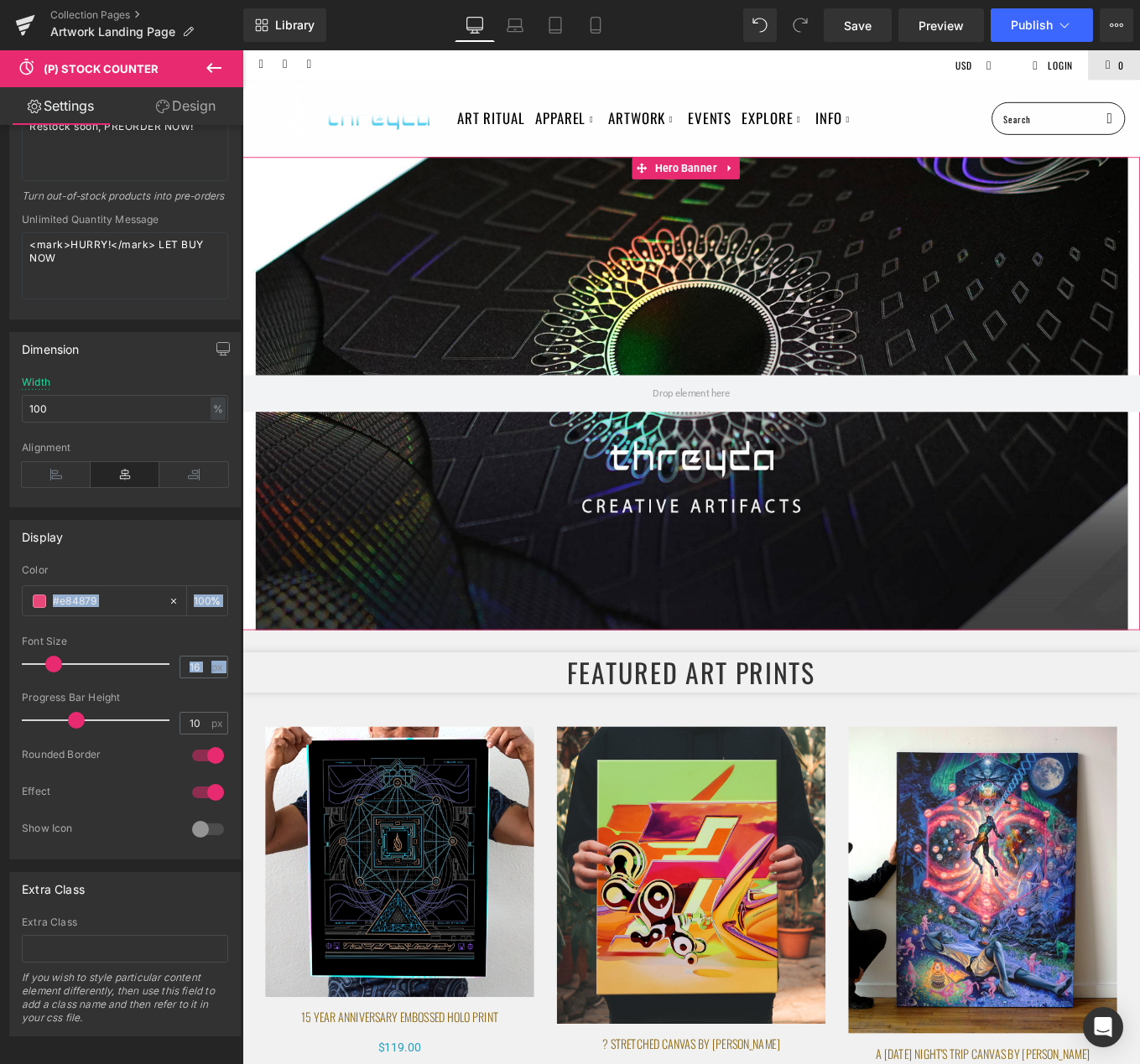
scroll to position [4, 0]
